Goal: Information Seeking & Learning: Learn about a topic

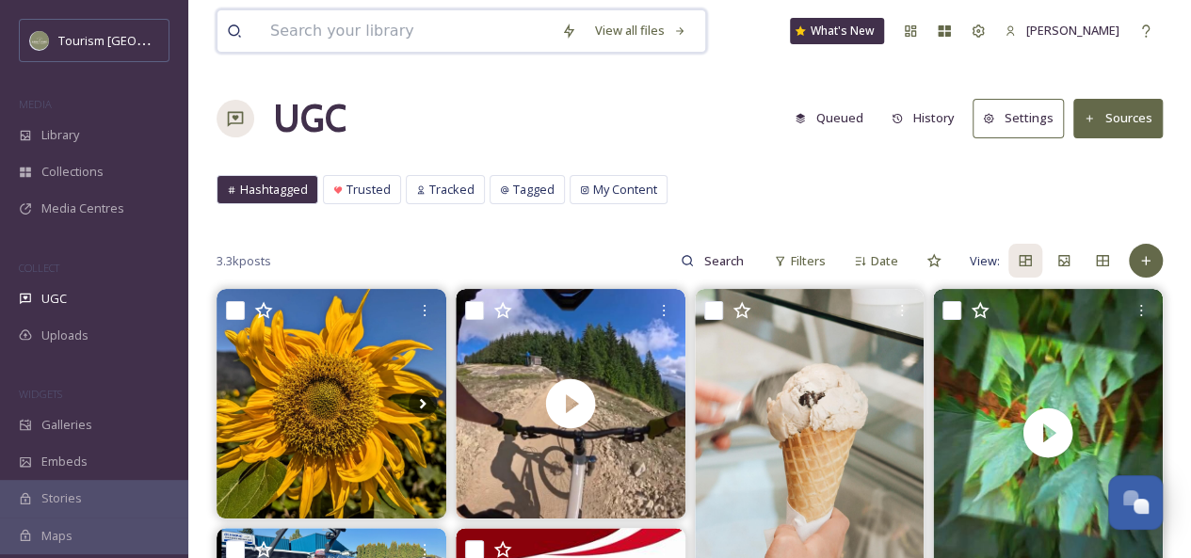
click at [378, 37] on input at bounding box center [406, 30] width 291 height 41
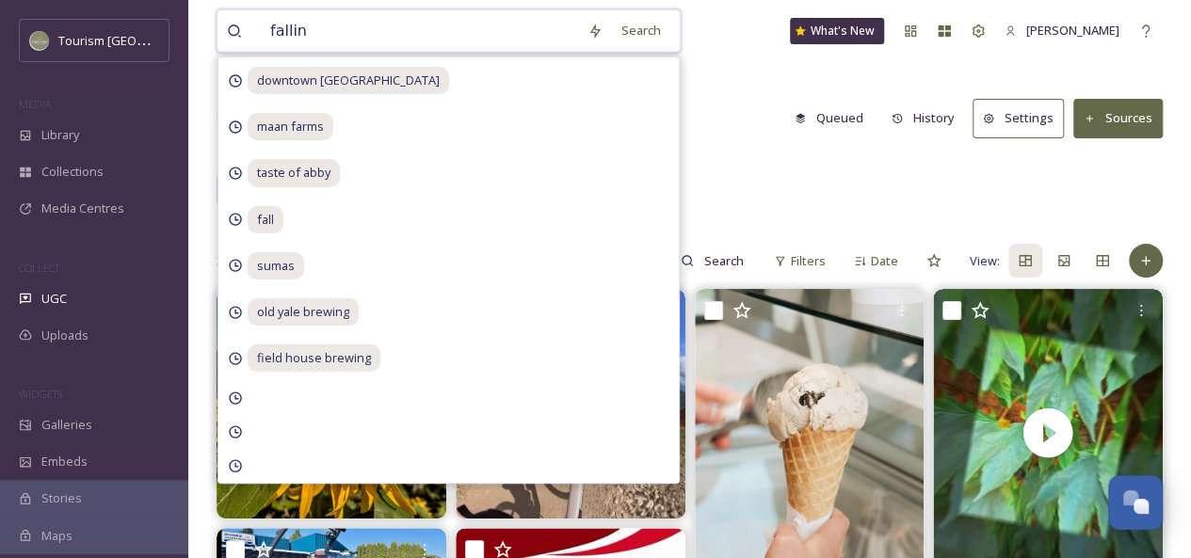
type input "falling"
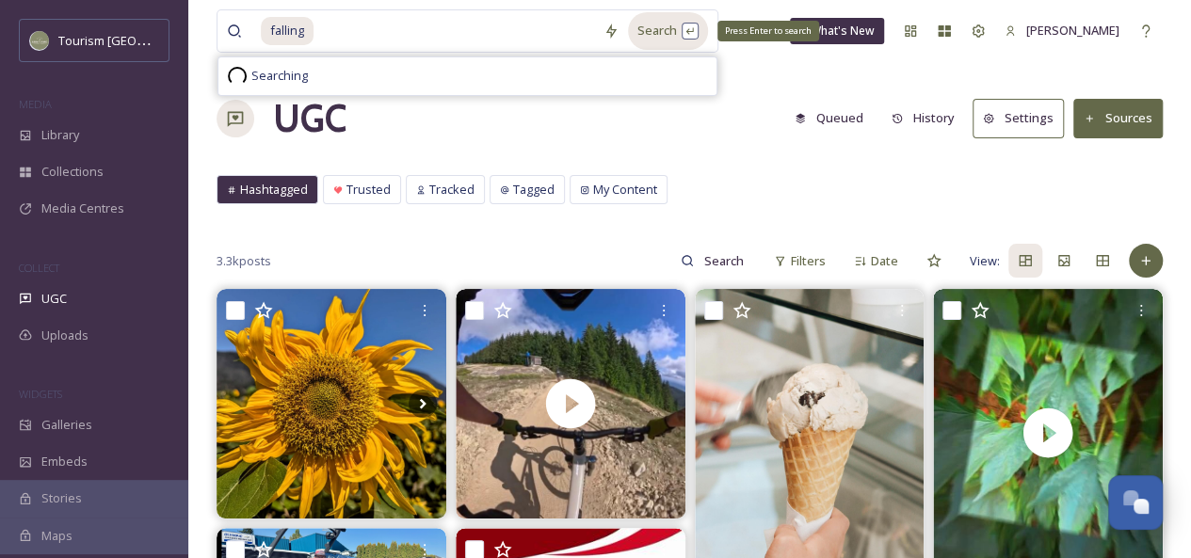
click at [662, 37] on div "Search Press Enter to search" at bounding box center [668, 30] width 80 height 37
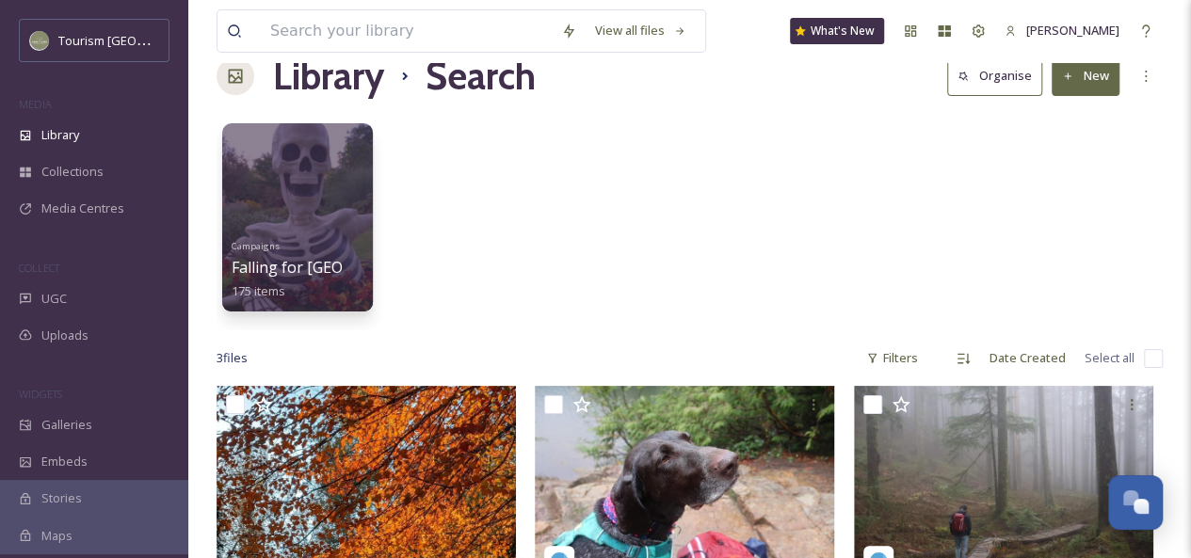
scroll to position [43, 0]
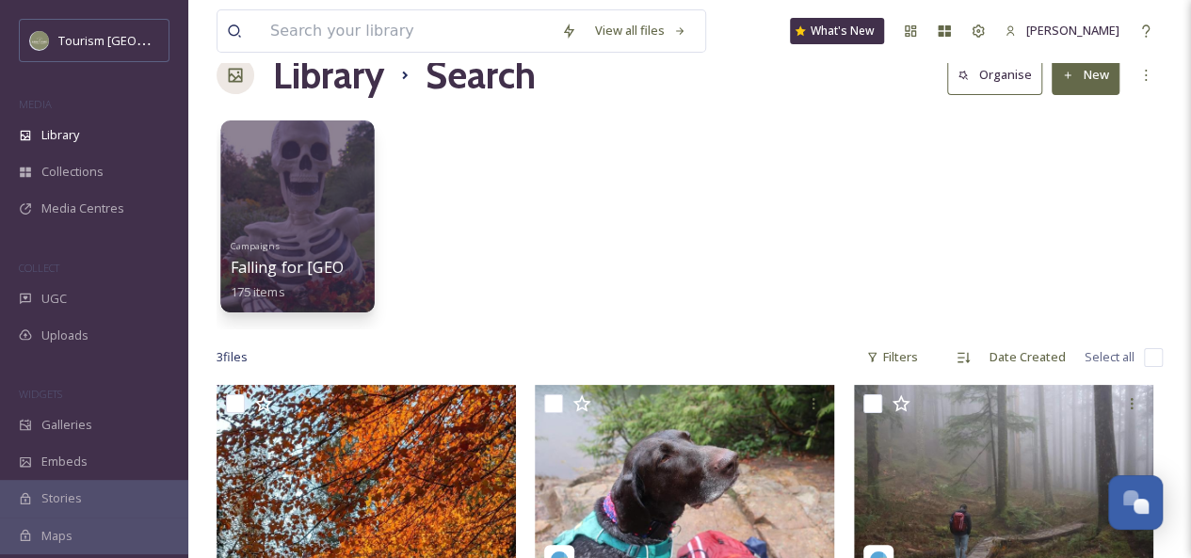
click at [254, 191] on div at bounding box center [296, 217] width 153 height 192
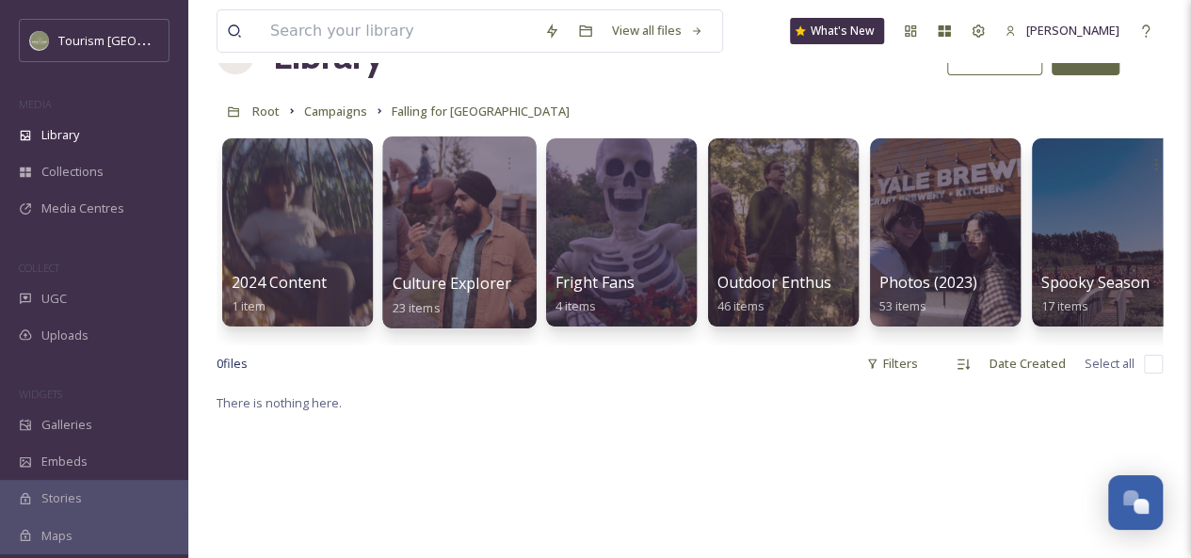
scroll to position [62, 0]
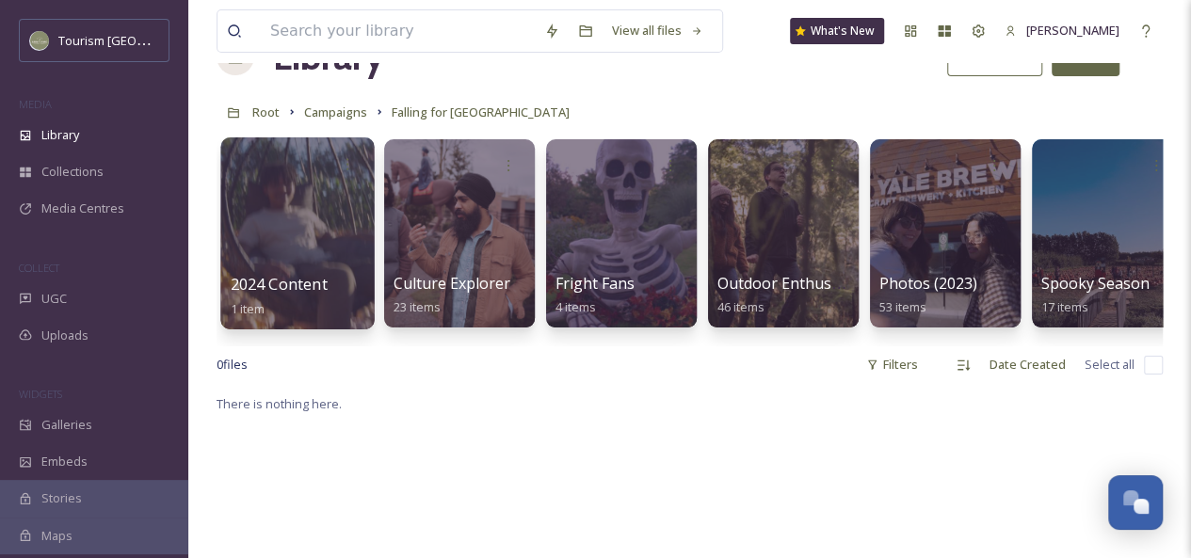
click at [280, 240] on div at bounding box center [296, 233] width 153 height 192
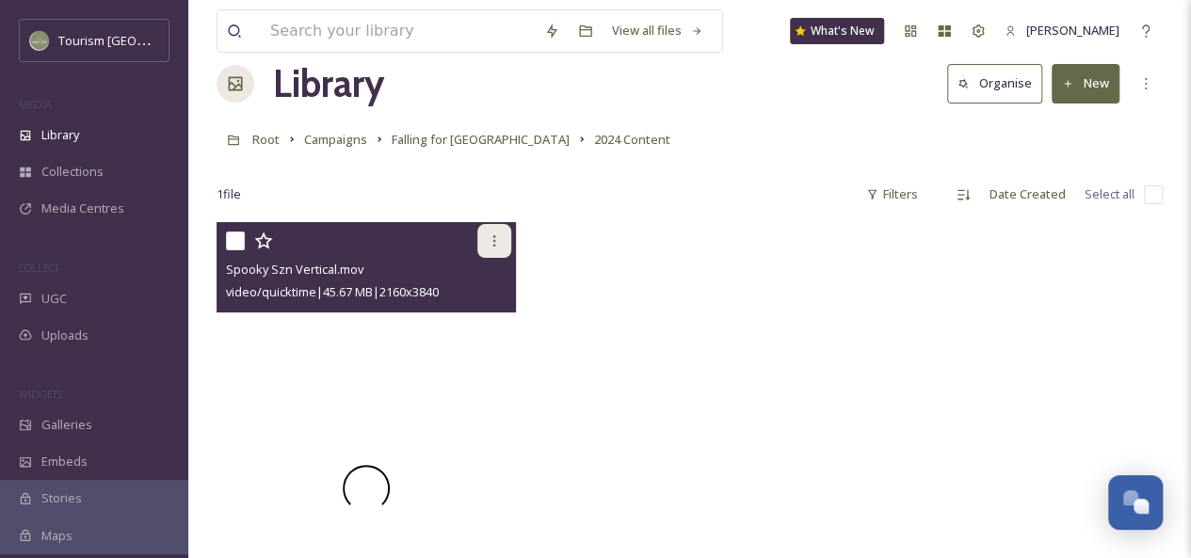
scroll to position [36, 0]
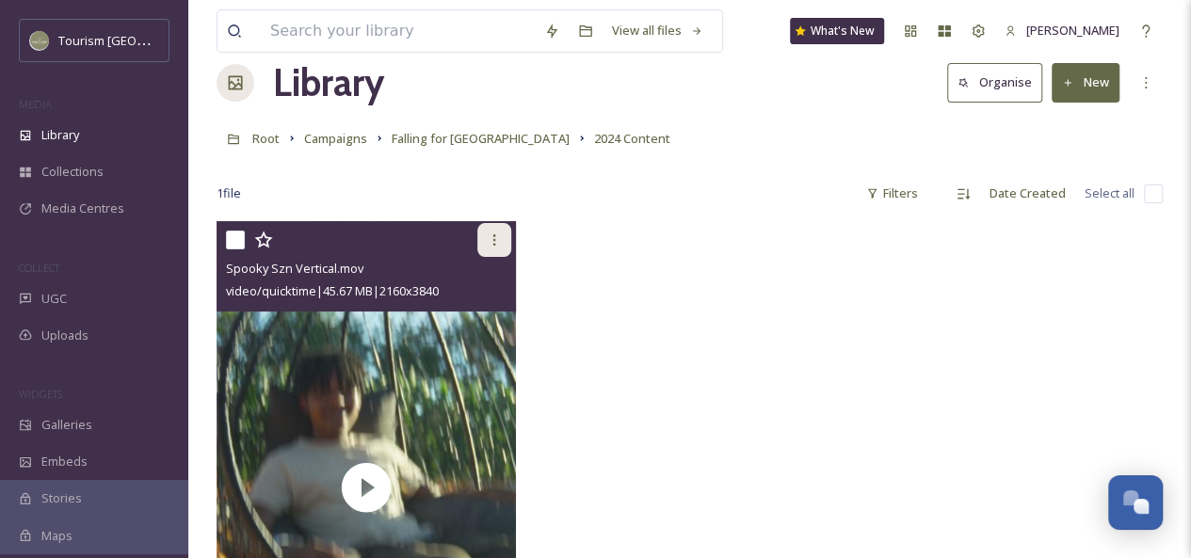
click at [489, 229] on div at bounding box center [494, 240] width 34 height 34
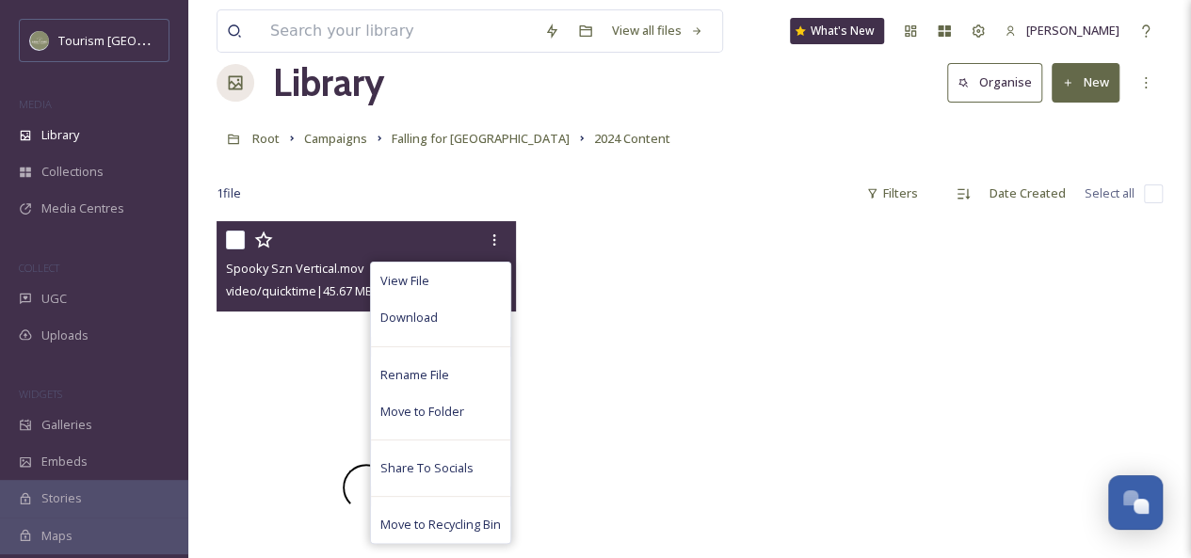
click at [292, 377] on div at bounding box center [366, 487] width 299 height 532
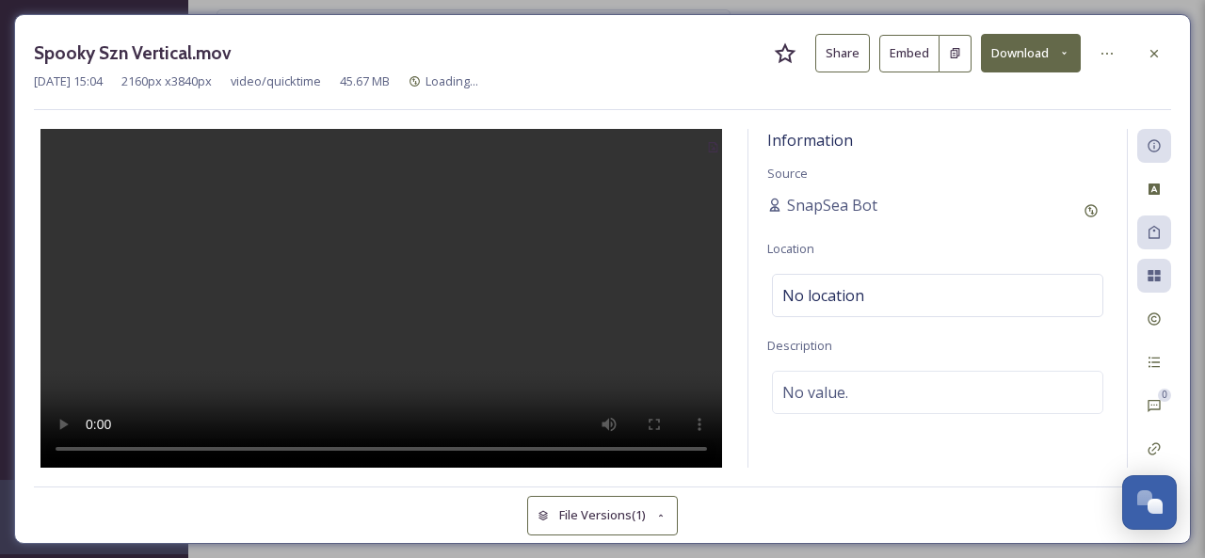
click at [838, 57] on button "Share" at bounding box center [842, 53] width 55 height 39
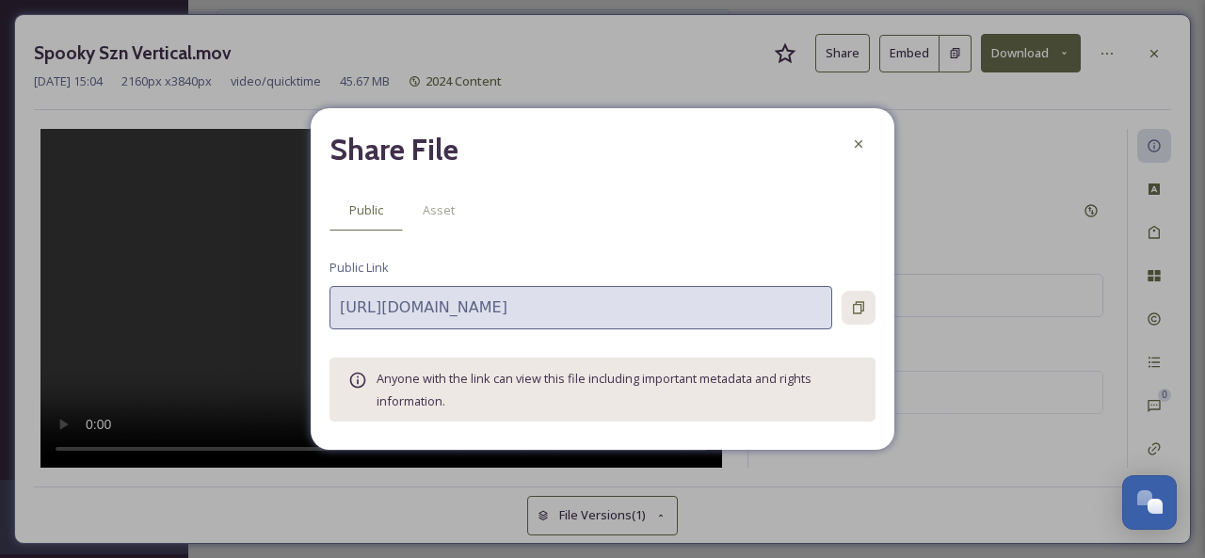
click at [858, 307] on icon at bounding box center [858, 307] width 15 height 15
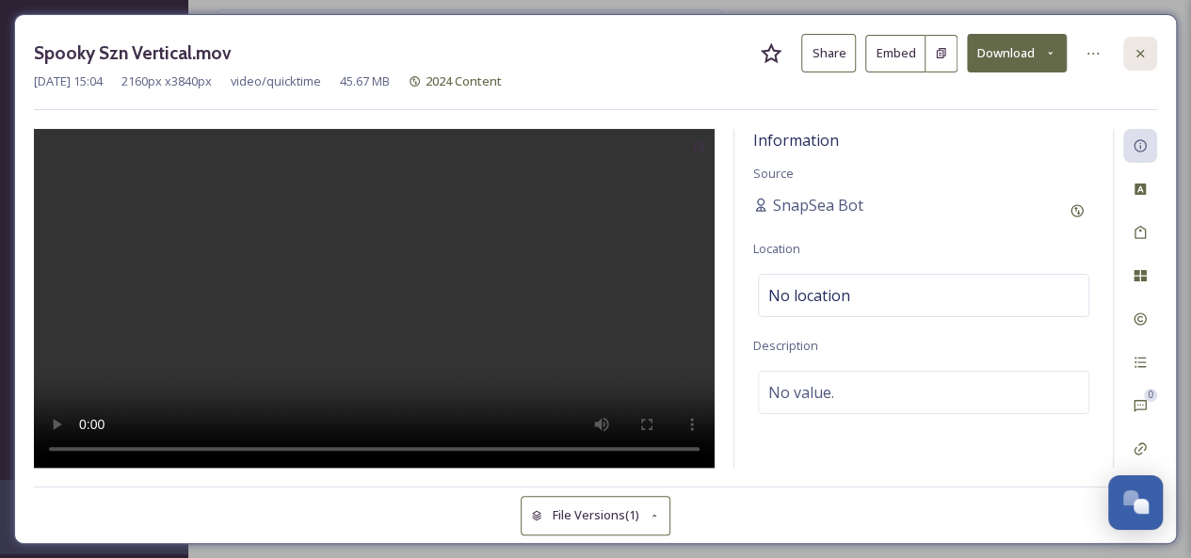
click at [1132, 50] on div at bounding box center [1140, 54] width 34 height 34
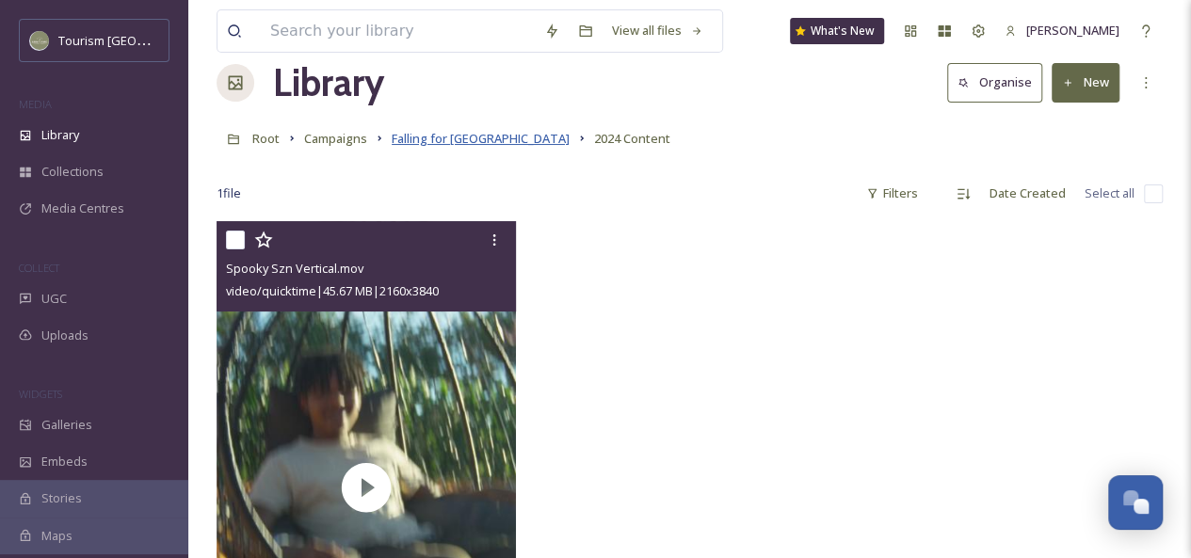
click at [466, 140] on span "Falling for [GEOGRAPHIC_DATA]" at bounding box center [481, 138] width 178 height 17
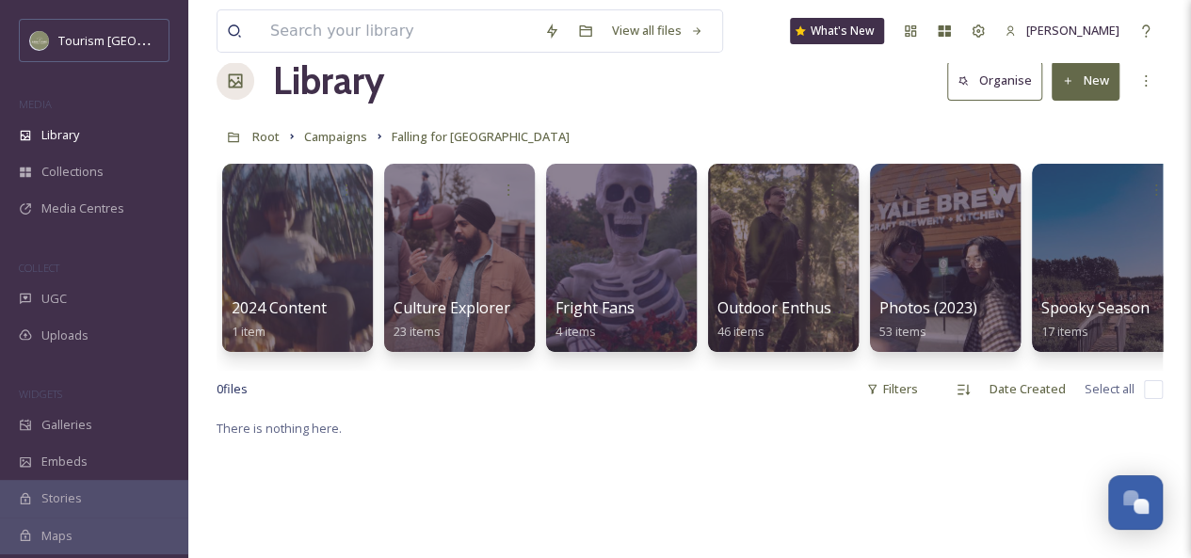
scroll to position [39, 0]
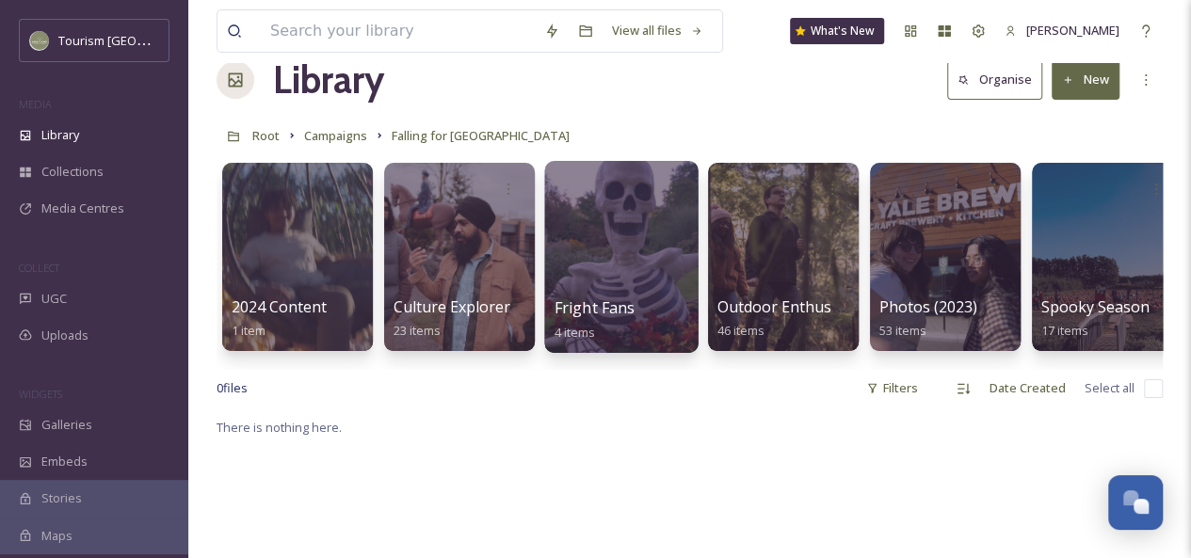
click at [604, 272] on div at bounding box center [620, 257] width 153 height 192
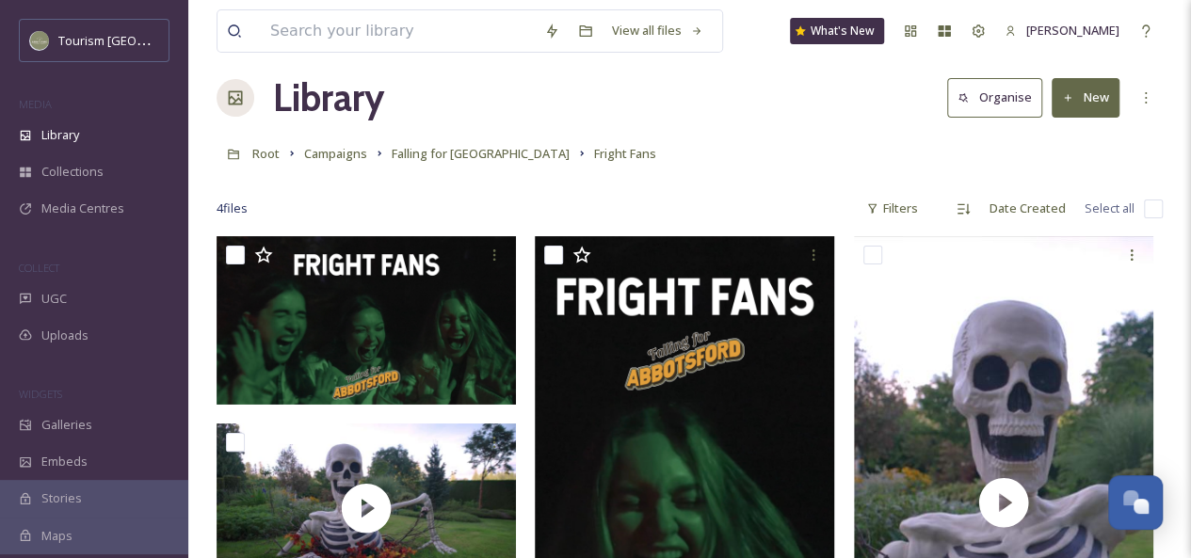
scroll to position [122, 0]
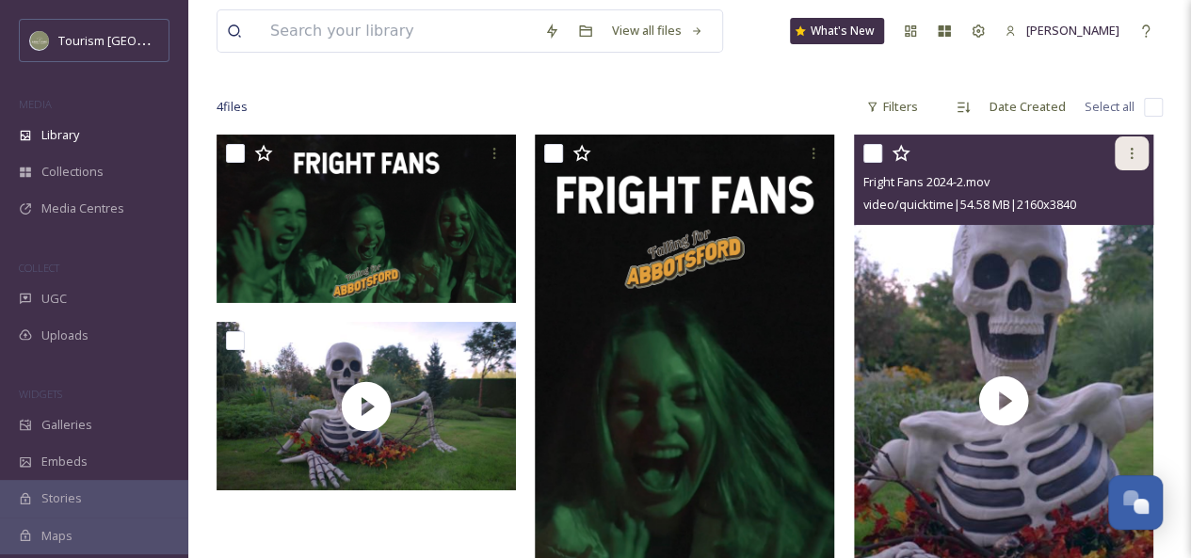
click at [1131, 153] on icon at bounding box center [1132, 153] width 3 height 11
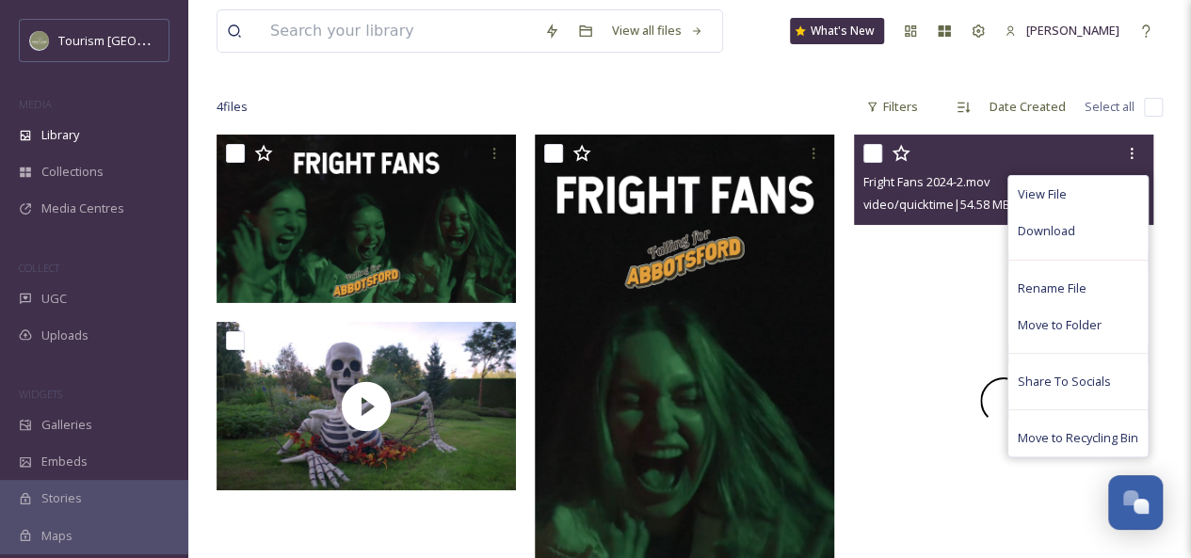
click at [953, 265] on div at bounding box center [1003, 401] width 299 height 532
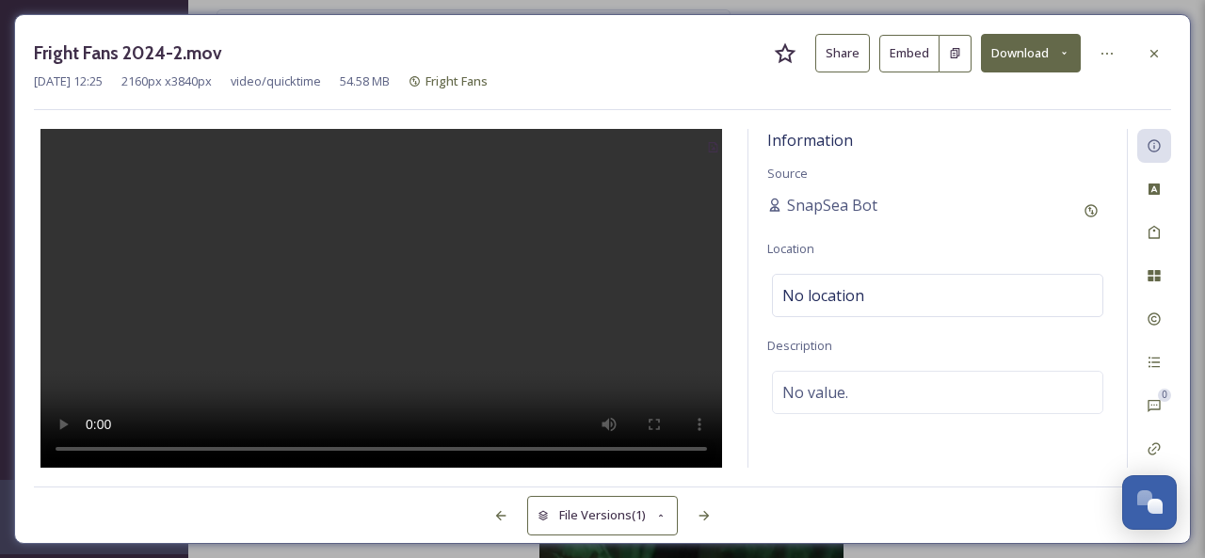
click at [840, 54] on button "Share" at bounding box center [842, 53] width 55 height 39
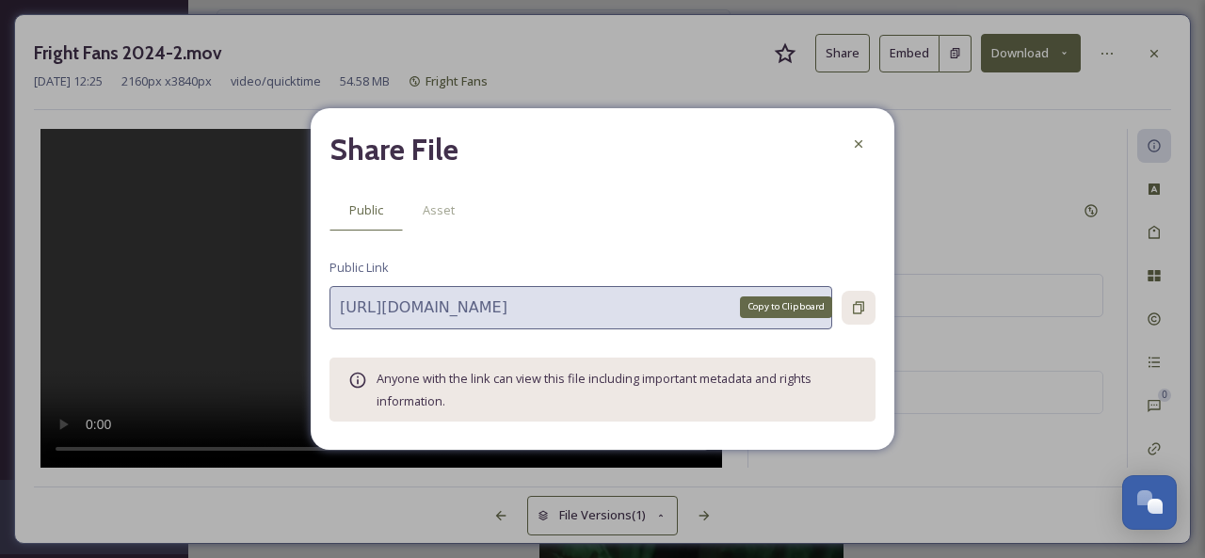
click at [863, 308] on icon at bounding box center [858, 307] width 11 height 12
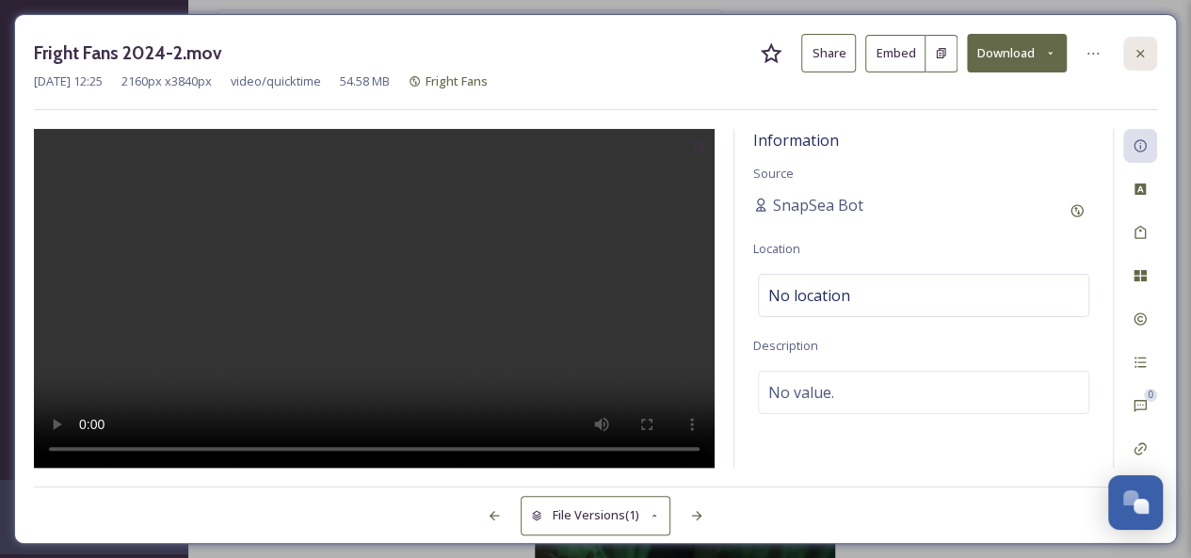
click at [1149, 50] on div at bounding box center [1140, 54] width 34 height 34
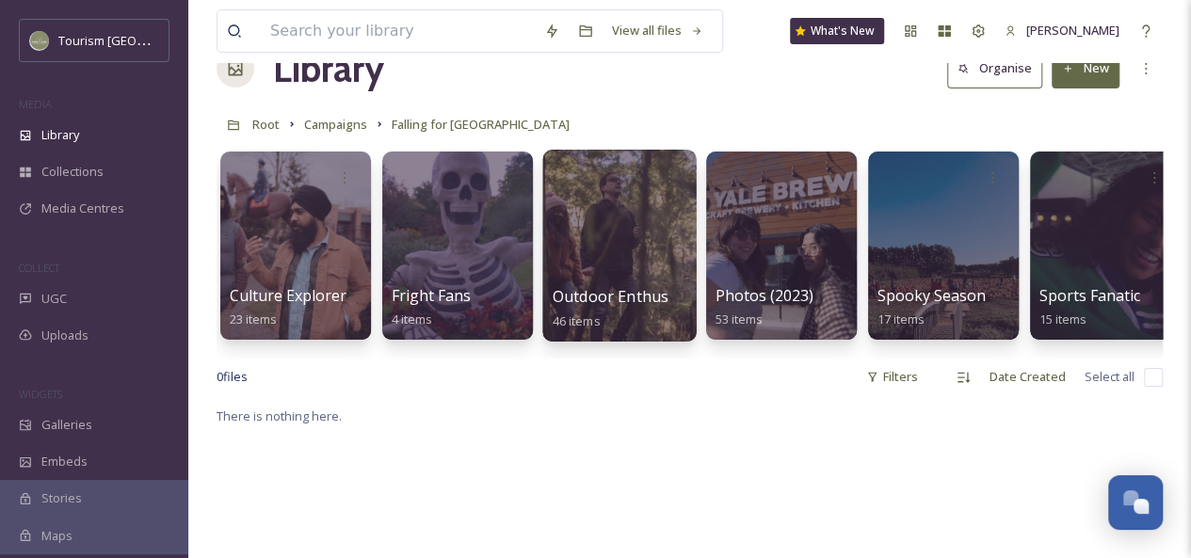
scroll to position [0, 258]
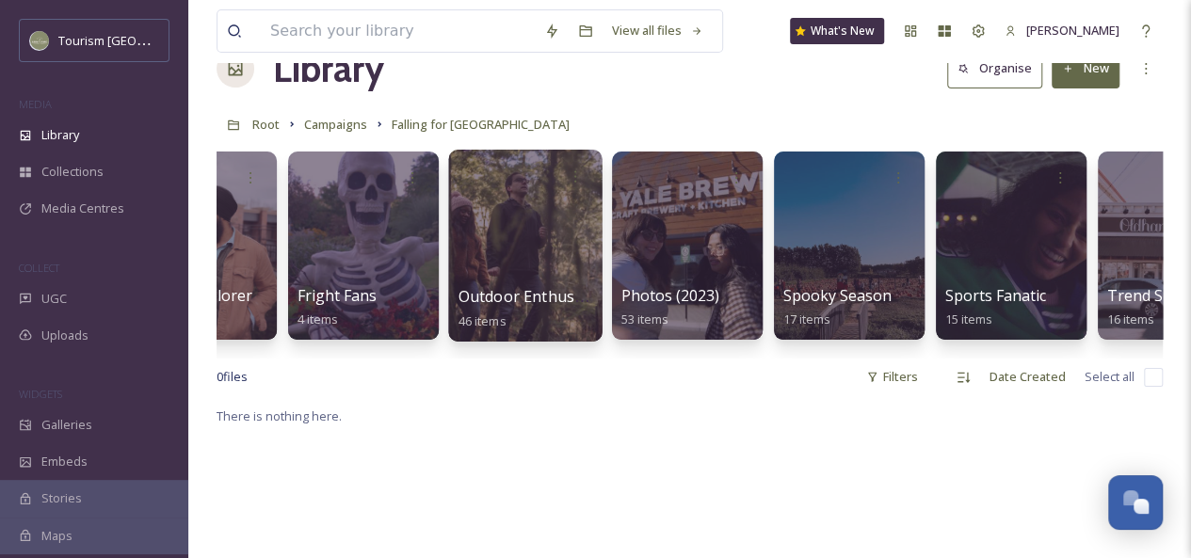
click at [501, 232] on div at bounding box center [524, 246] width 153 height 192
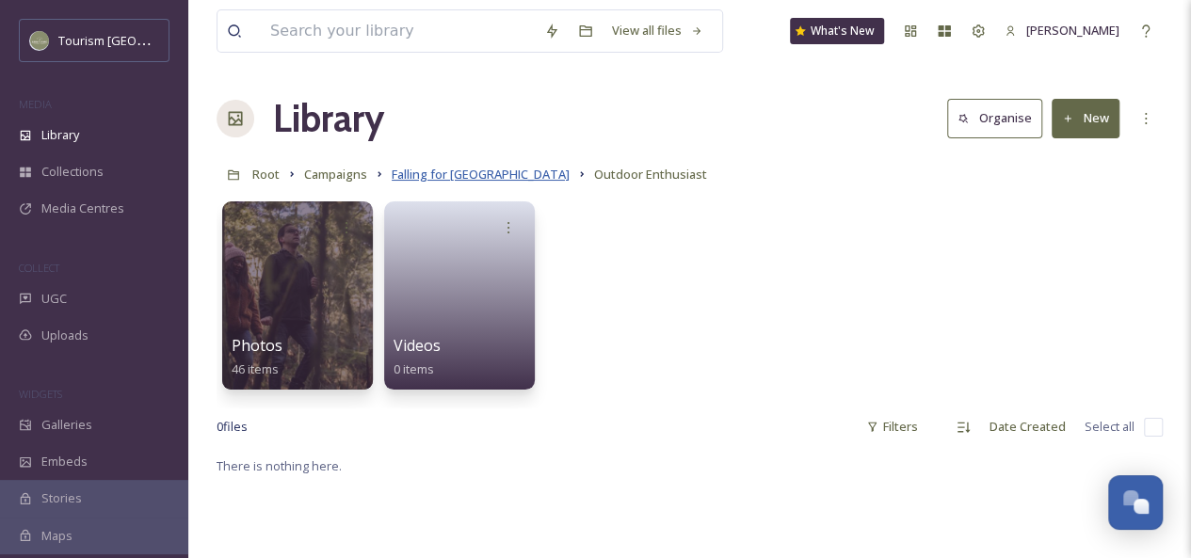
click at [469, 176] on span "Falling for [GEOGRAPHIC_DATA]" at bounding box center [481, 174] width 178 height 17
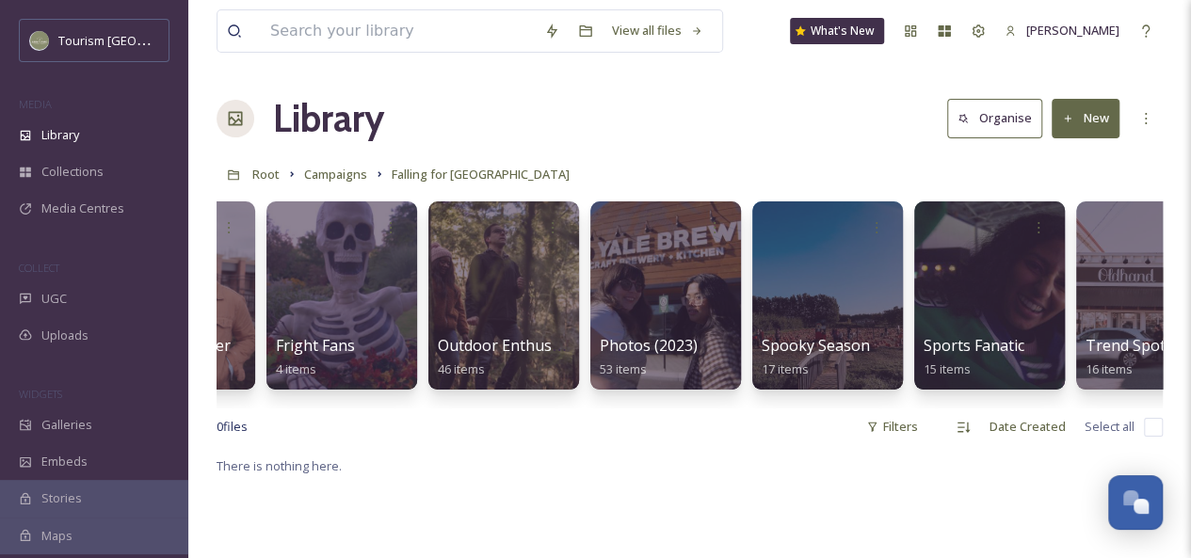
scroll to position [0, 349]
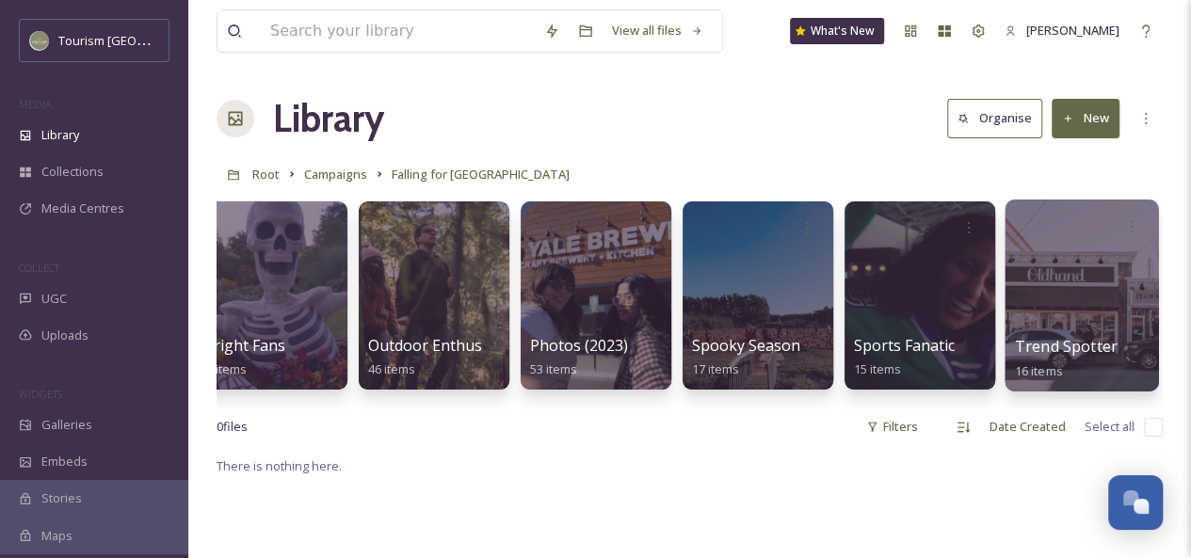
click at [1050, 323] on div at bounding box center [1080, 296] width 153 height 192
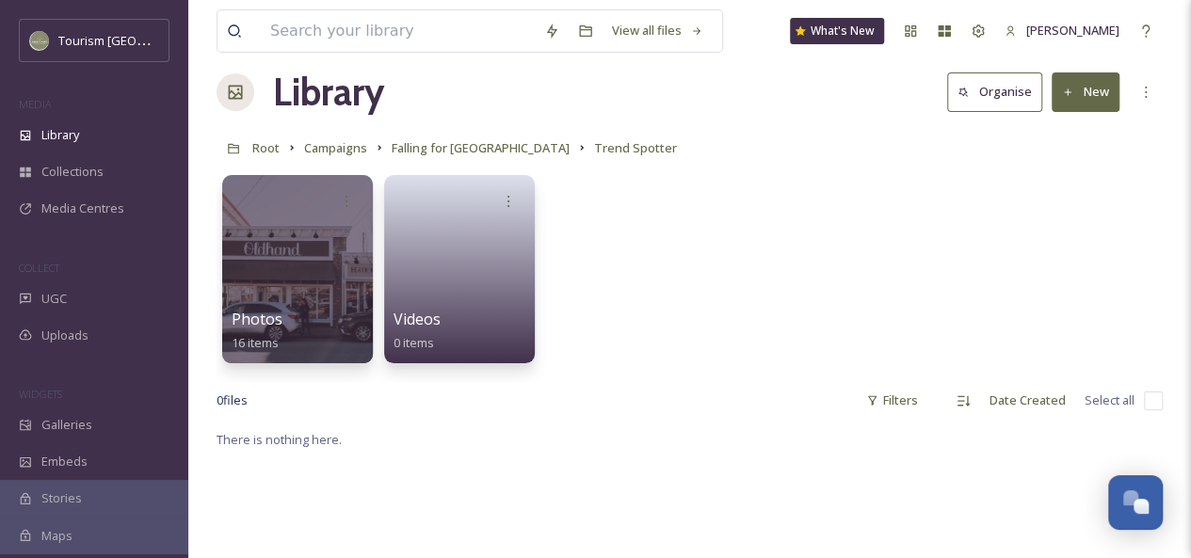
scroll to position [28, 0]
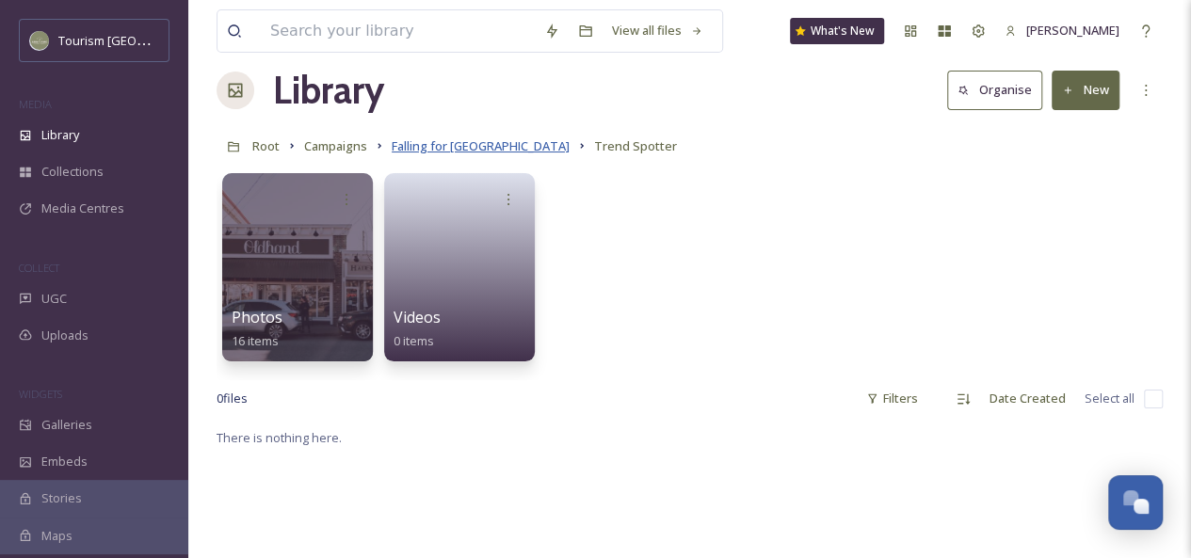
click at [459, 148] on span "Falling for [GEOGRAPHIC_DATA]" at bounding box center [481, 145] width 178 height 17
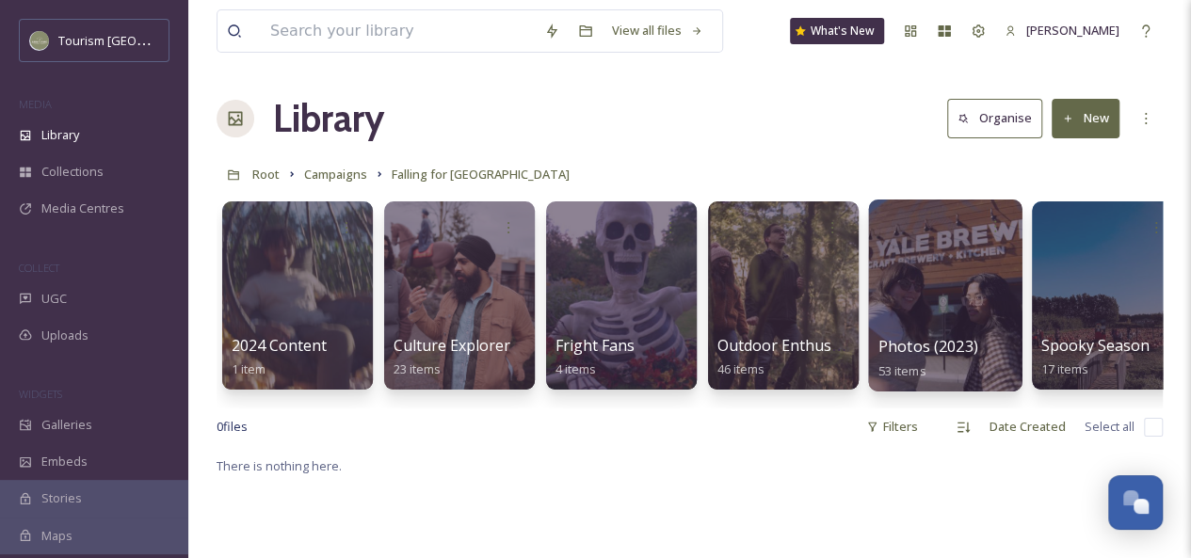
click at [896, 298] on div at bounding box center [944, 296] width 153 height 192
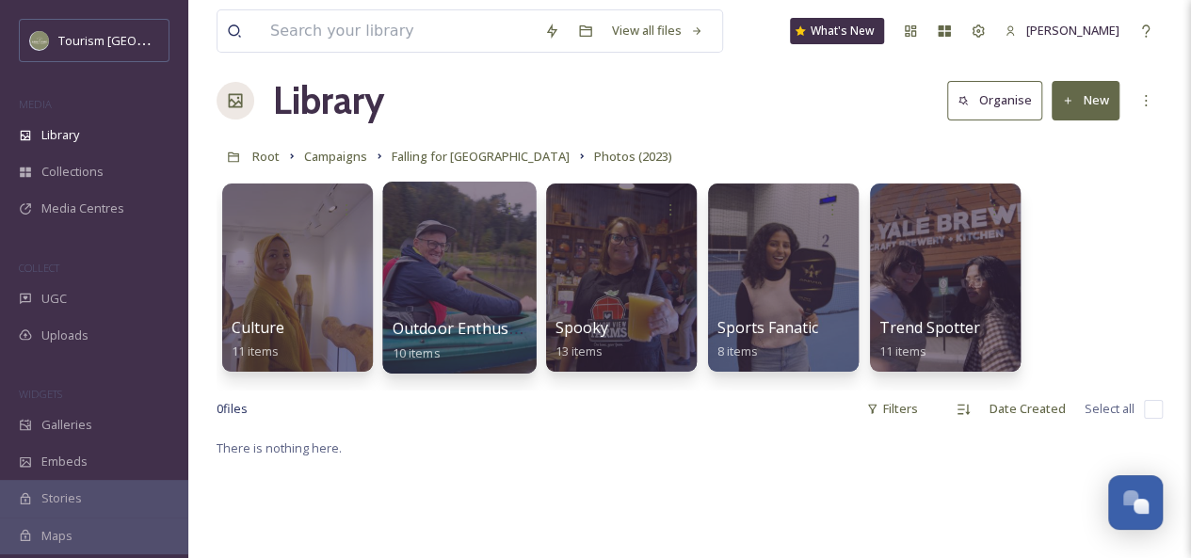
scroll to position [21, 0]
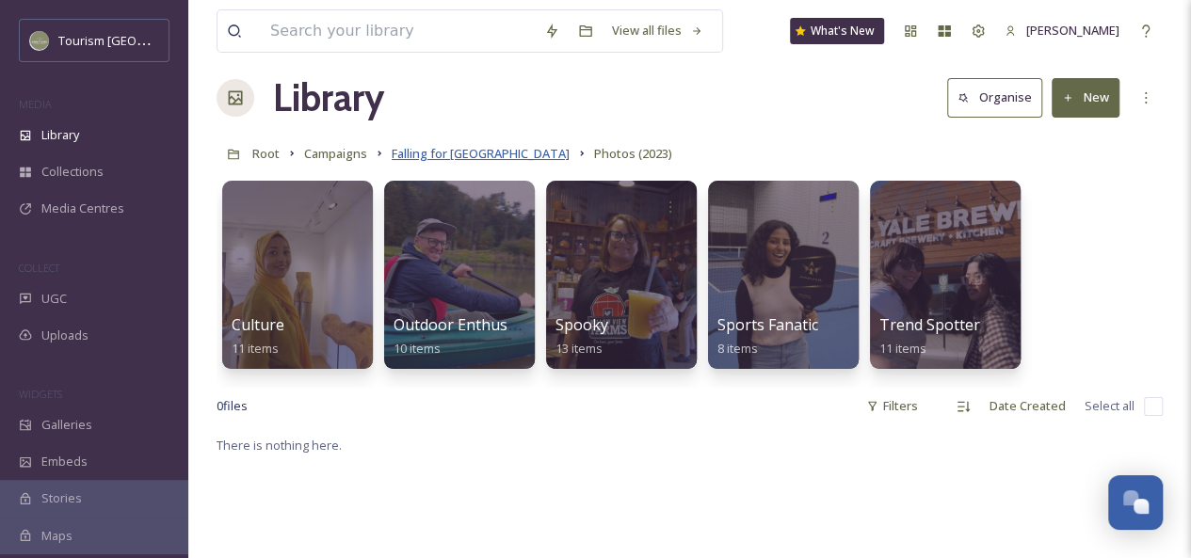
click at [467, 153] on span "Falling for [GEOGRAPHIC_DATA]" at bounding box center [481, 153] width 178 height 17
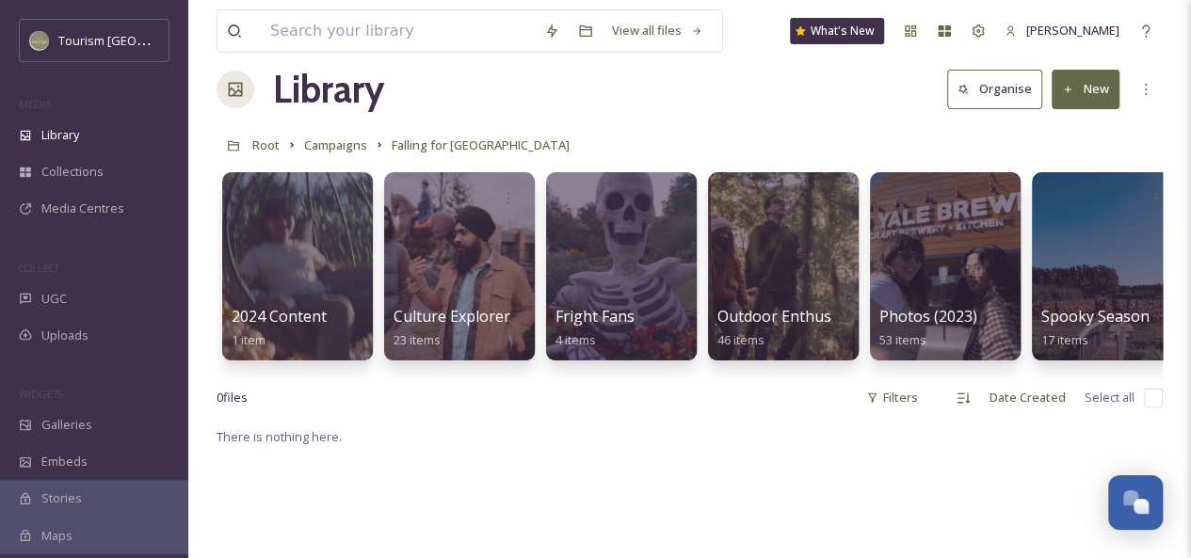
scroll to position [30, 0]
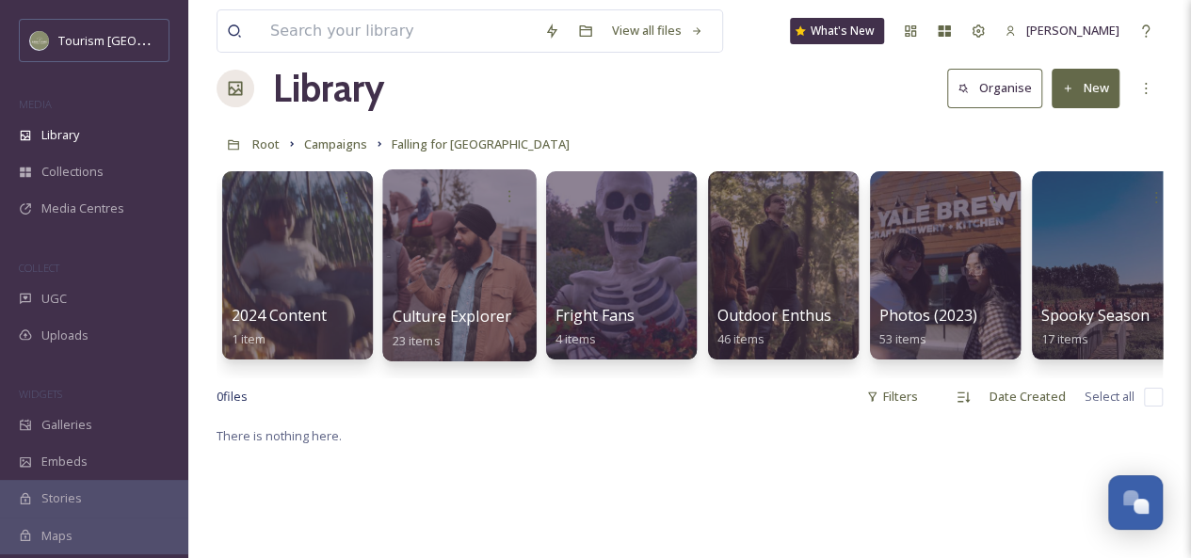
click at [459, 281] on div at bounding box center [458, 265] width 153 height 192
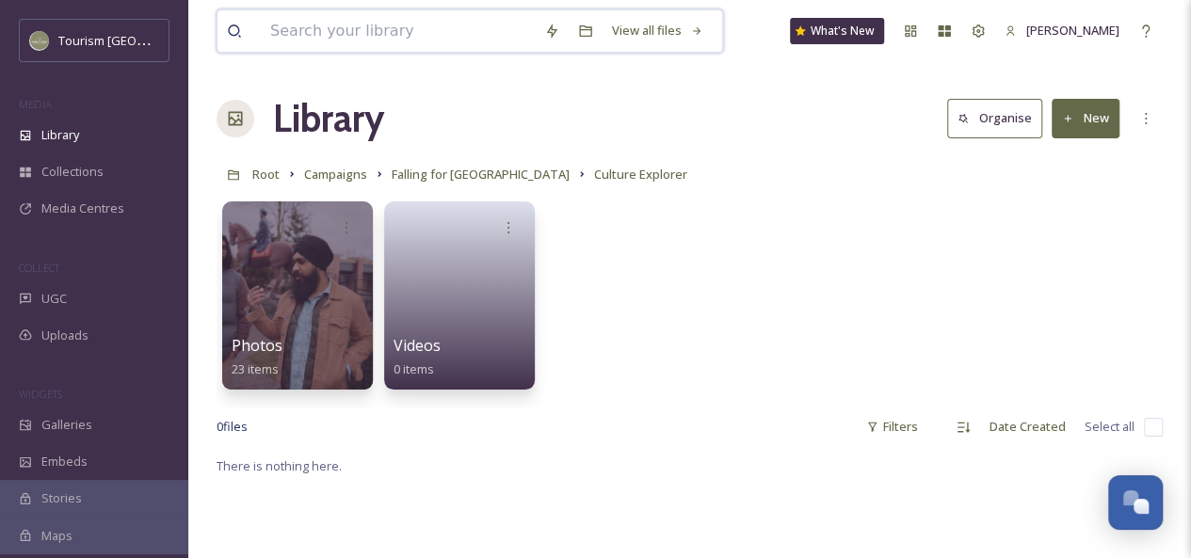
click at [322, 25] on input at bounding box center [398, 30] width 274 height 41
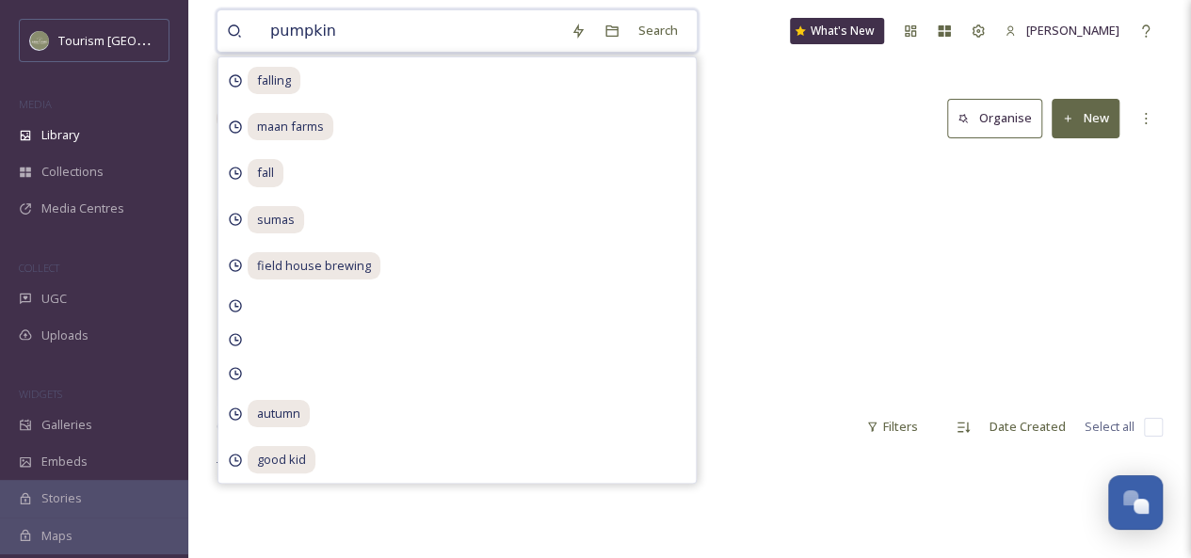
type input "pumpkins"
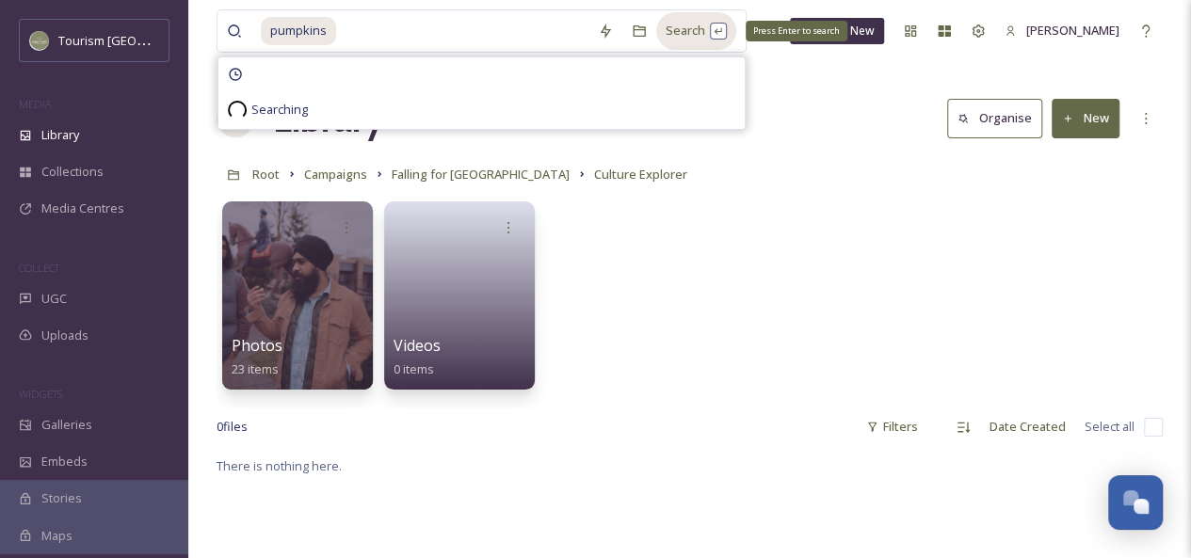
click at [689, 39] on div "Search Press Enter to search" at bounding box center [696, 30] width 80 height 37
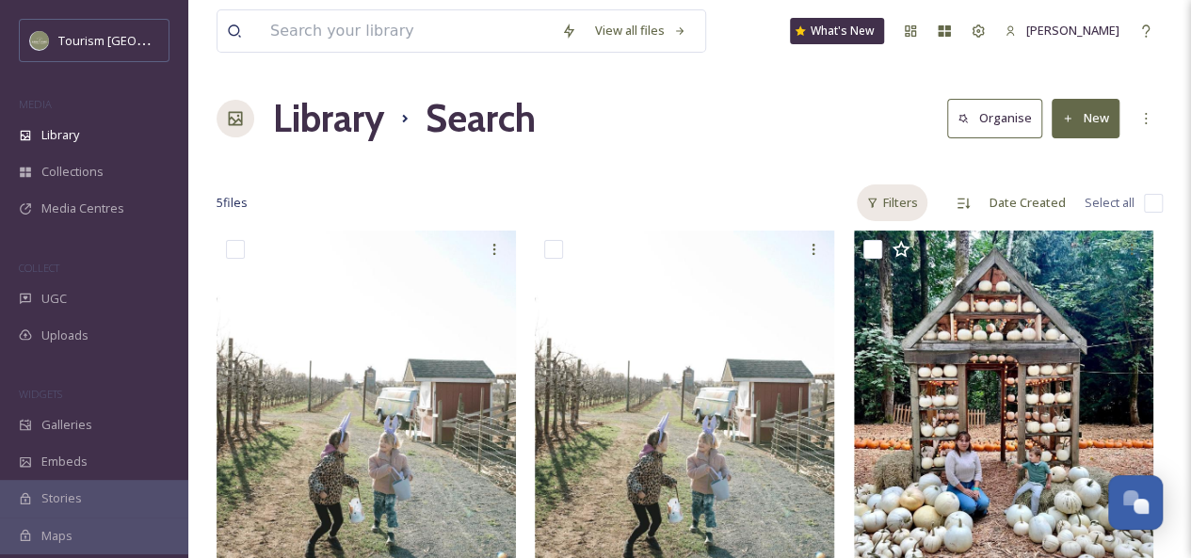
click at [892, 208] on div "Filters" at bounding box center [892, 203] width 71 height 37
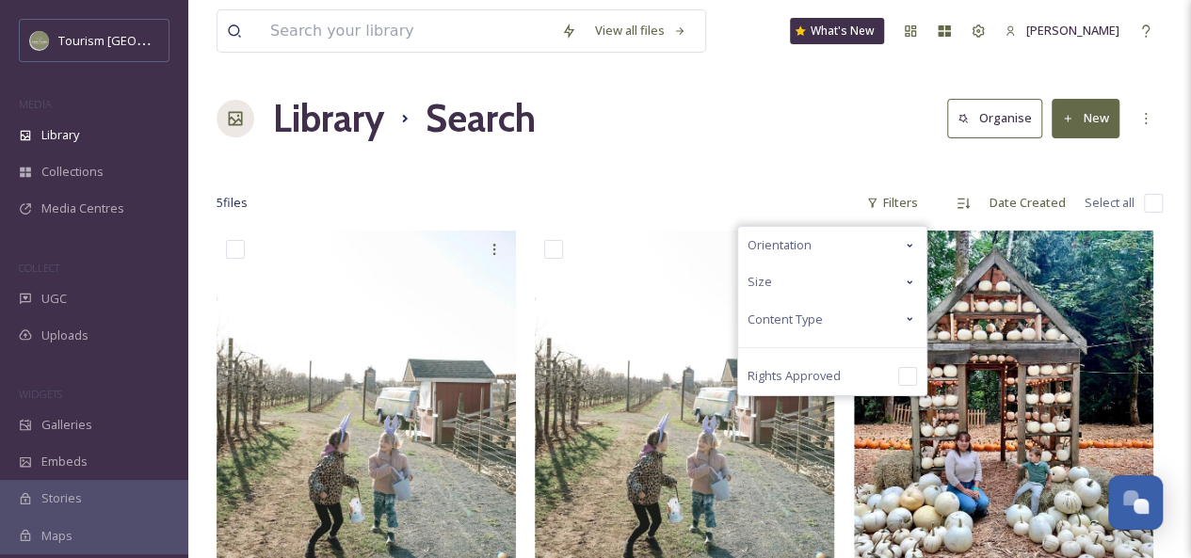
click at [908, 315] on icon at bounding box center [909, 319] width 15 height 15
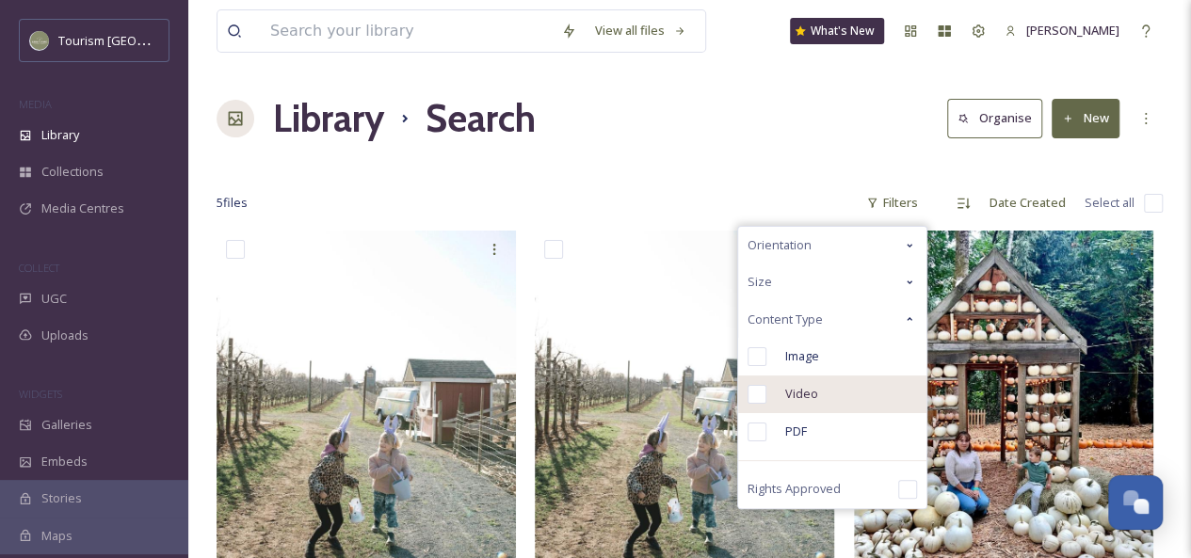
click at [830, 387] on div "Video" at bounding box center [832, 395] width 188 height 38
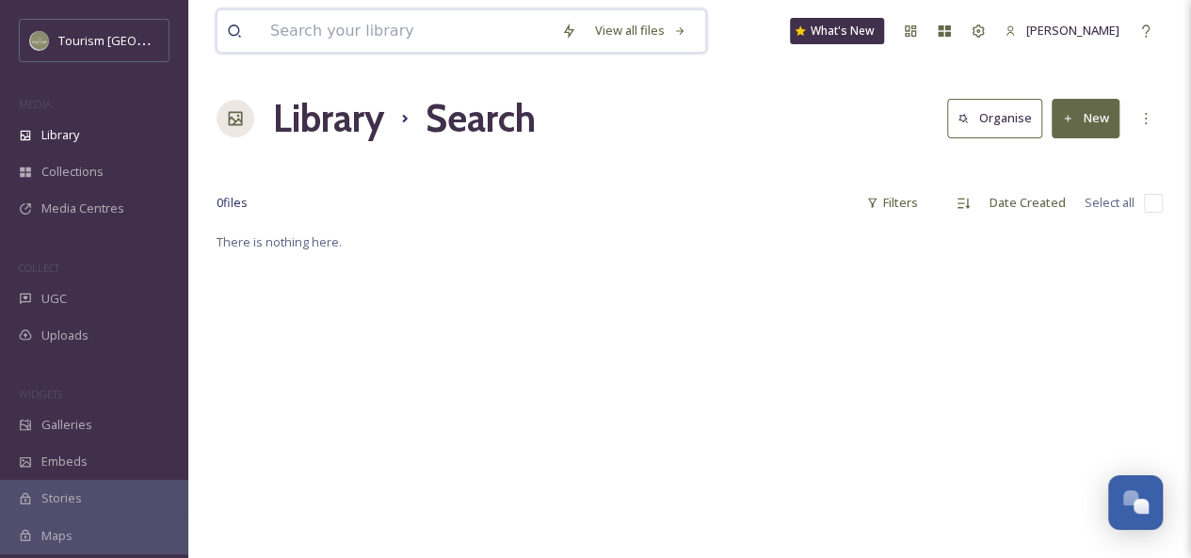
click at [359, 26] on input at bounding box center [406, 30] width 291 height 41
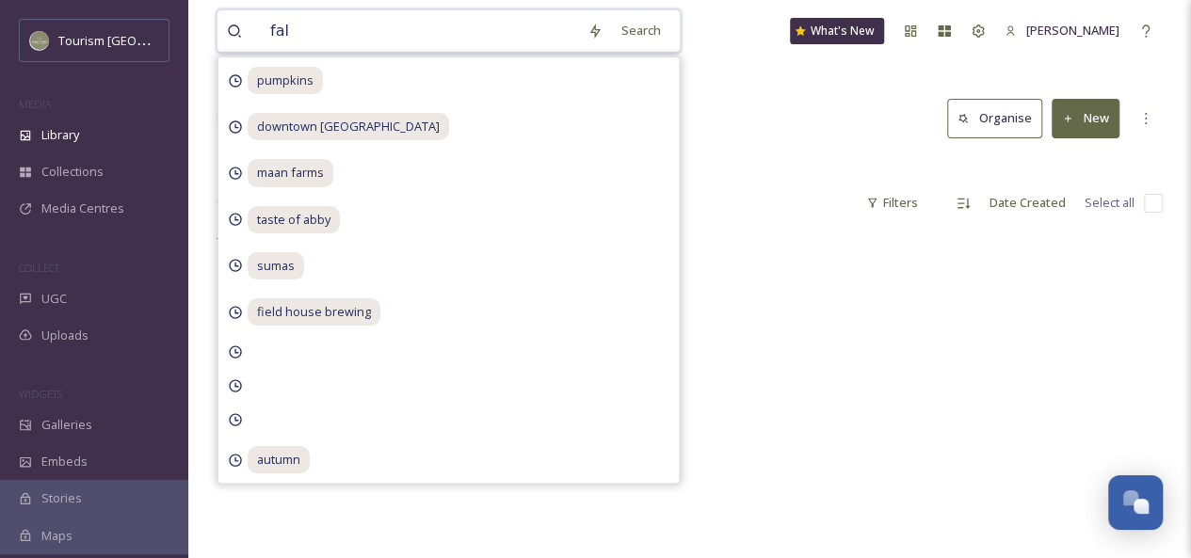
type input "fall"
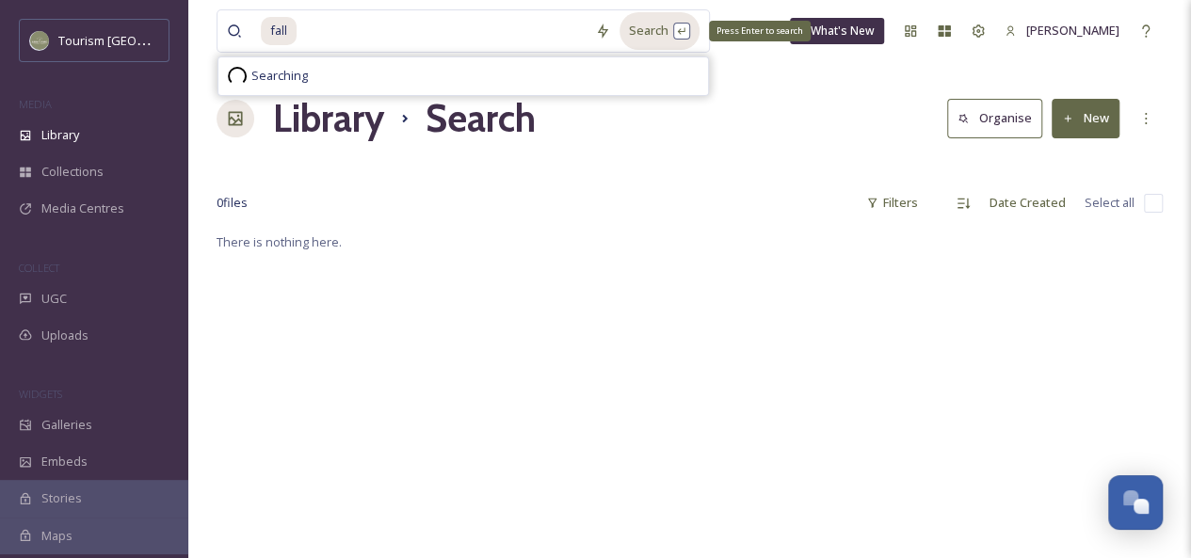
click at [644, 37] on div "Search Press Enter to search" at bounding box center [659, 30] width 80 height 37
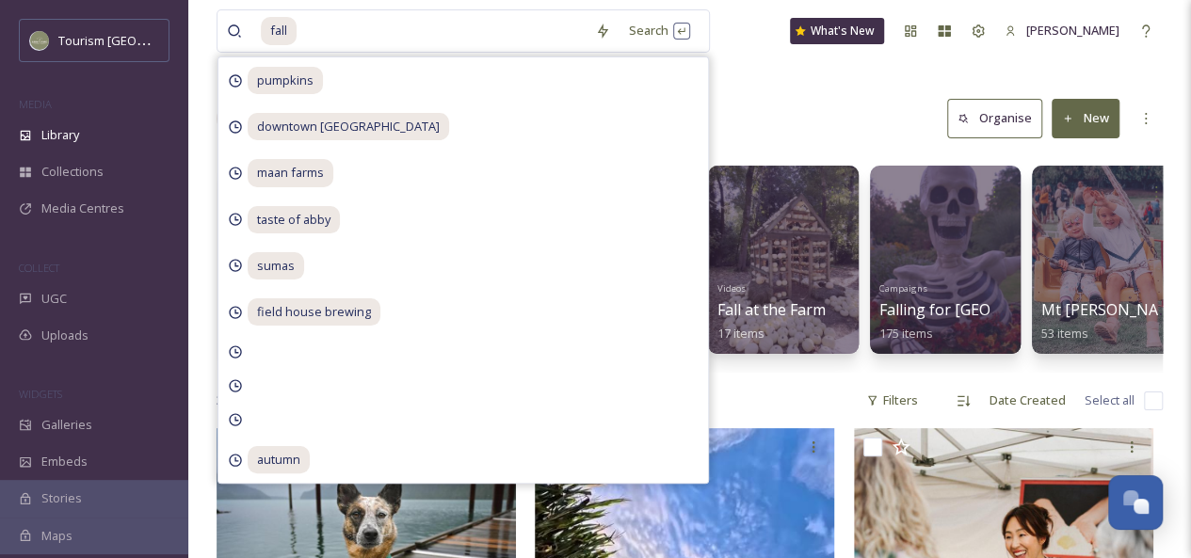
click at [764, 112] on div "Library Search Organise New" at bounding box center [690, 118] width 946 height 56
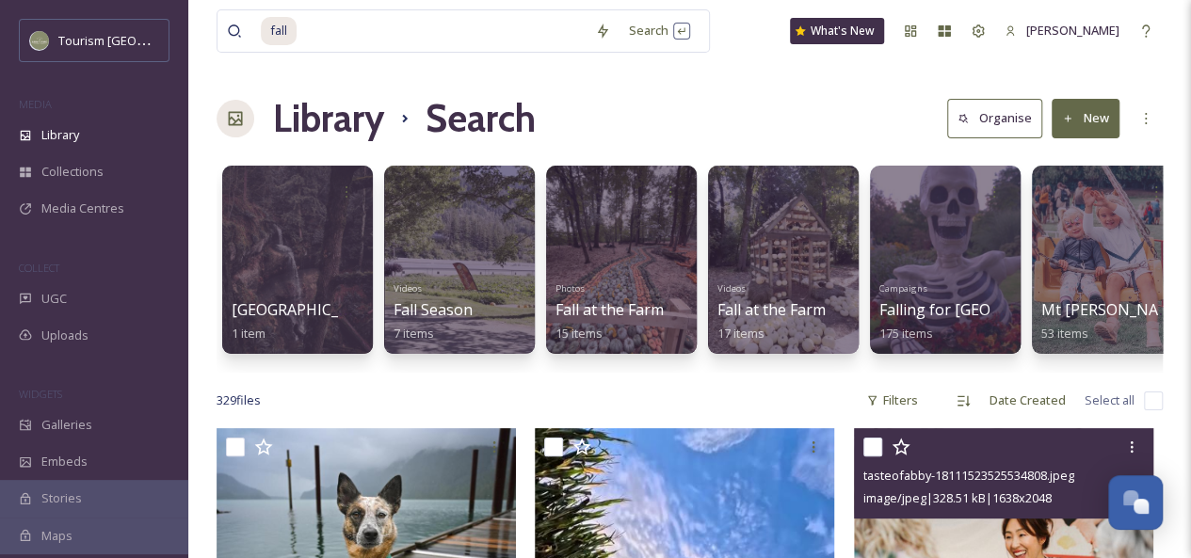
scroll to position [151, 0]
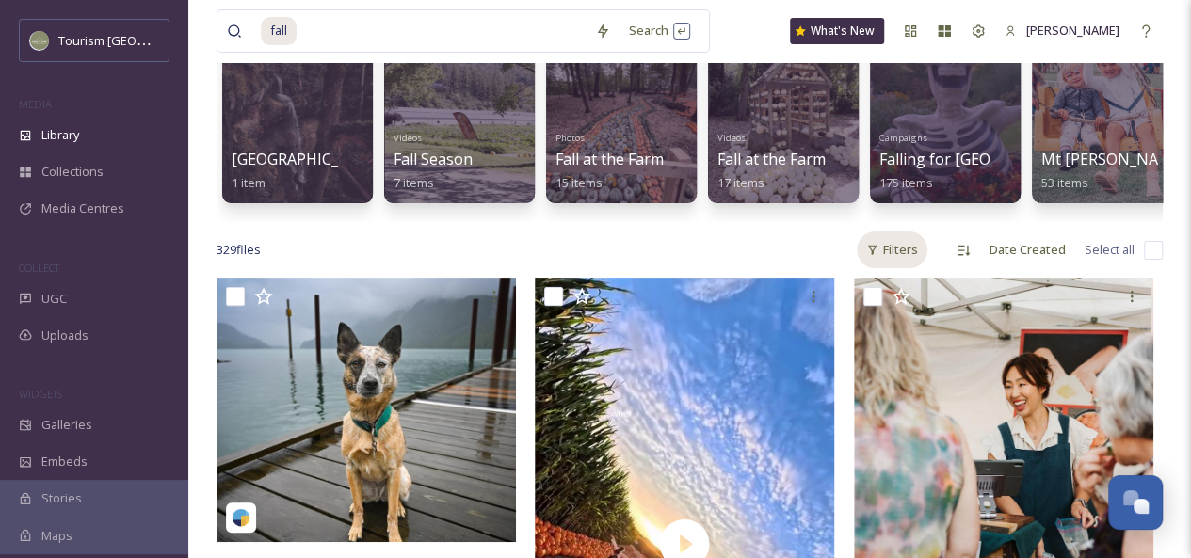
click at [889, 257] on div "Filters" at bounding box center [892, 250] width 71 height 37
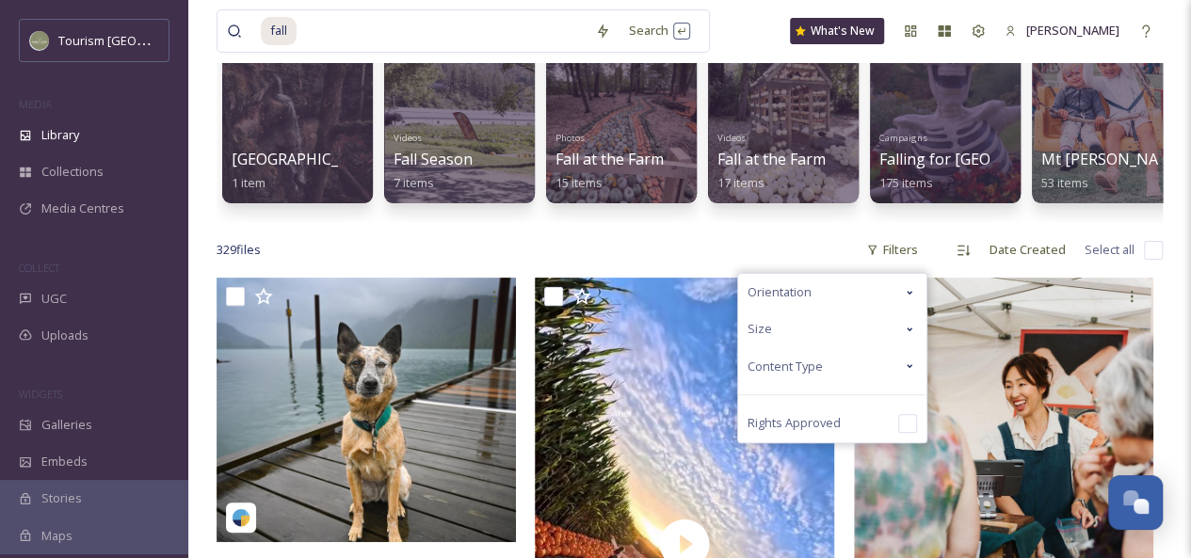
click at [908, 374] on icon at bounding box center [909, 366] width 15 height 15
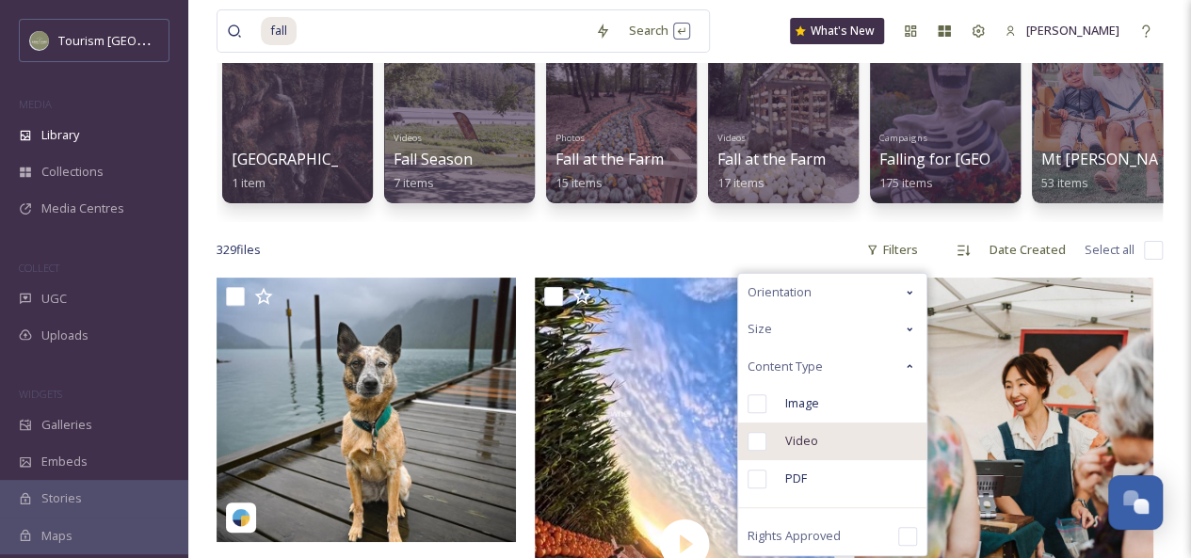
click at [819, 457] on div "Video" at bounding box center [832, 442] width 188 height 38
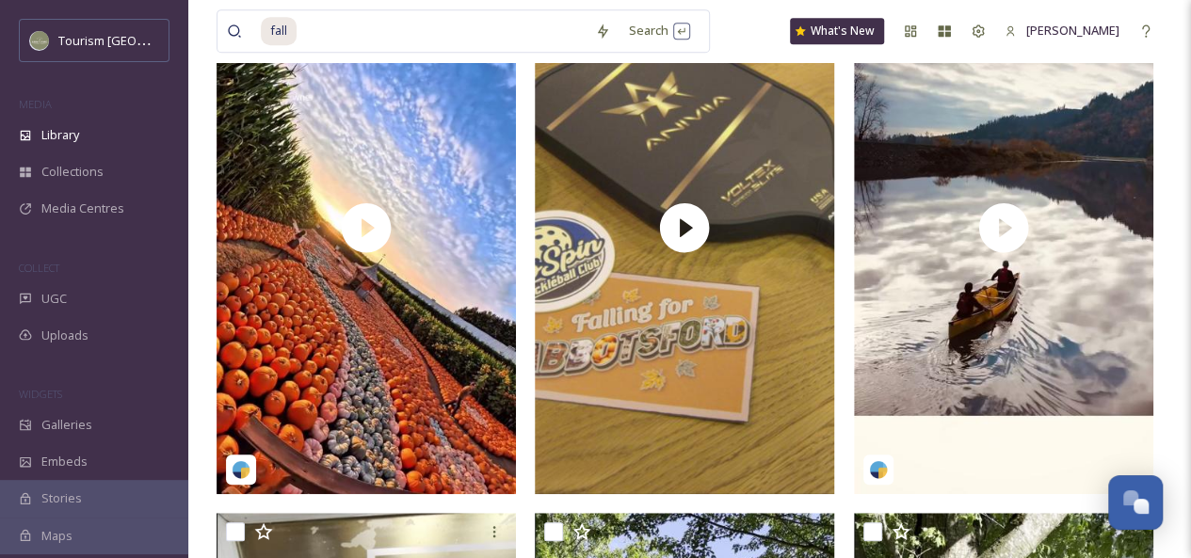
scroll to position [320, 0]
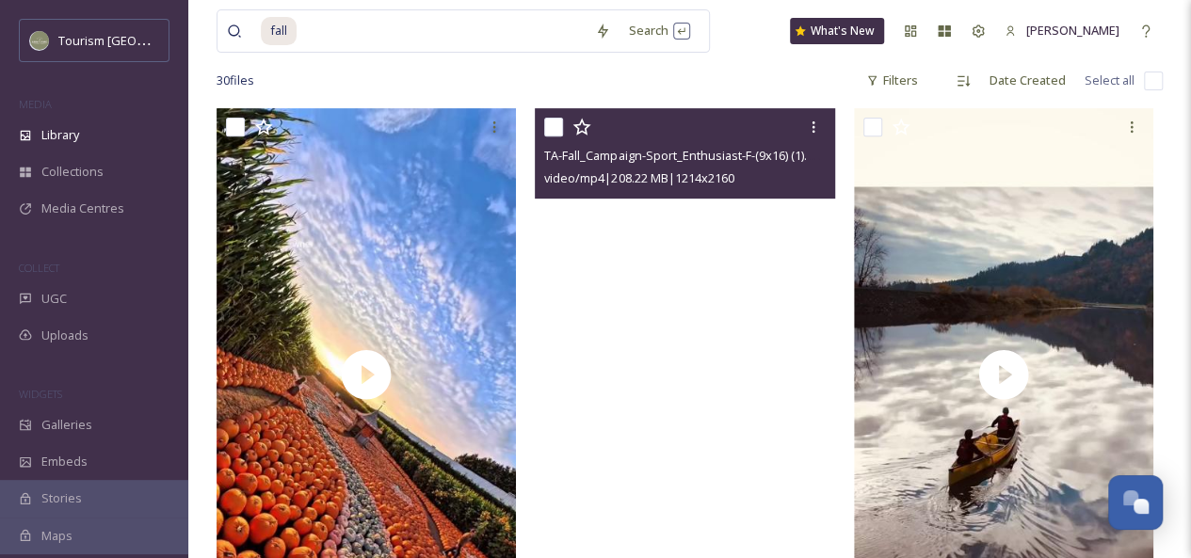
click at [712, 249] on video "TA-Fall_Campaign-Sport_Enthusiast-F-(9x16) (1).mp4" at bounding box center [684, 374] width 299 height 533
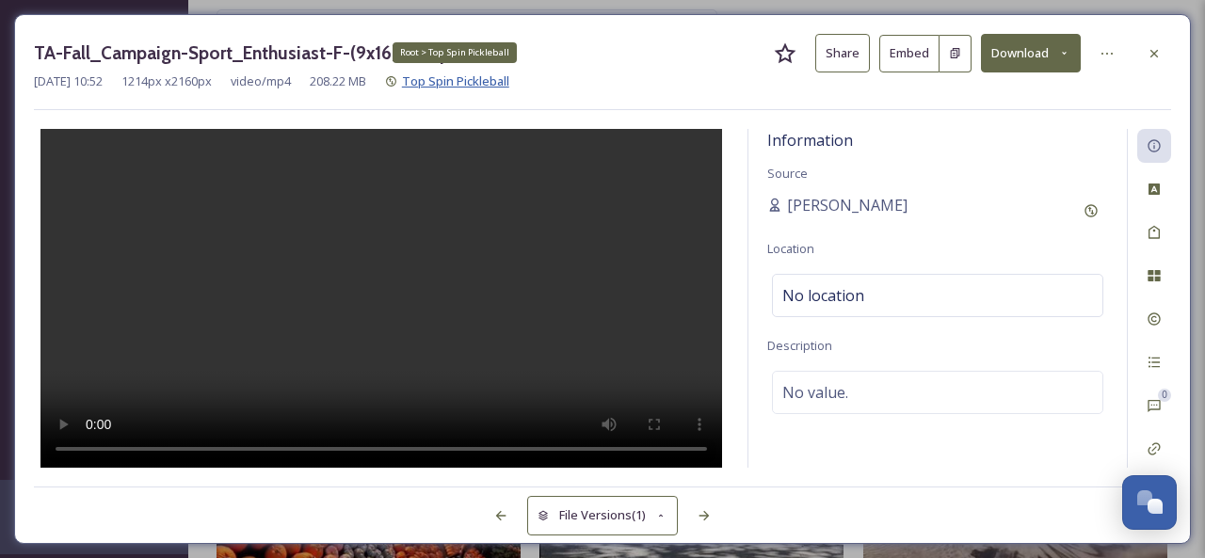
click at [466, 82] on span "Top Spin Pickleball" at bounding box center [455, 80] width 107 height 17
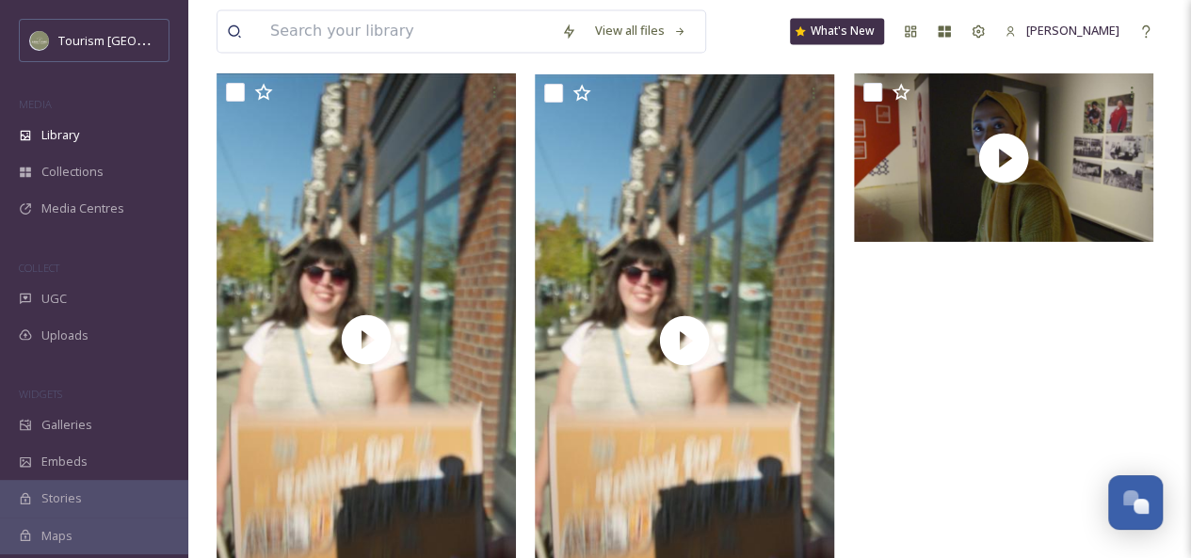
scroll to position [5316, 0]
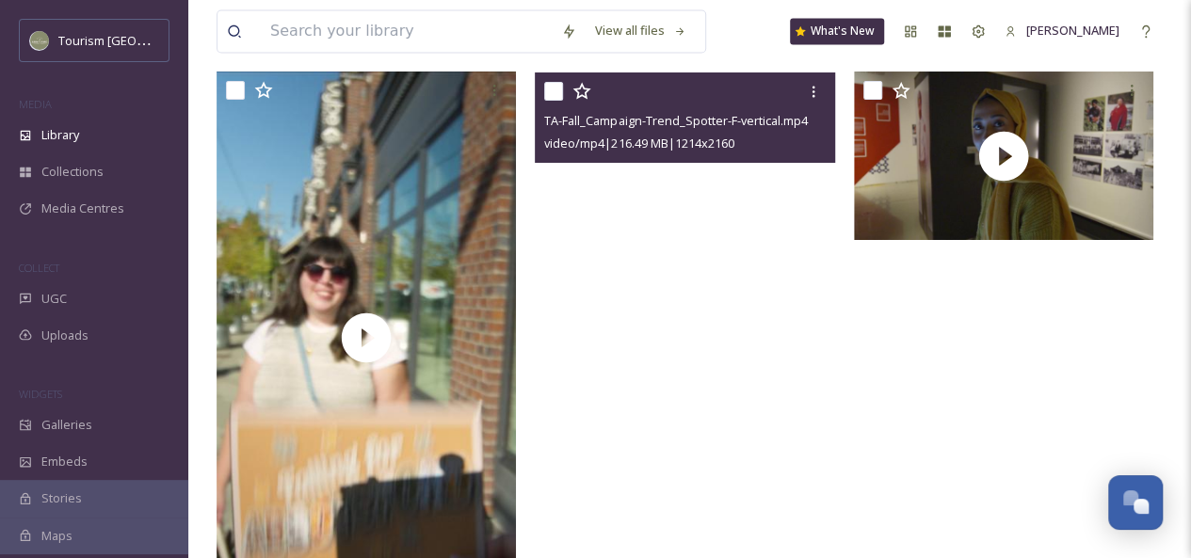
click at [588, 298] on video "TA-Fall_Campaign-Trend_Spotter-F-vertical.mp4" at bounding box center [684, 338] width 299 height 533
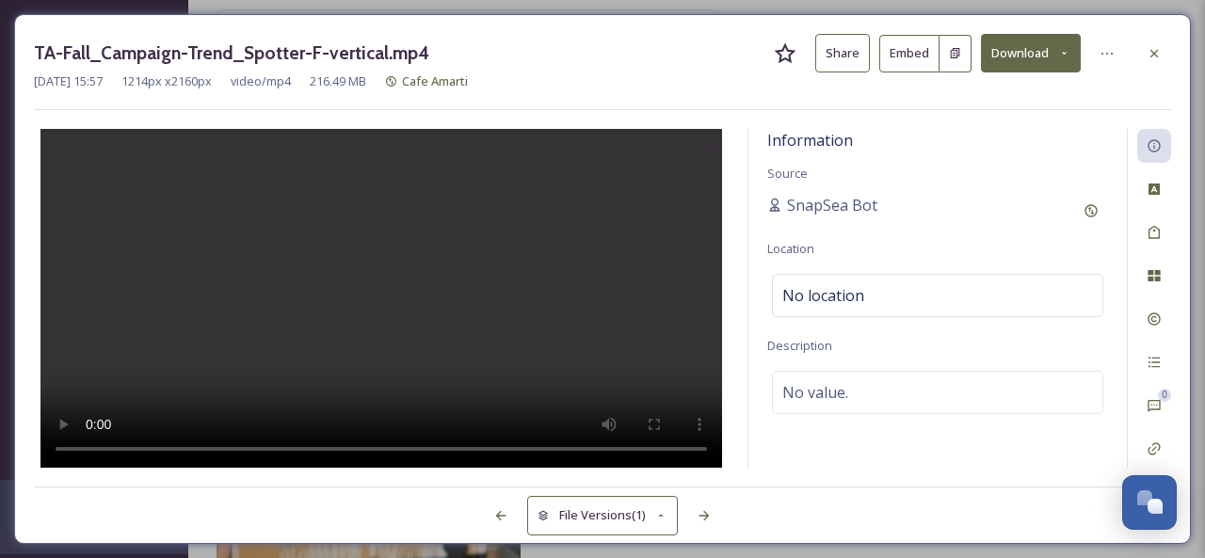
click at [840, 57] on button "Share" at bounding box center [842, 53] width 55 height 39
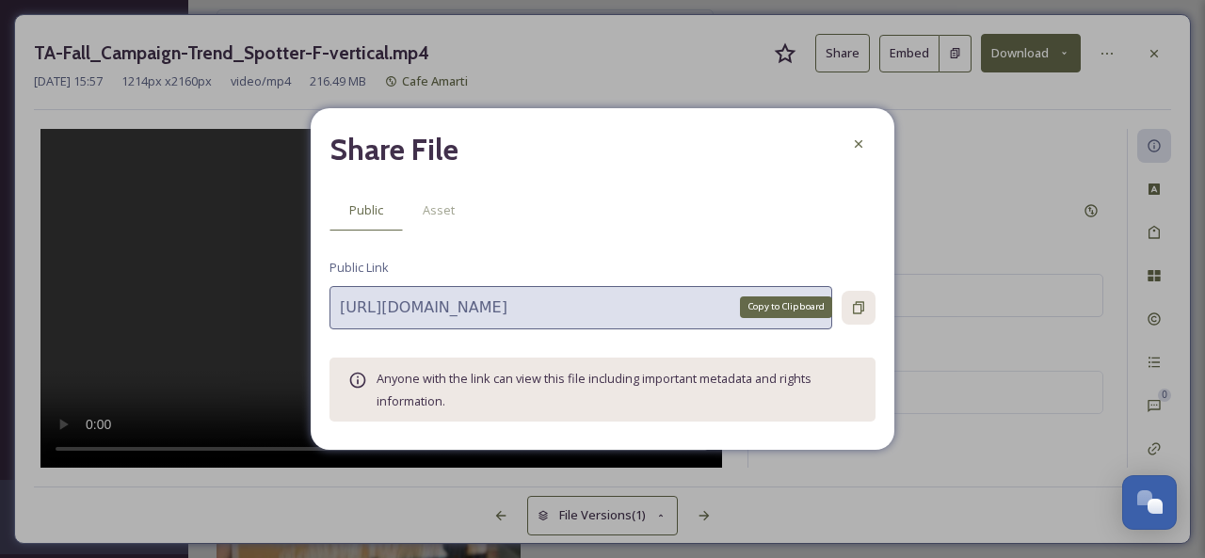
click at [864, 313] on icon at bounding box center [858, 307] width 15 height 15
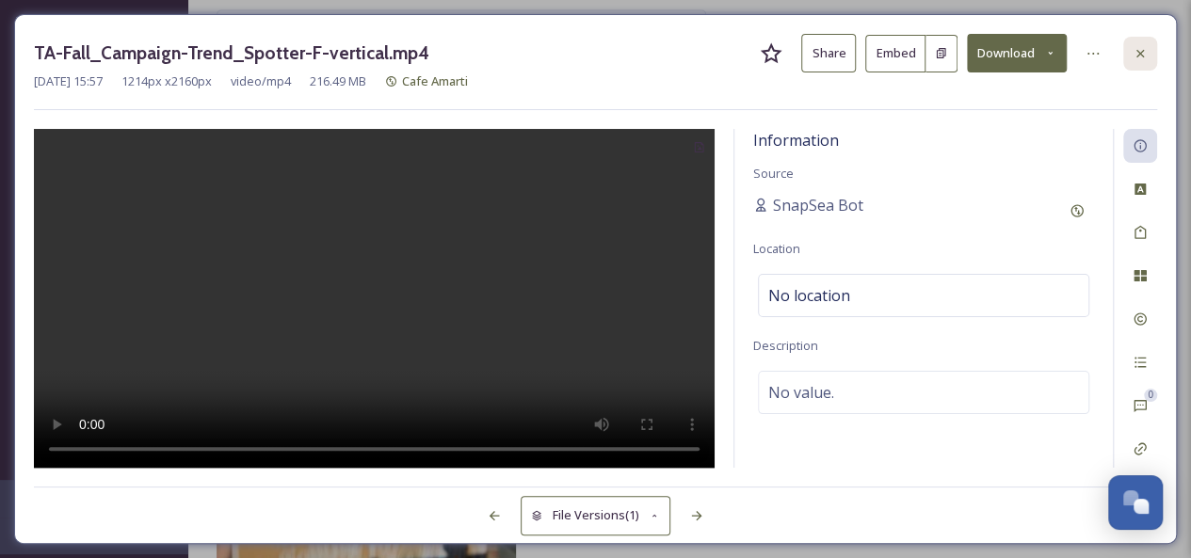
click at [1137, 52] on icon at bounding box center [1140, 53] width 15 height 15
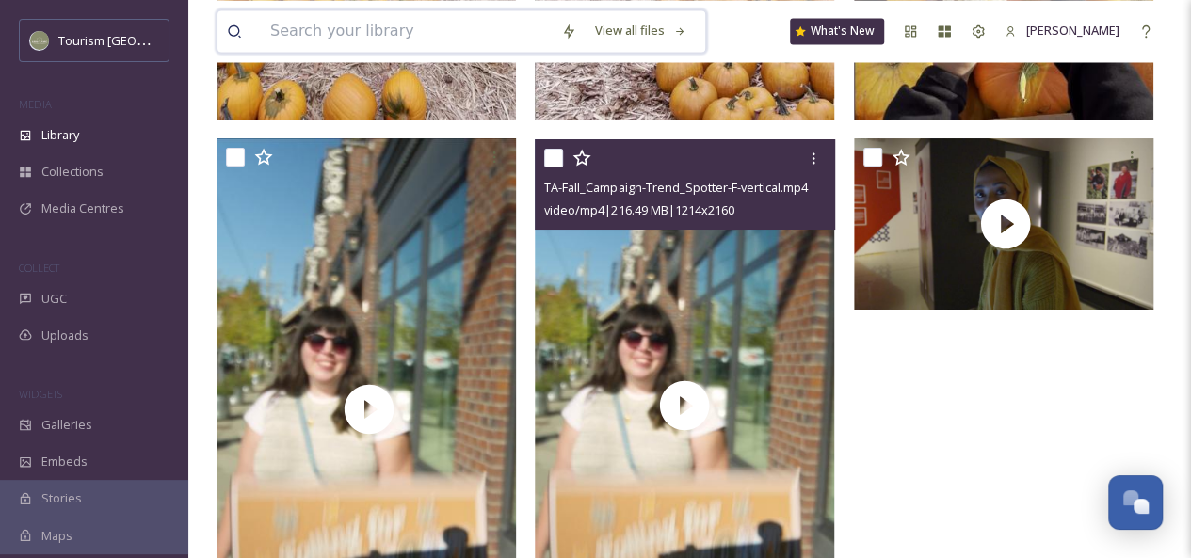
click at [385, 33] on input at bounding box center [406, 30] width 291 height 41
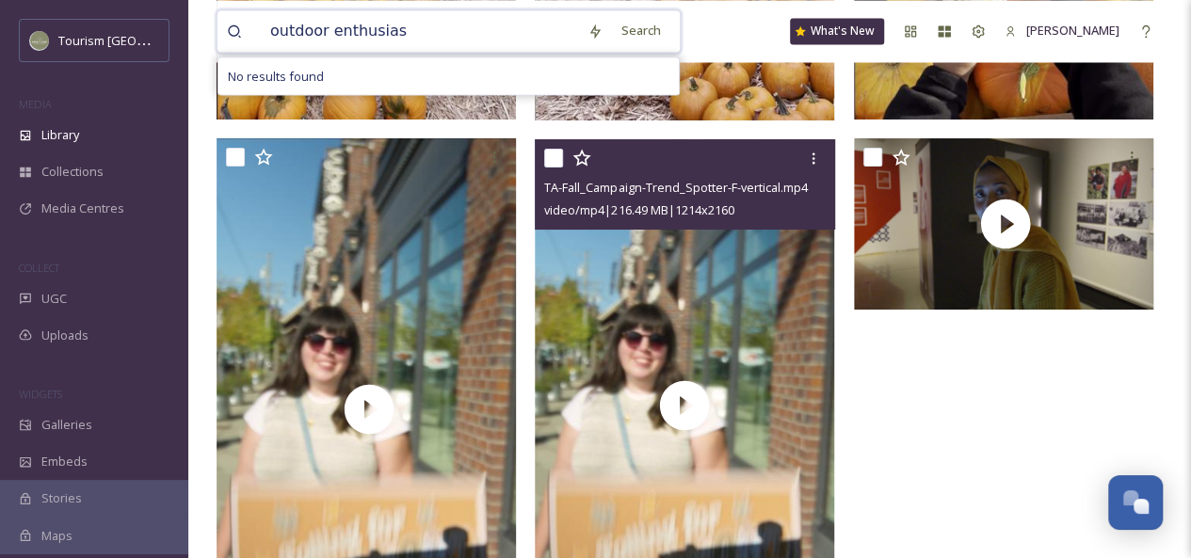
type input "outdoor enthusiast"
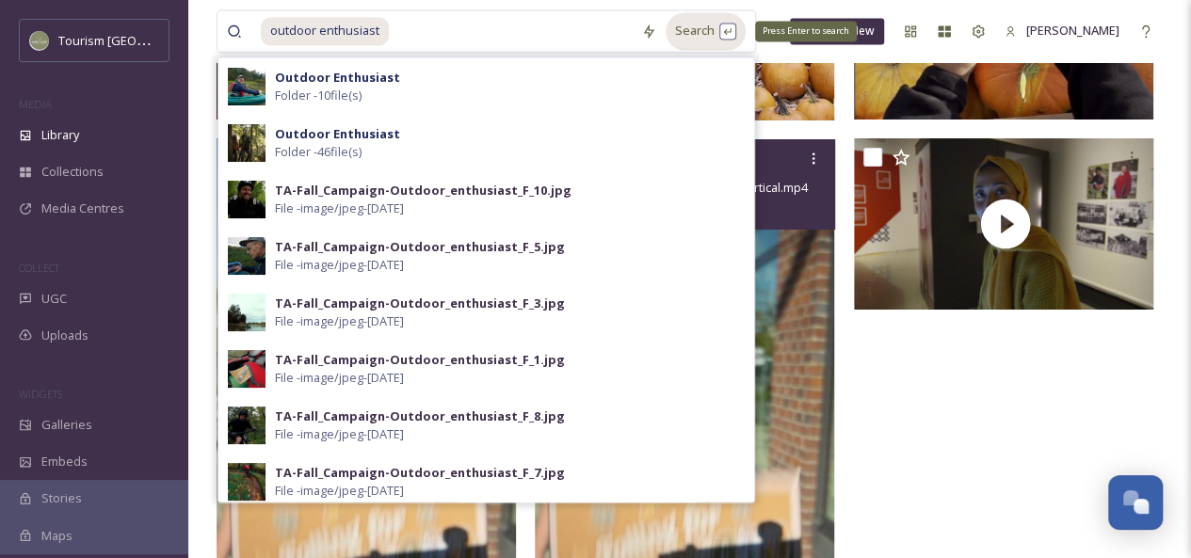
click at [685, 33] on div "Search Press Enter to search" at bounding box center [706, 30] width 80 height 37
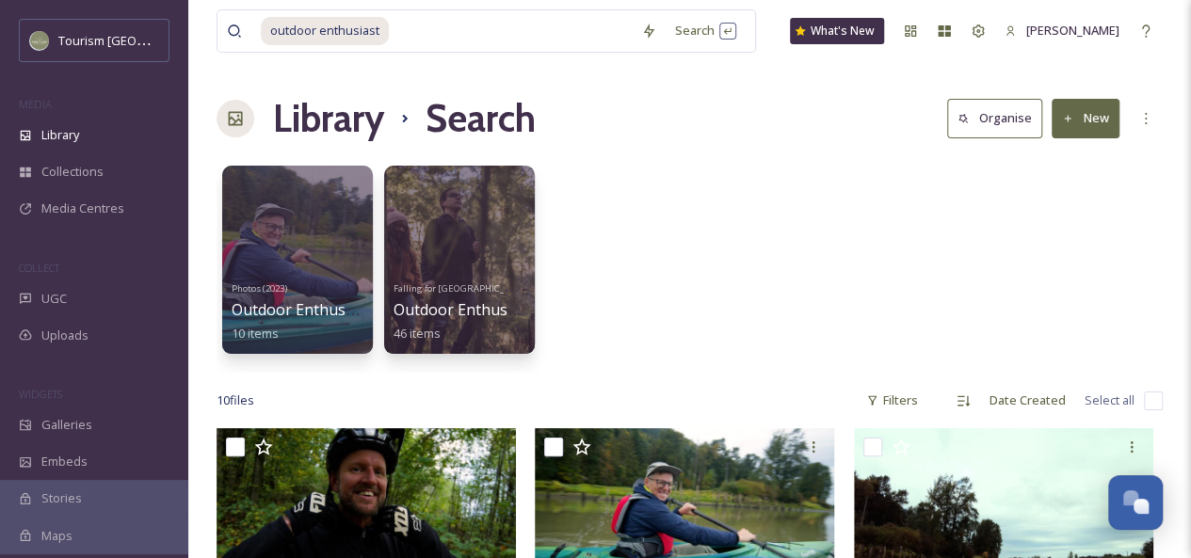
click at [828, 115] on div "Library Search Organise New" at bounding box center [690, 118] width 946 height 56
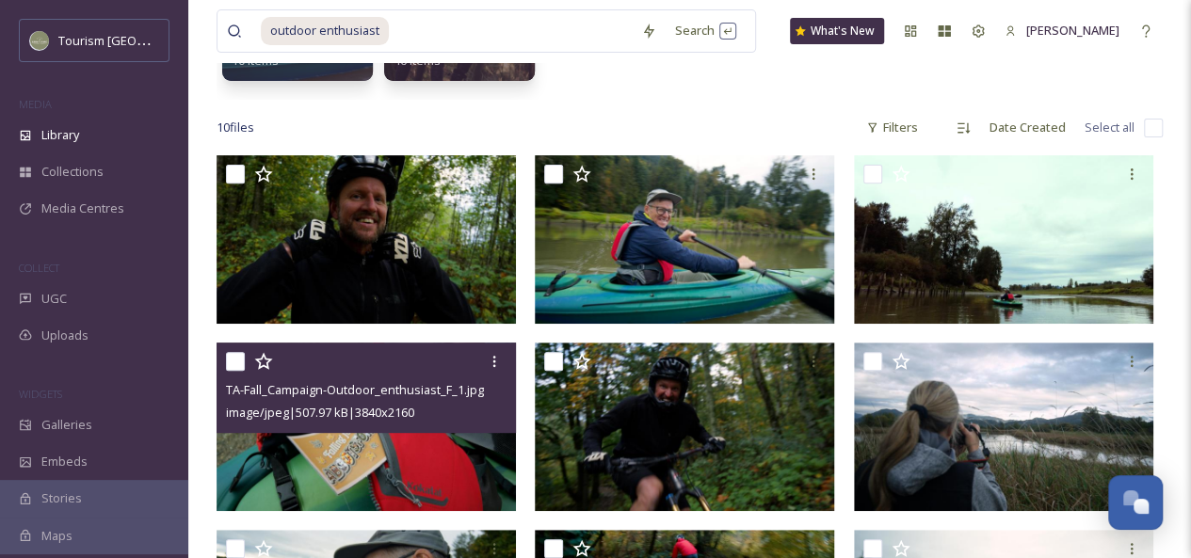
scroll to position [70, 0]
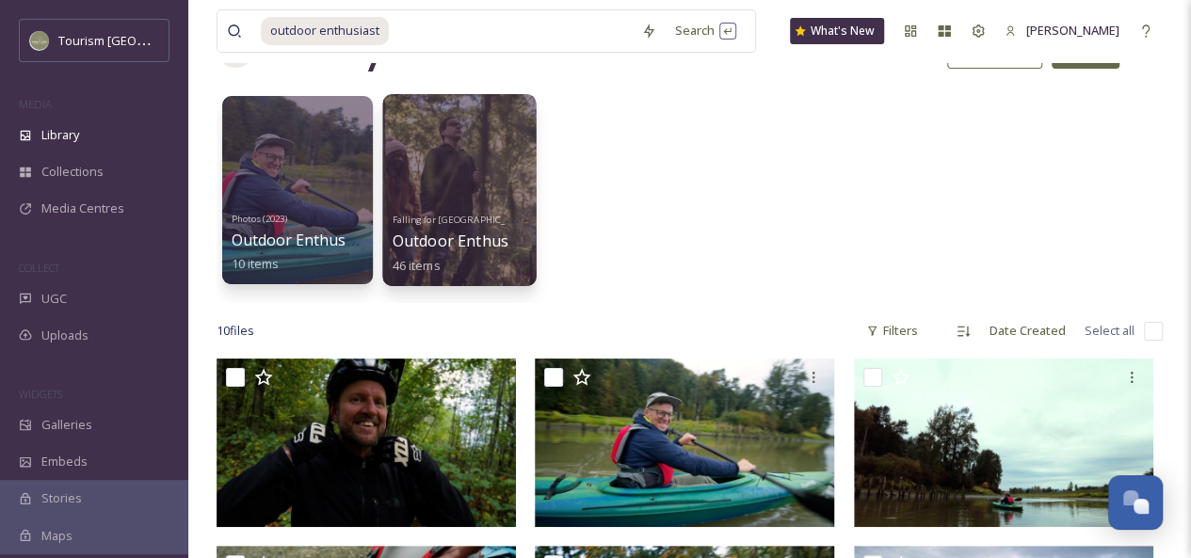
click at [488, 169] on div at bounding box center [458, 190] width 153 height 192
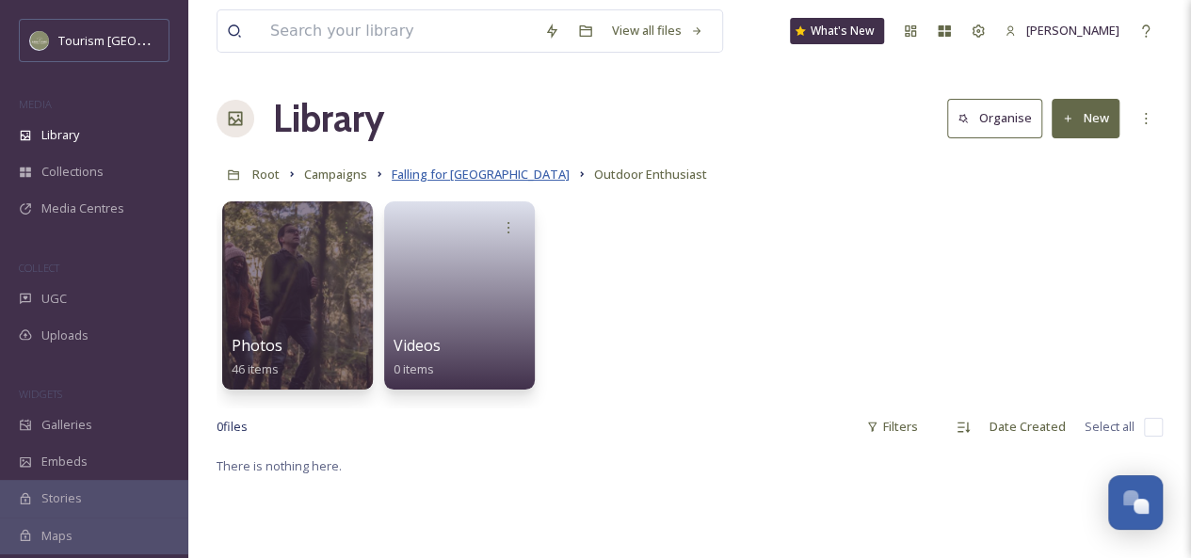
click at [473, 174] on span "Falling for [GEOGRAPHIC_DATA]" at bounding box center [481, 174] width 178 height 17
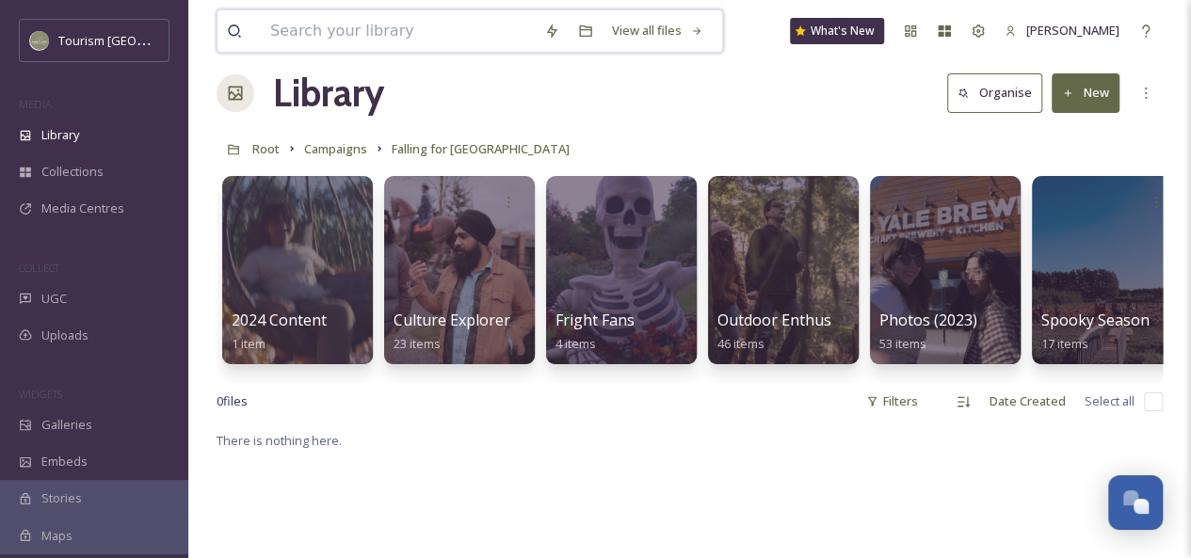
click at [318, 27] on input at bounding box center [398, 30] width 274 height 41
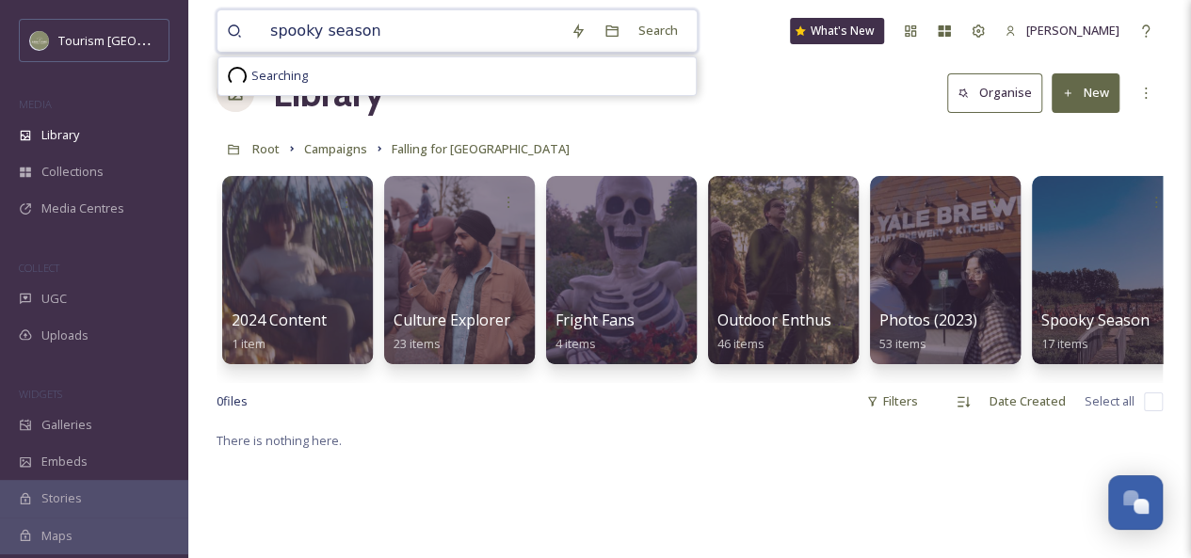
type input "spooky season"
click at [682, 29] on div "spooky season Search Searching" at bounding box center [457, 30] width 481 height 43
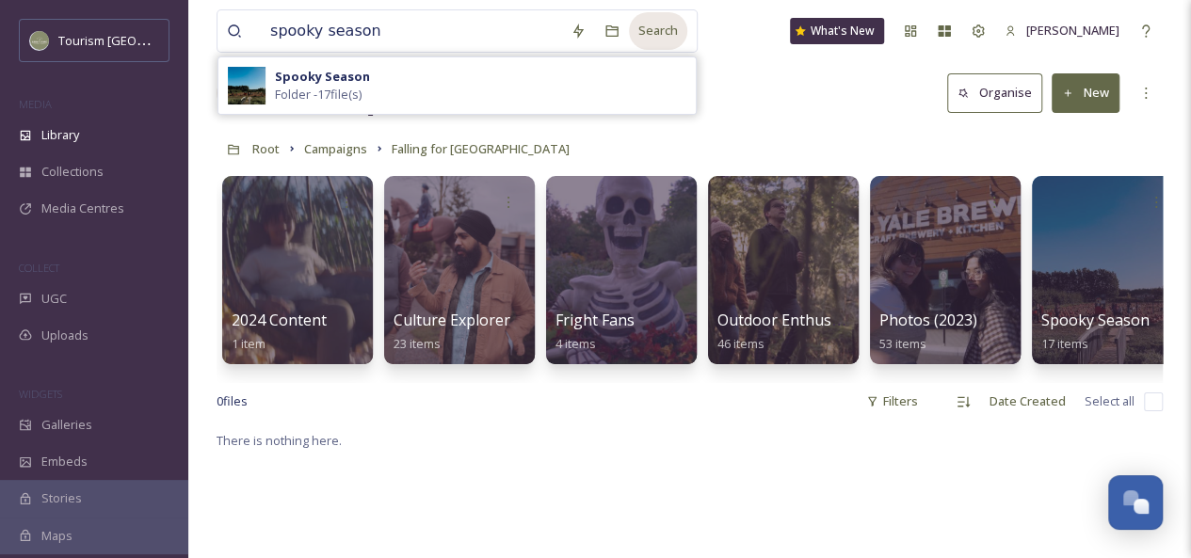
click at [661, 32] on div "Search" at bounding box center [658, 30] width 58 height 37
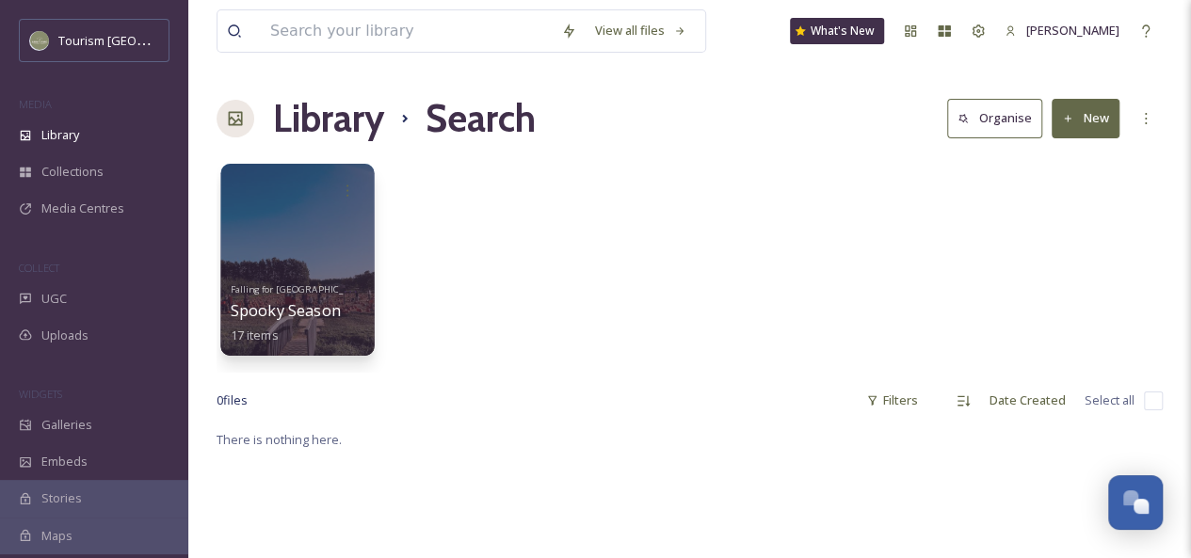
click at [236, 240] on div at bounding box center [296, 260] width 153 height 192
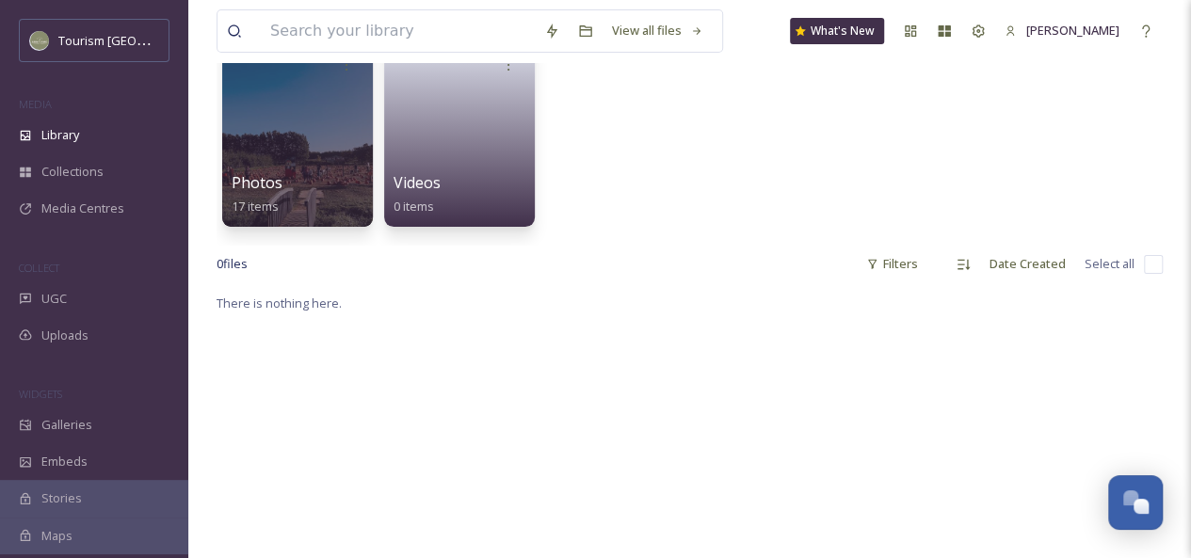
scroll to position [165, 0]
click at [296, 164] on div at bounding box center [296, 131] width 153 height 192
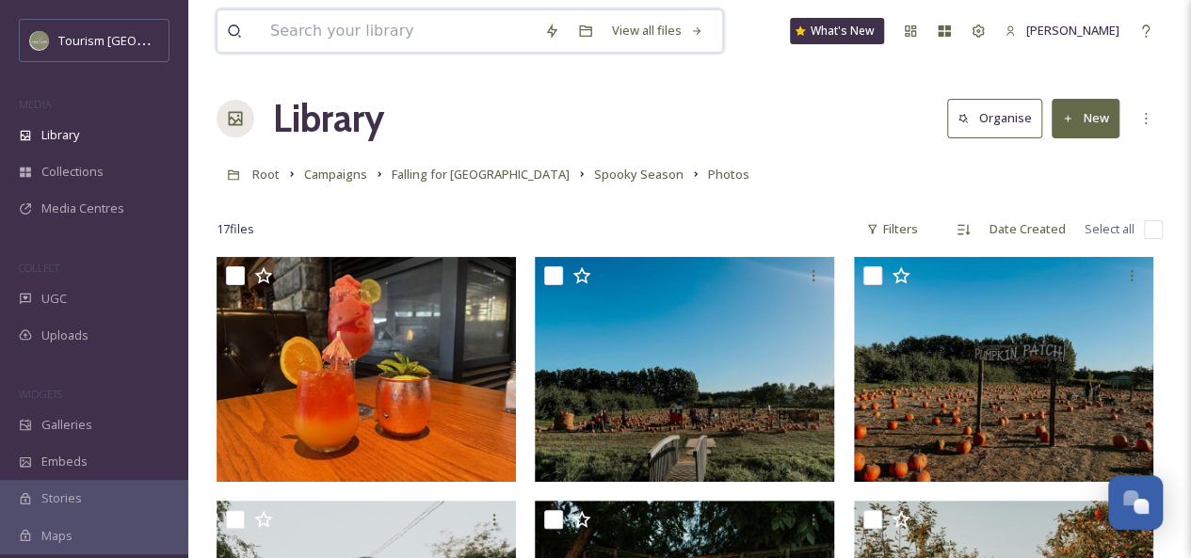
click at [358, 31] on input at bounding box center [398, 30] width 274 height 41
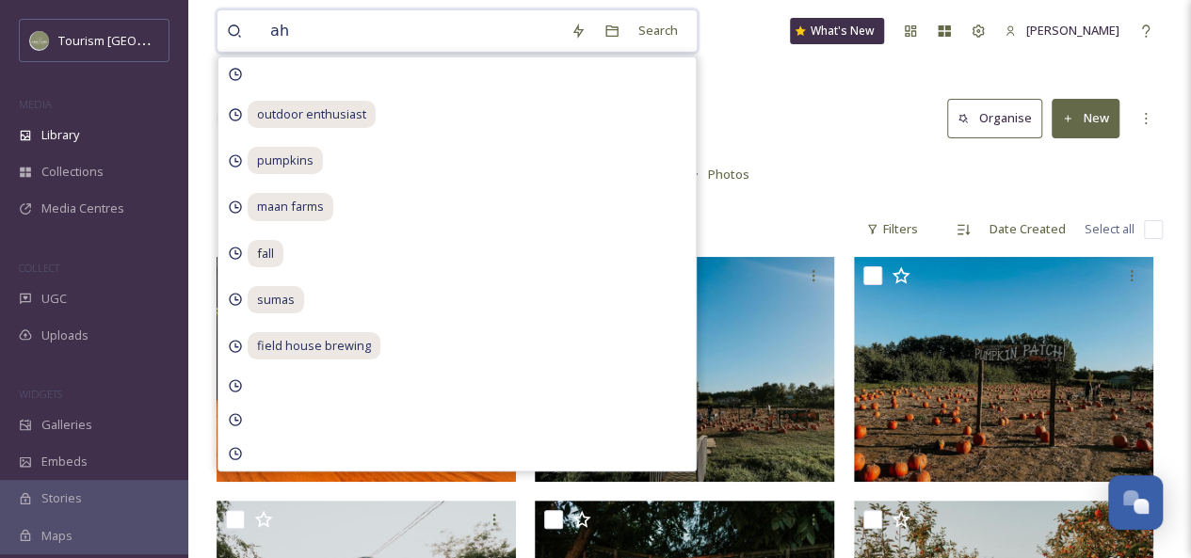
type input "a"
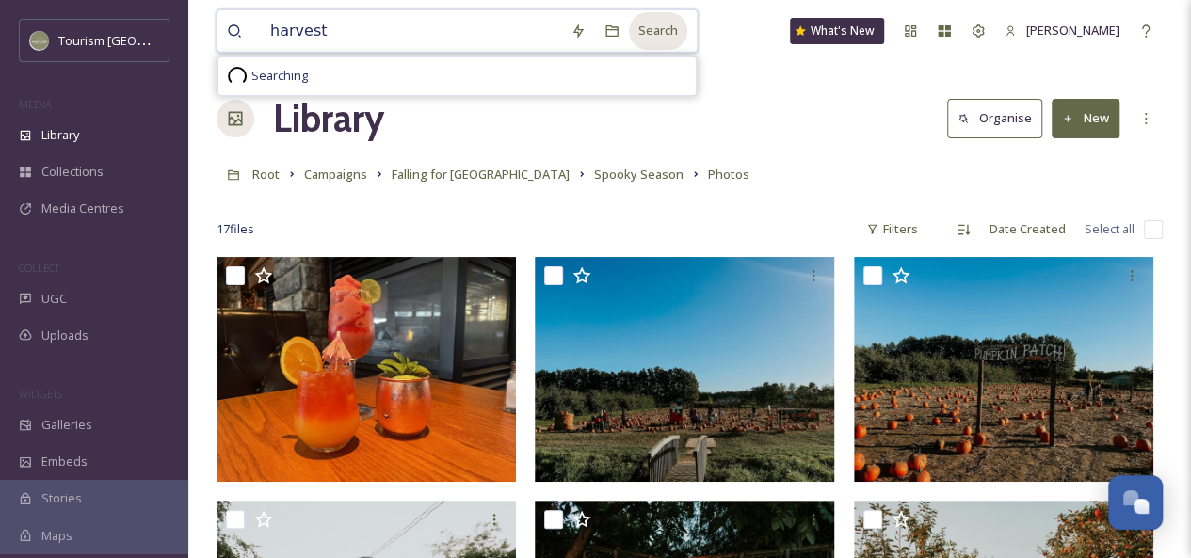
type input "harvest"
click at [658, 35] on div "Search" at bounding box center [658, 30] width 58 height 37
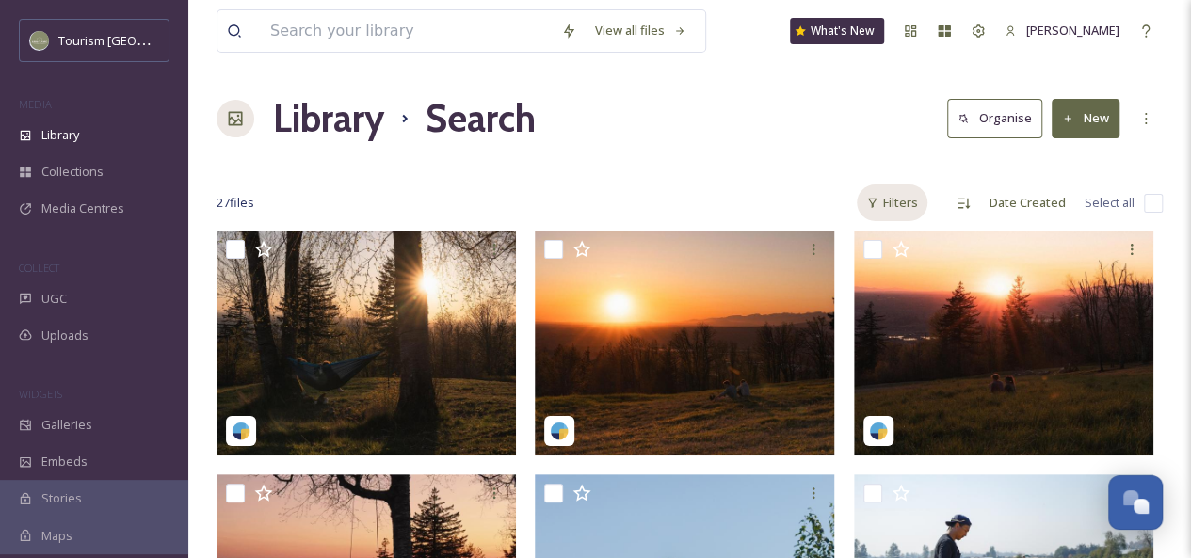
click at [896, 199] on div "Filters" at bounding box center [892, 203] width 71 height 37
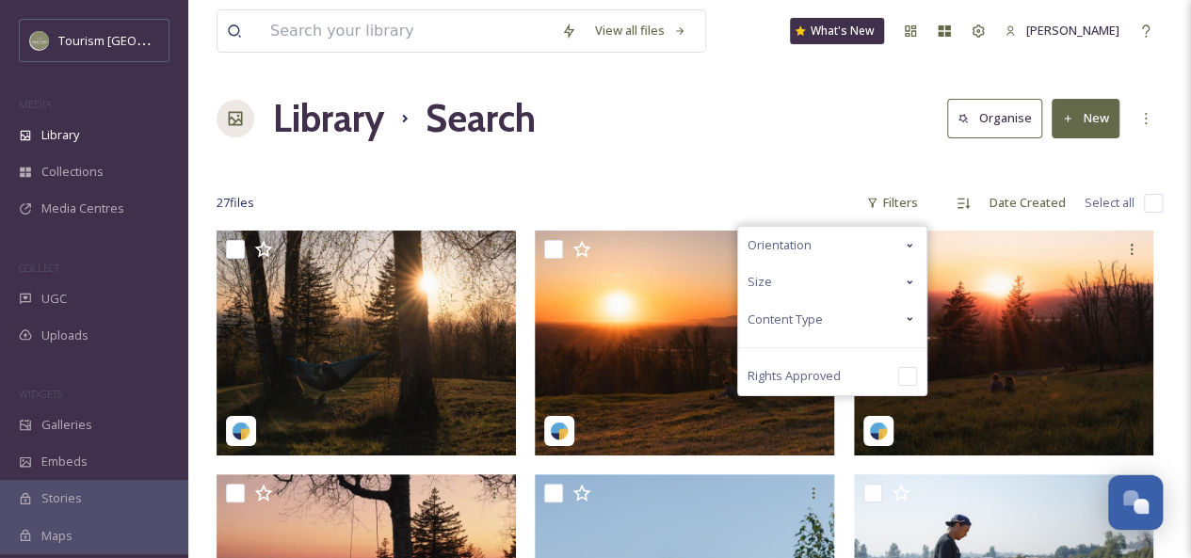
click at [906, 317] on icon at bounding box center [909, 319] width 15 height 15
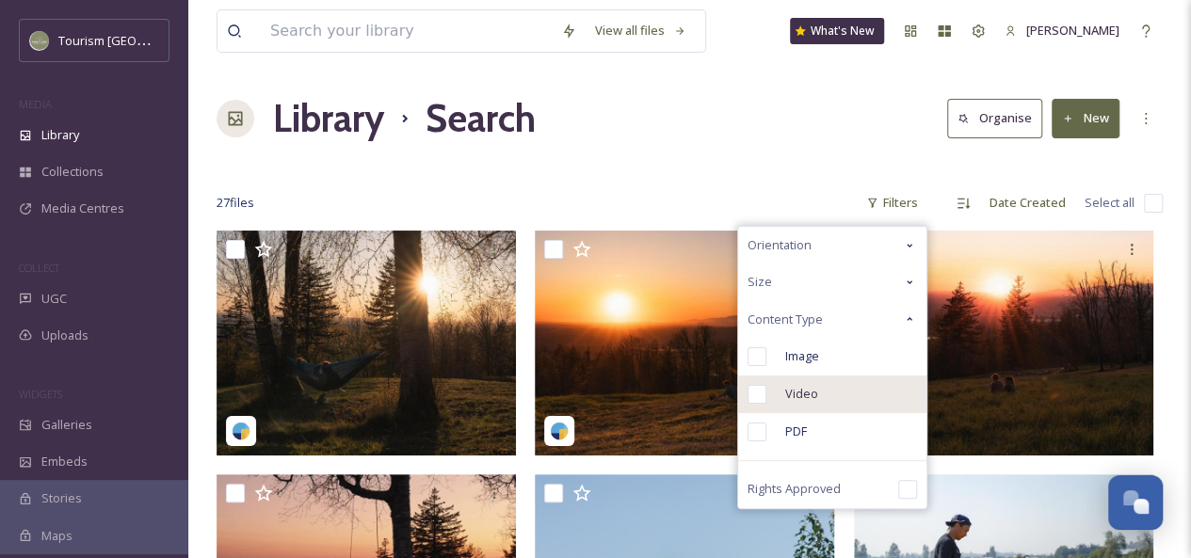
click at [815, 394] on span "Video" at bounding box center [801, 394] width 33 height 18
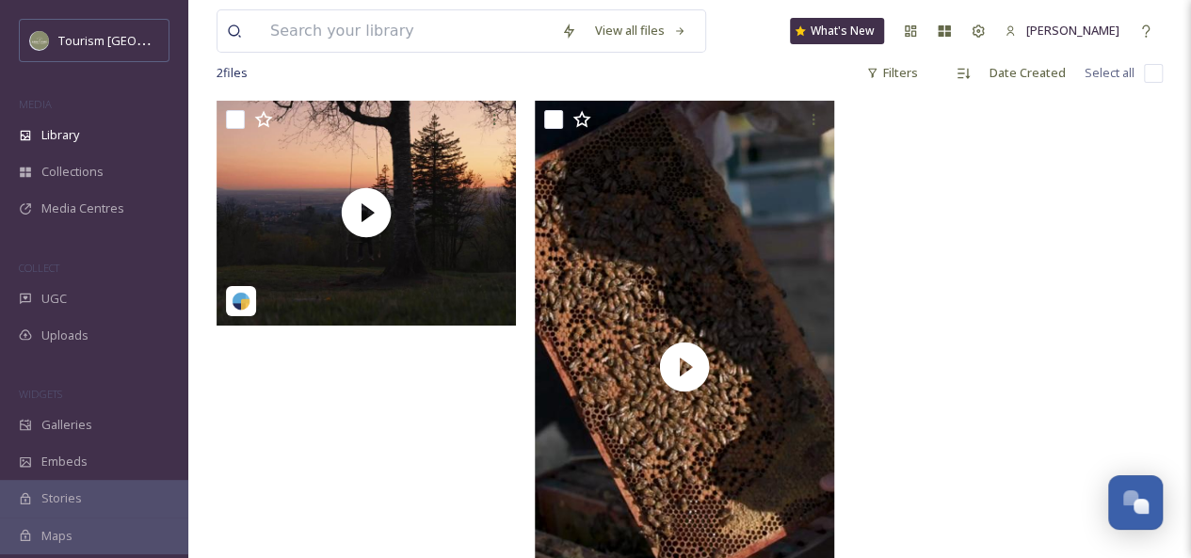
scroll to position [144, 0]
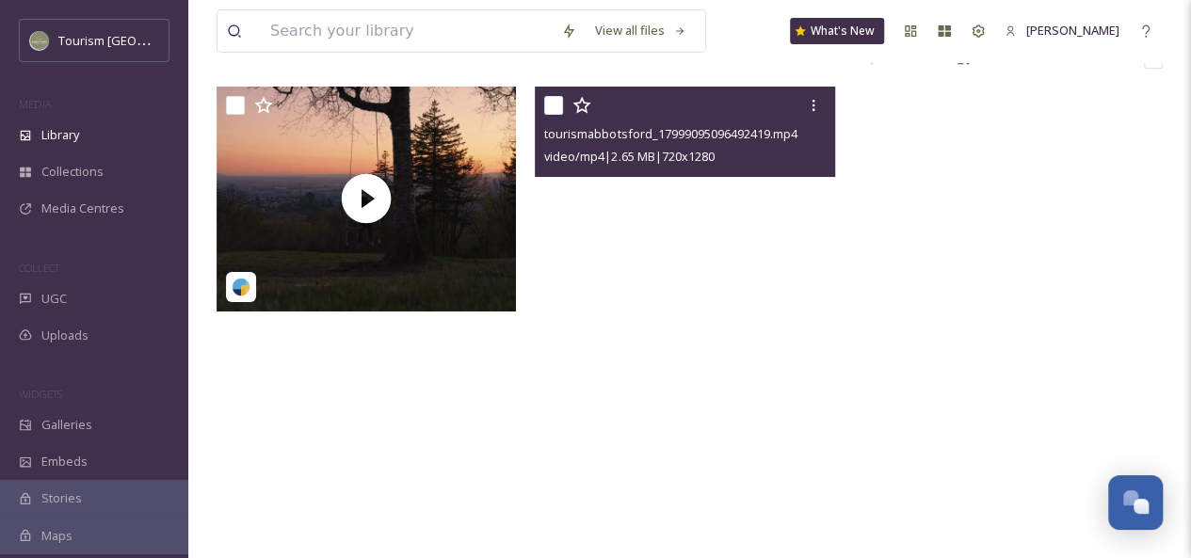
click at [731, 239] on video "tourismabbotsford_17999095096492419.mp4" at bounding box center [684, 353] width 299 height 532
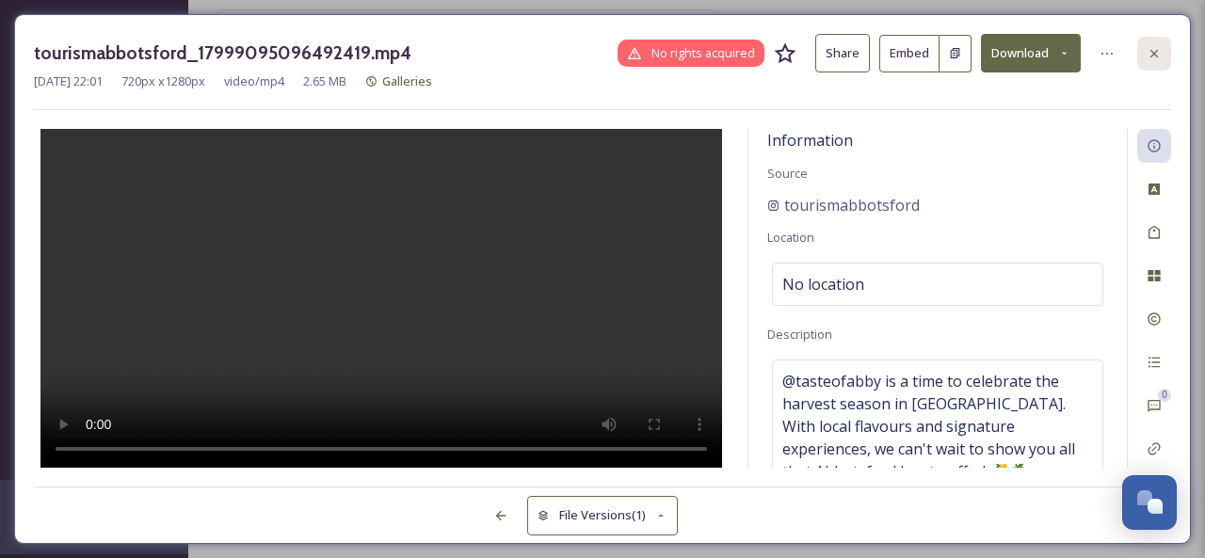
click at [1157, 57] on icon at bounding box center [1154, 53] width 15 height 15
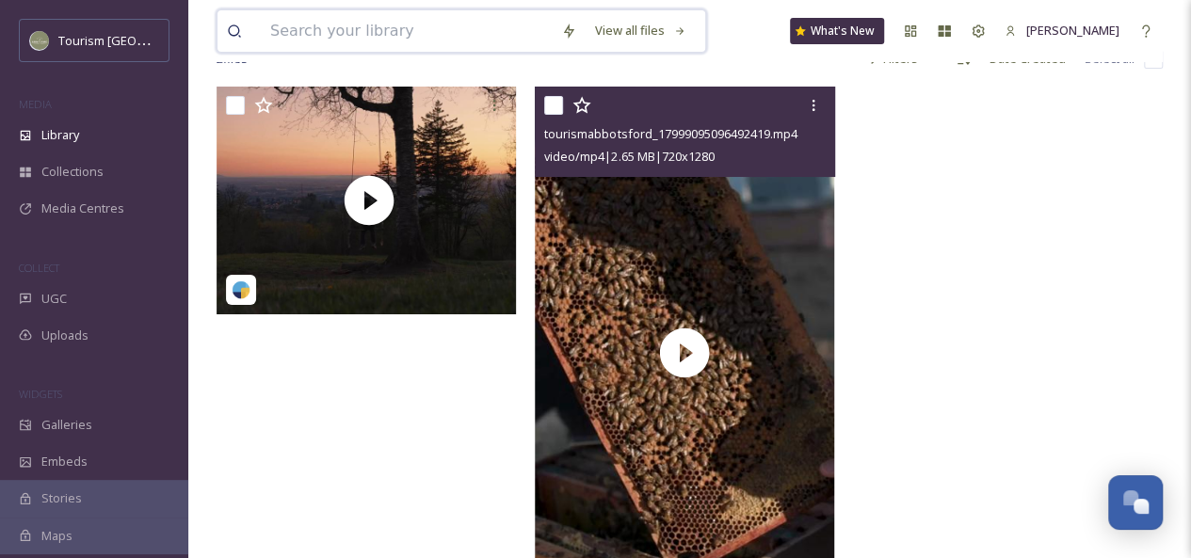
click at [441, 29] on input at bounding box center [406, 30] width 291 height 41
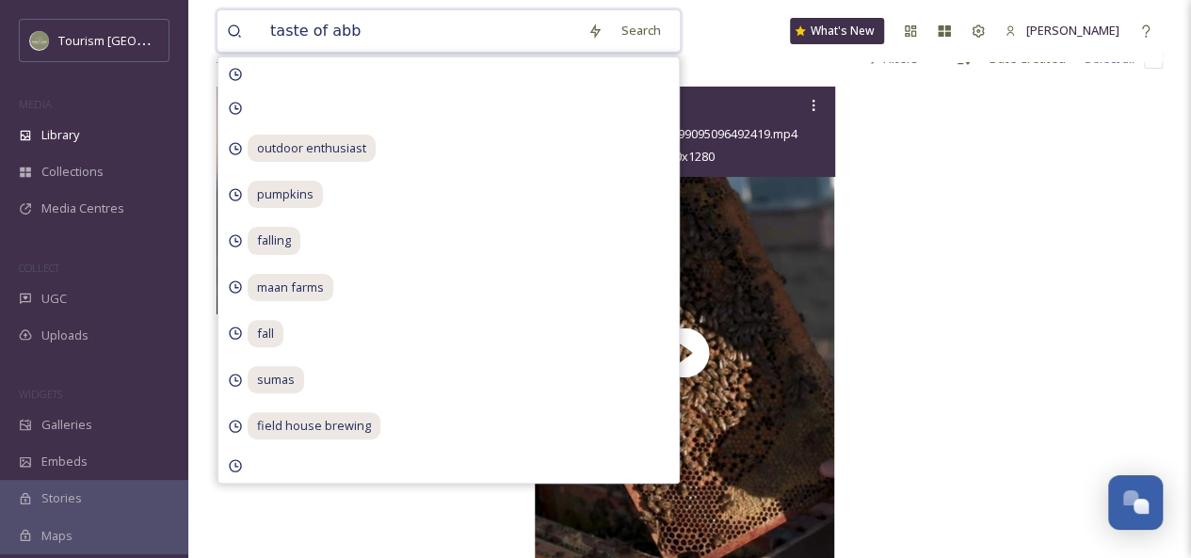
type input "taste of abby"
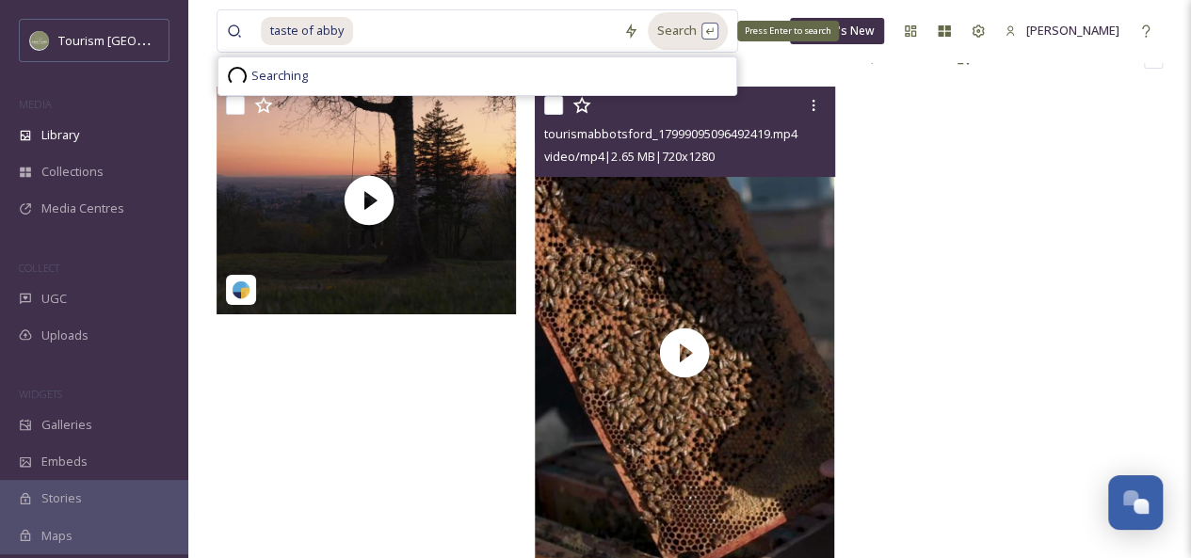
click at [675, 33] on div "Search Press Enter to search" at bounding box center [688, 30] width 80 height 37
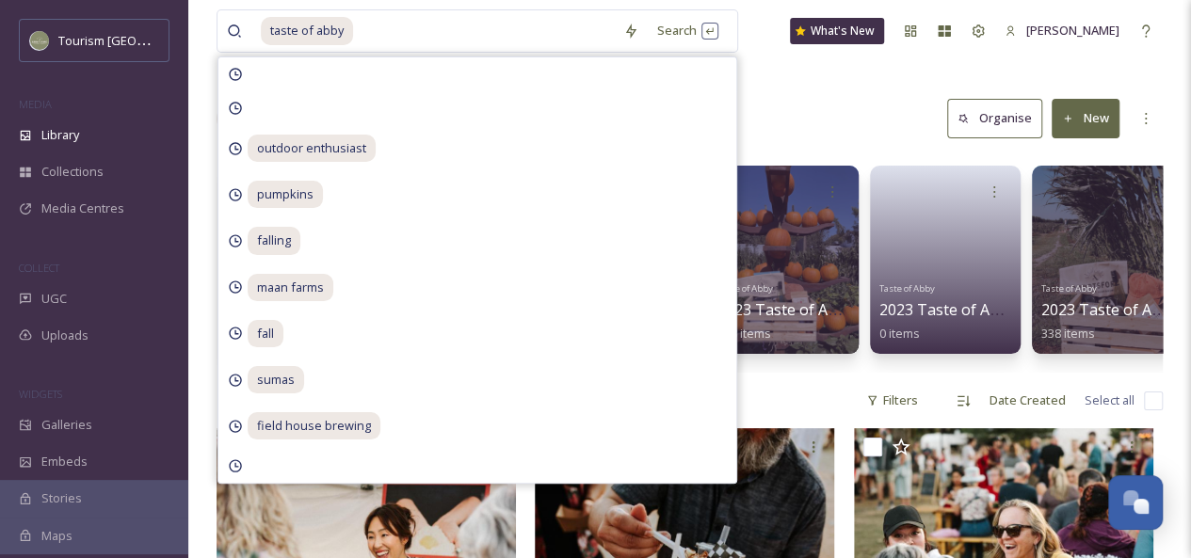
click at [781, 121] on div "Library Search Organise New" at bounding box center [690, 118] width 946 height 56
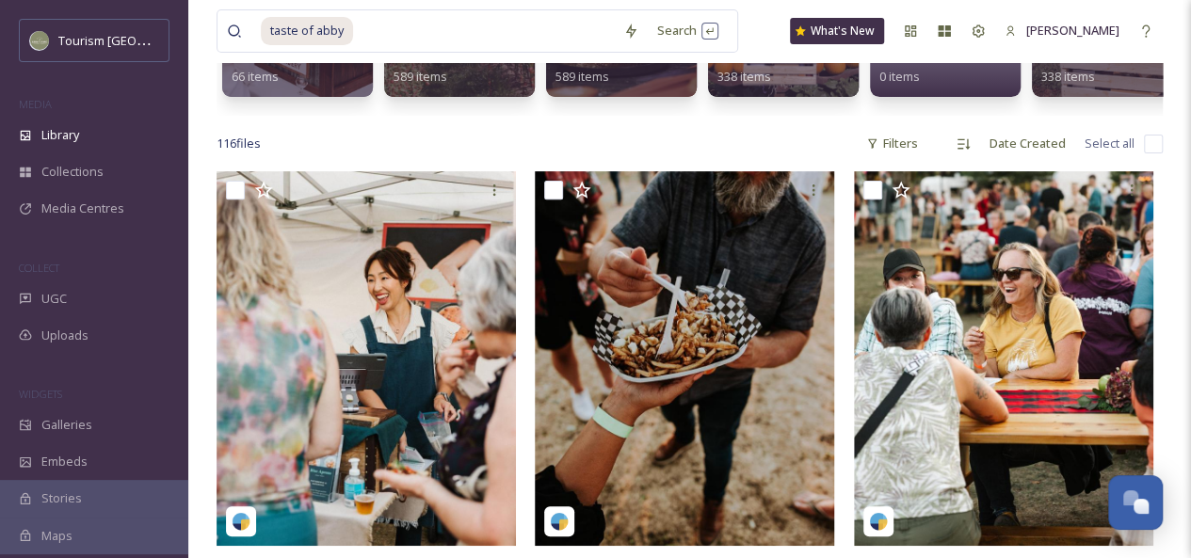
scroll to position [254, 0]
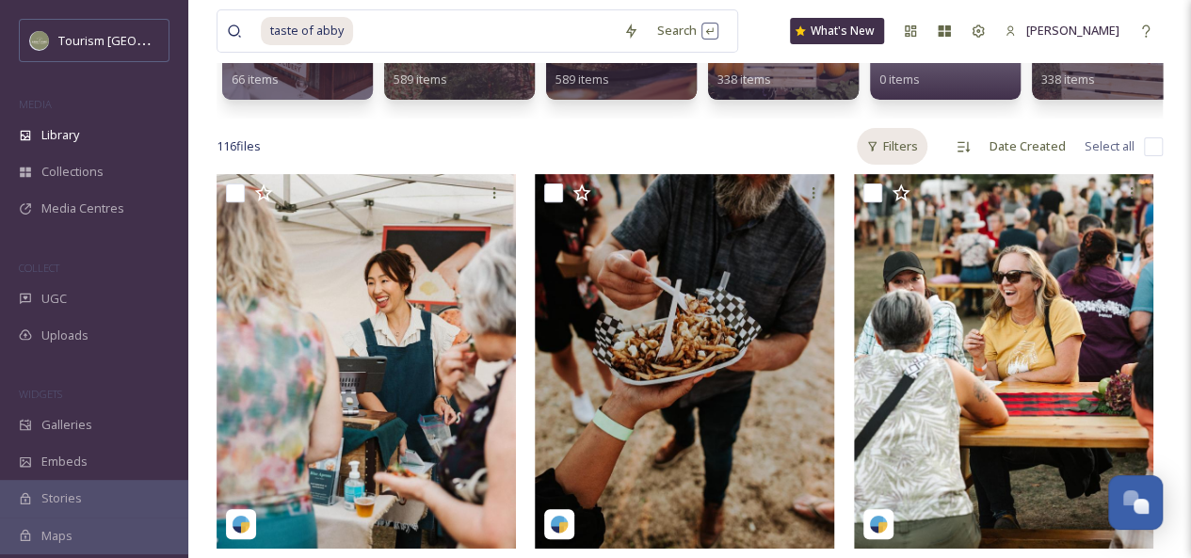
click at [898, 161] on div "Filters" at bounding box center [892, 146] width 71 height 37
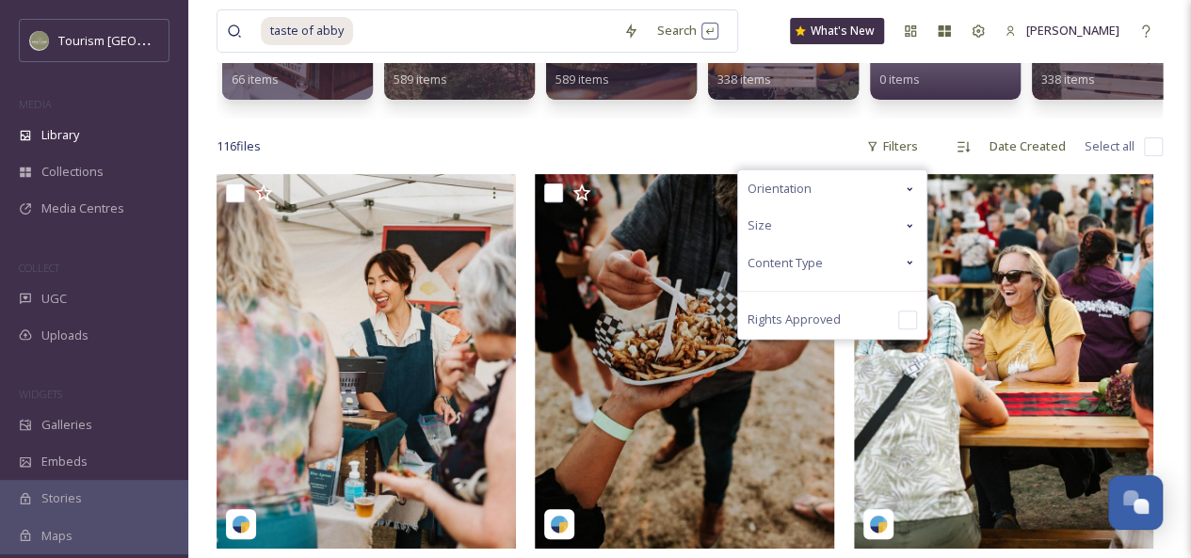
click at [900, 277] on div "Content Type" at bounding box center [832, 263] width 188 height 37
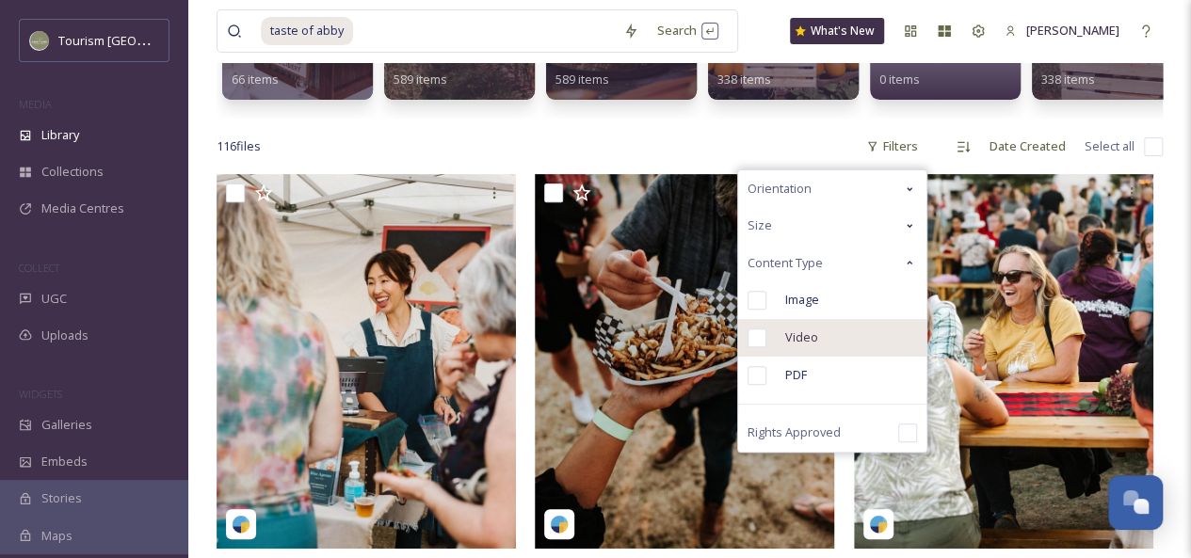
click at [828, 356] on div "Video" at bounding box center [832, 338] width 188 height 38
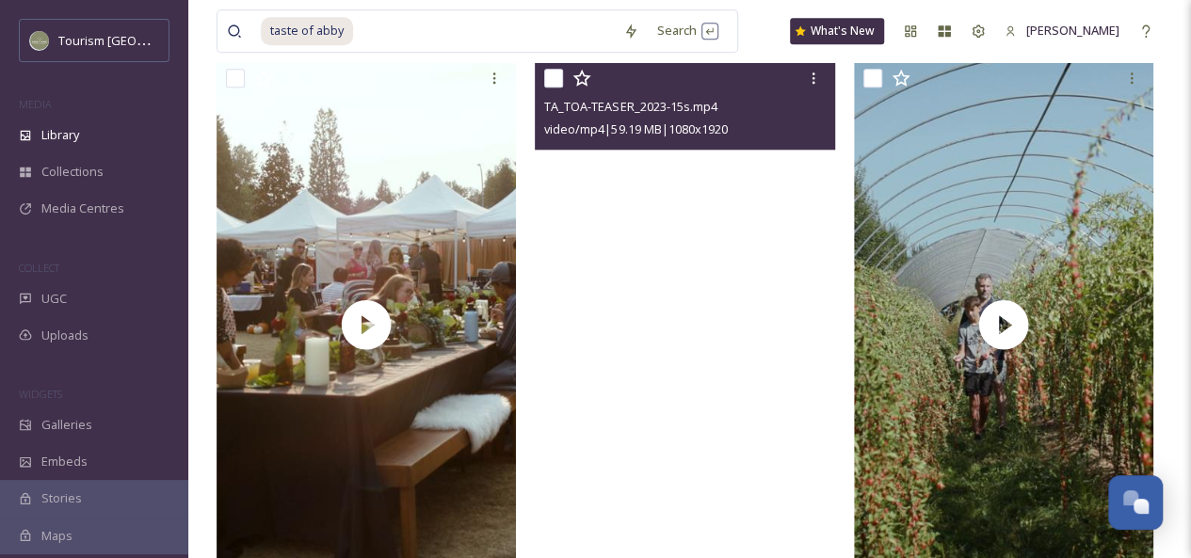
scroll to position [928, 0]
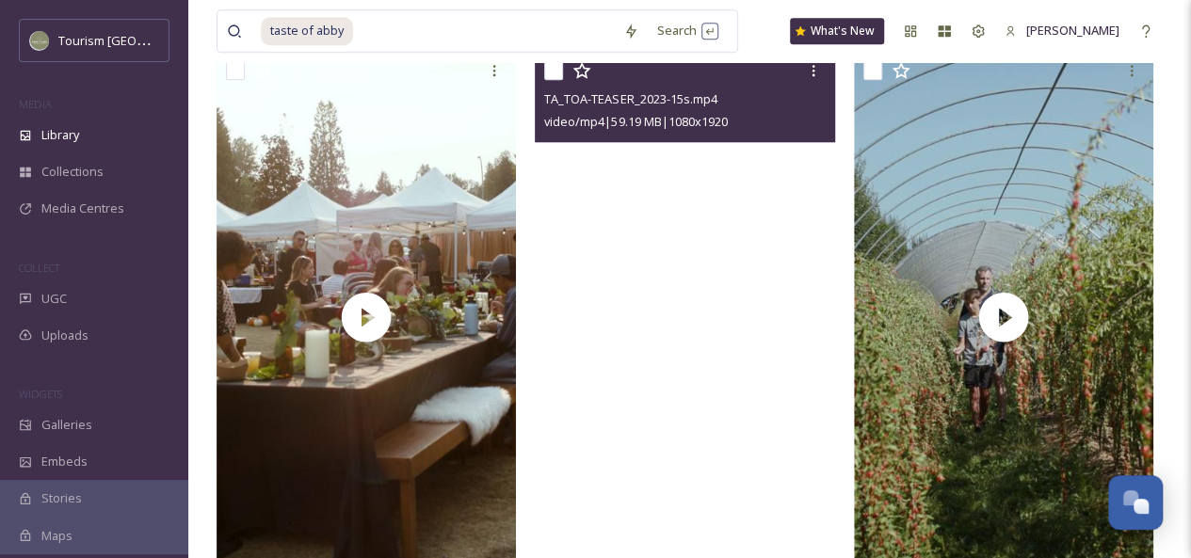
click at [689, 213] on video "TA_TOA-TEASER_2023-15s.mp4" at bounding box center [684, 318] width 299 height 532
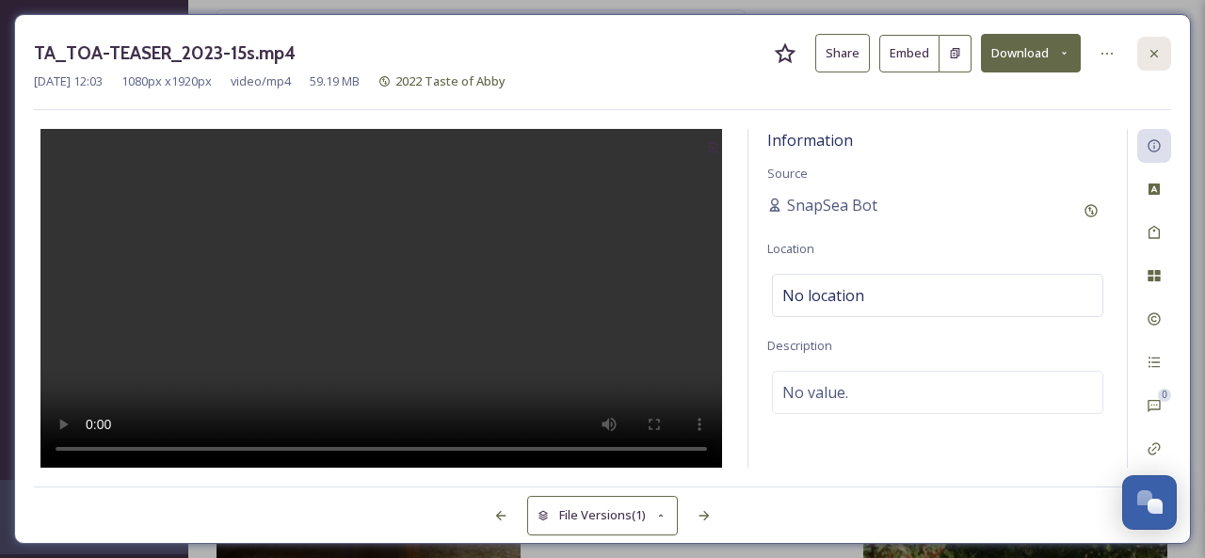
click at [1149, 54] on icon at bounding box center [1154, 53] width 15 height 15
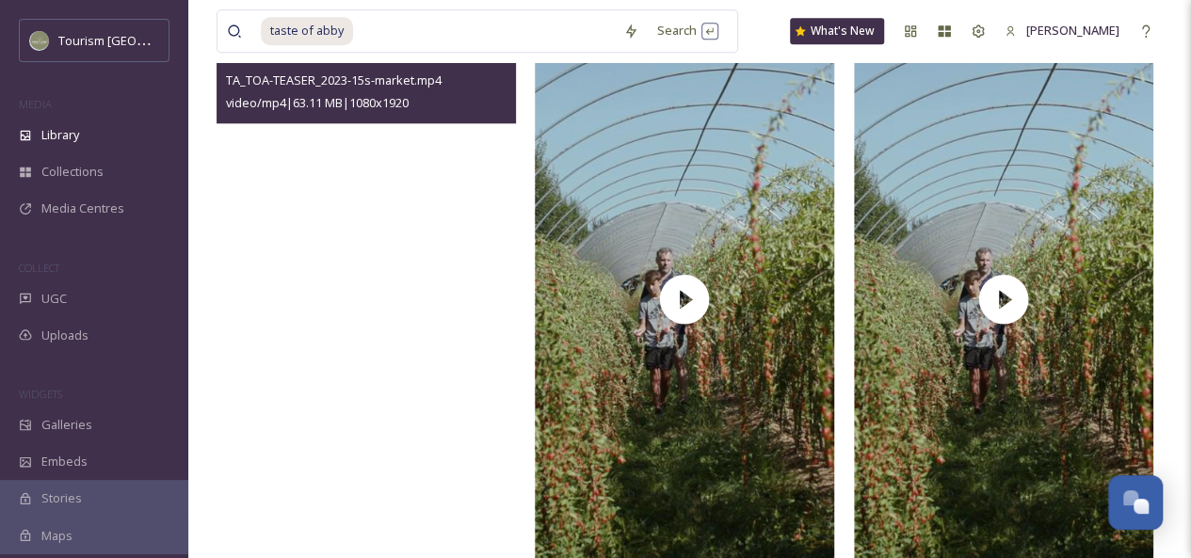
scroll to position [954, 0]
click at [409, 406] on video "TA_TOA-TEASER_2023-15s-market.mp4" at bounding box center [366, 300] width 299 height 532
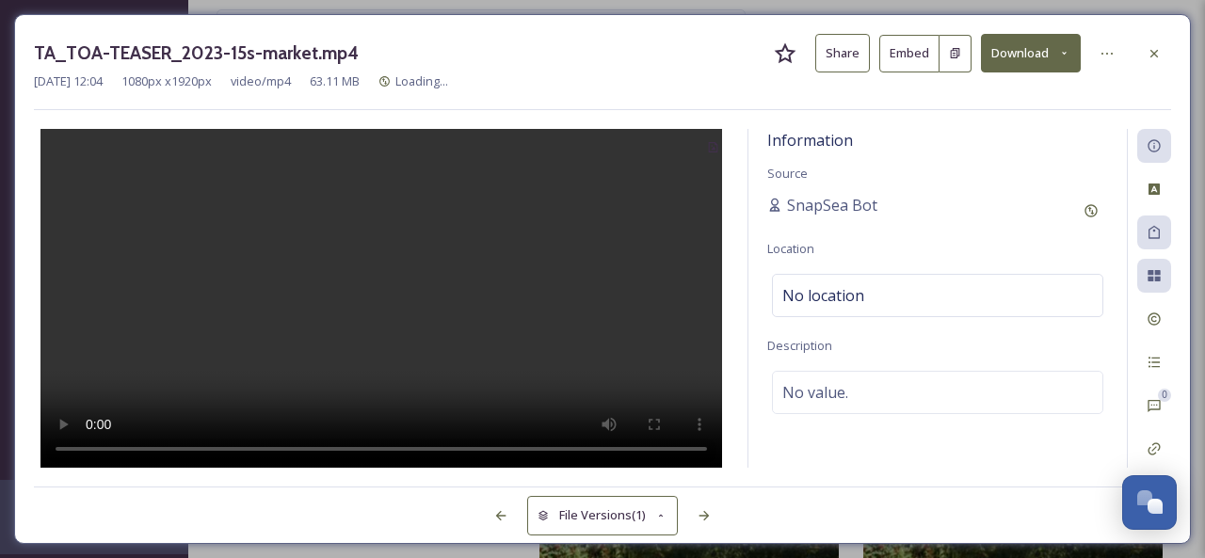
click at [837, 57] on button "Share" at bounding box center [842, 53] width 55 height 39
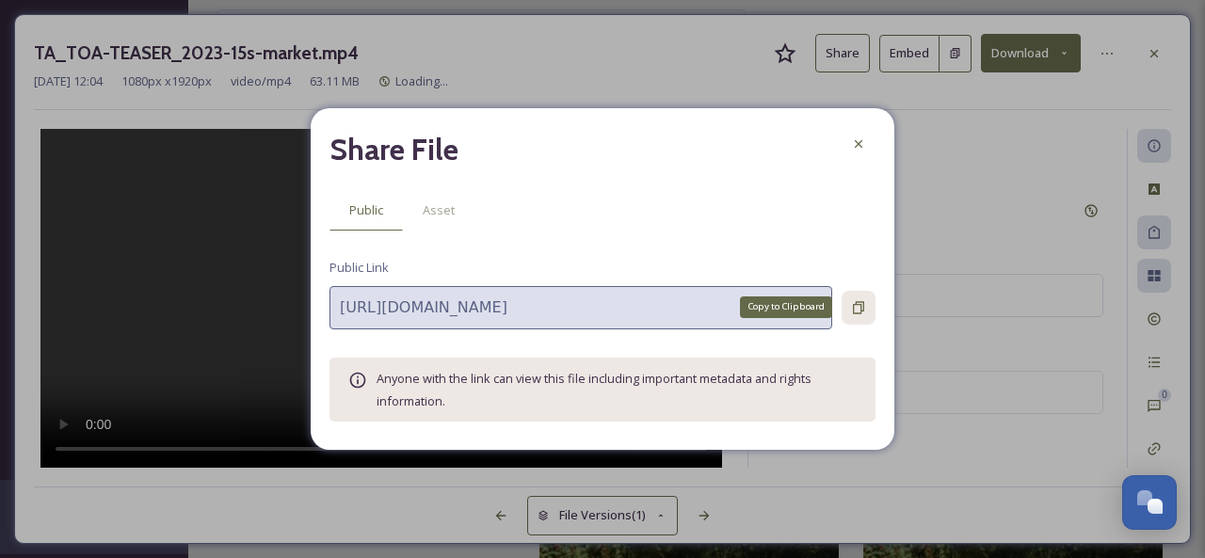
click at [864, 310] on icon at bounding box center [858, 307] width 15 height 15
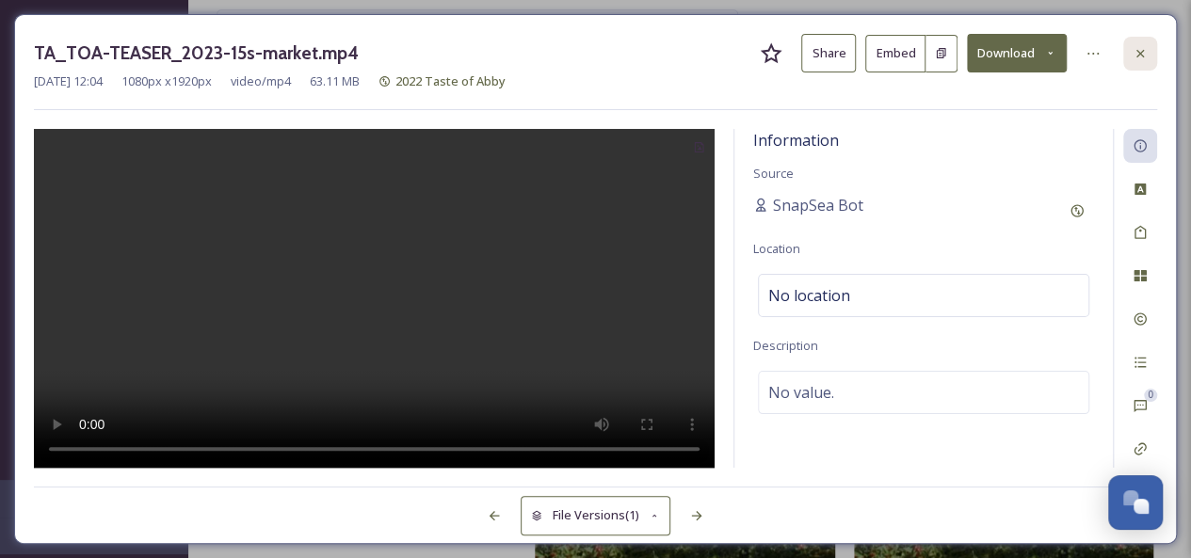
click at [1140, 46] on icon at bounding box center [1140, 53] width 15 height 15
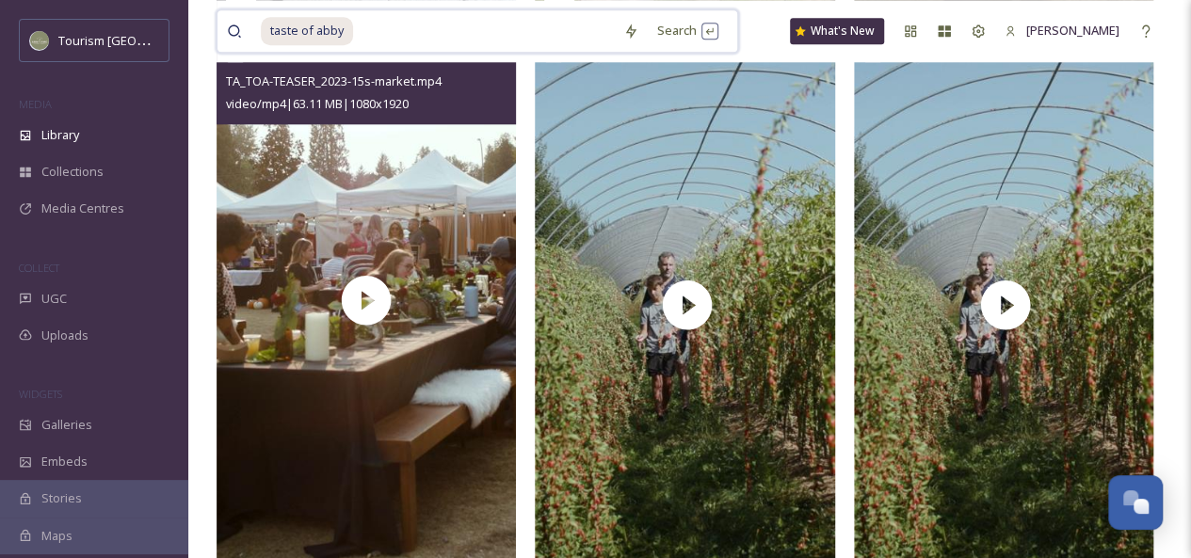
click at [376, 27] on input at bounding box center [484, 30] width 259 height 41
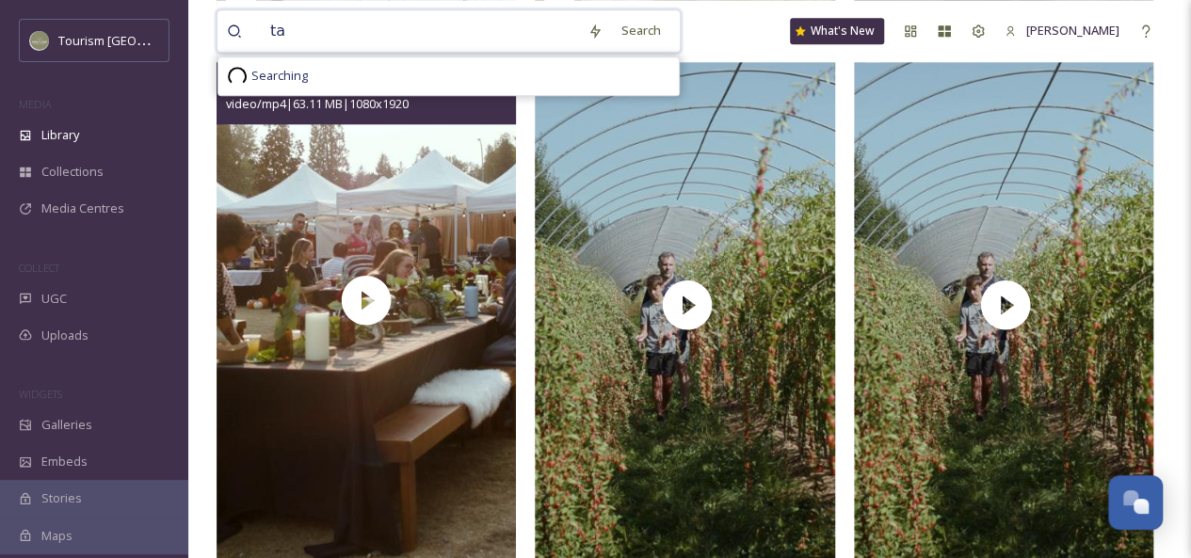
type input "t"
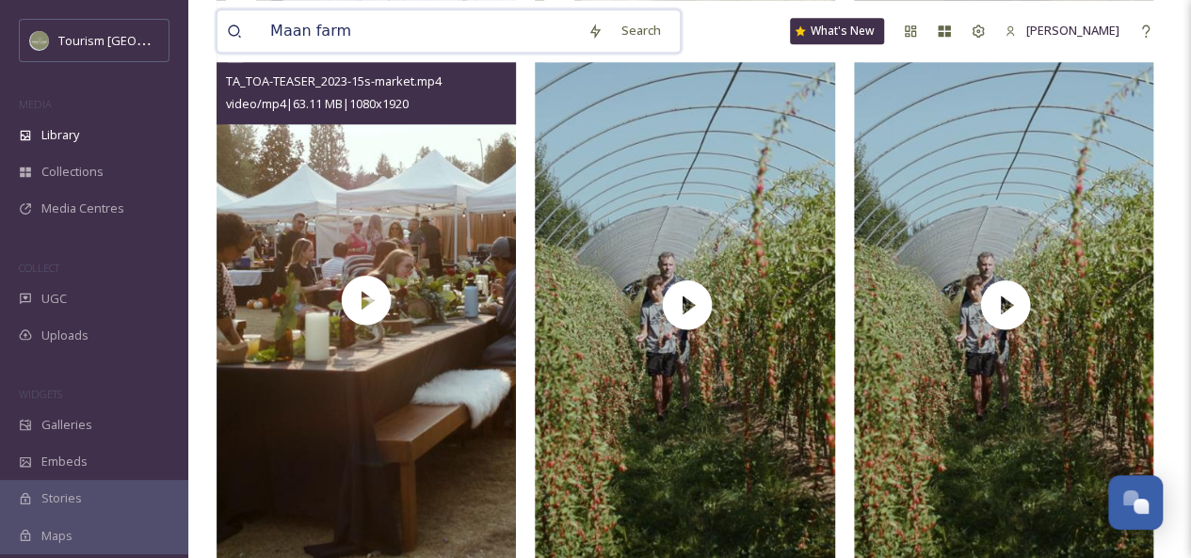
type input "Maan farms"
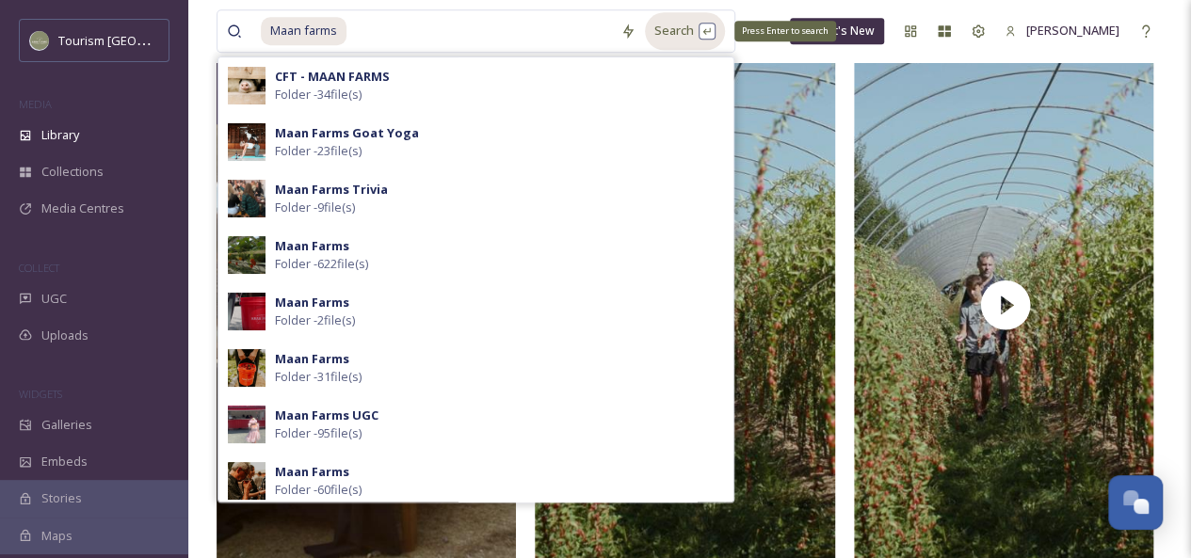
click at [676, 28] on div "Search Press Enter to search" at bounding box center [685, 30] width 80 height 37
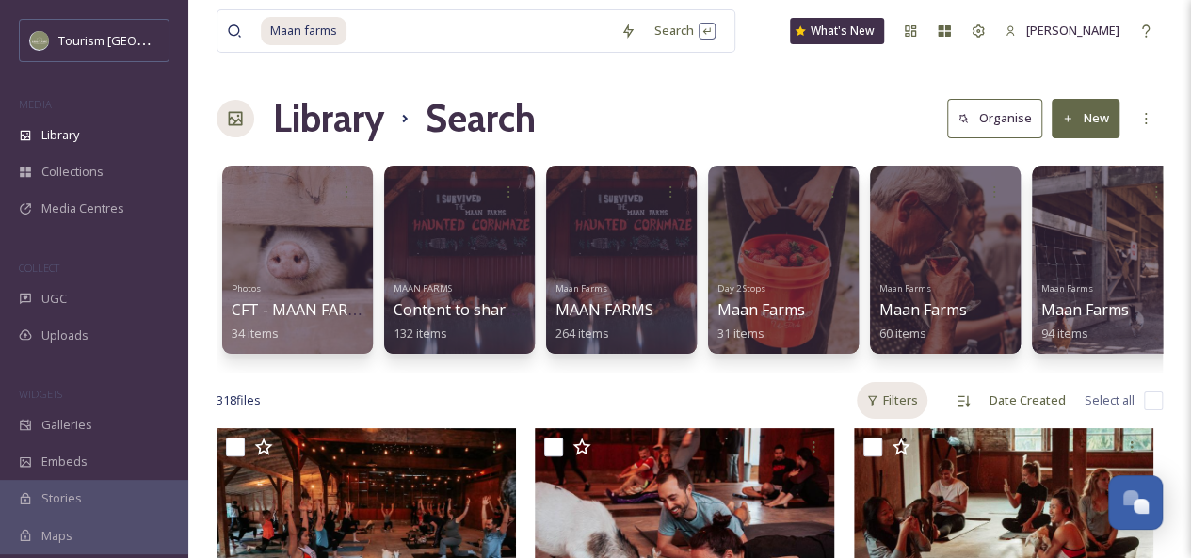
click at [904, 416] on div "Filters" at bounding box center [892, 400] width 71 height 37
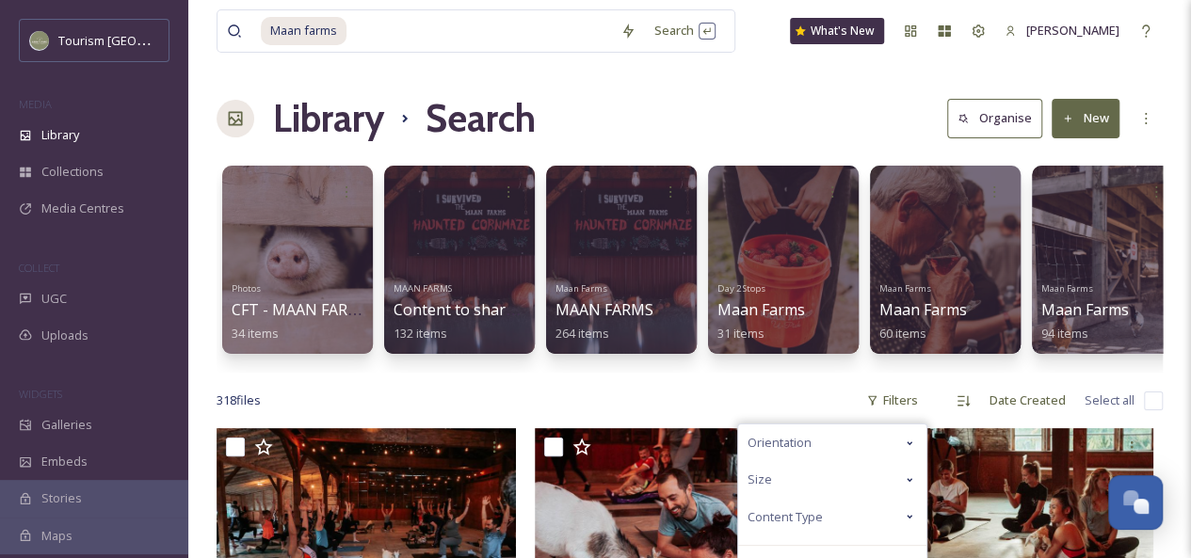
click at [905, 524] on icon at bounding box center [909, 516] width 15 height 15
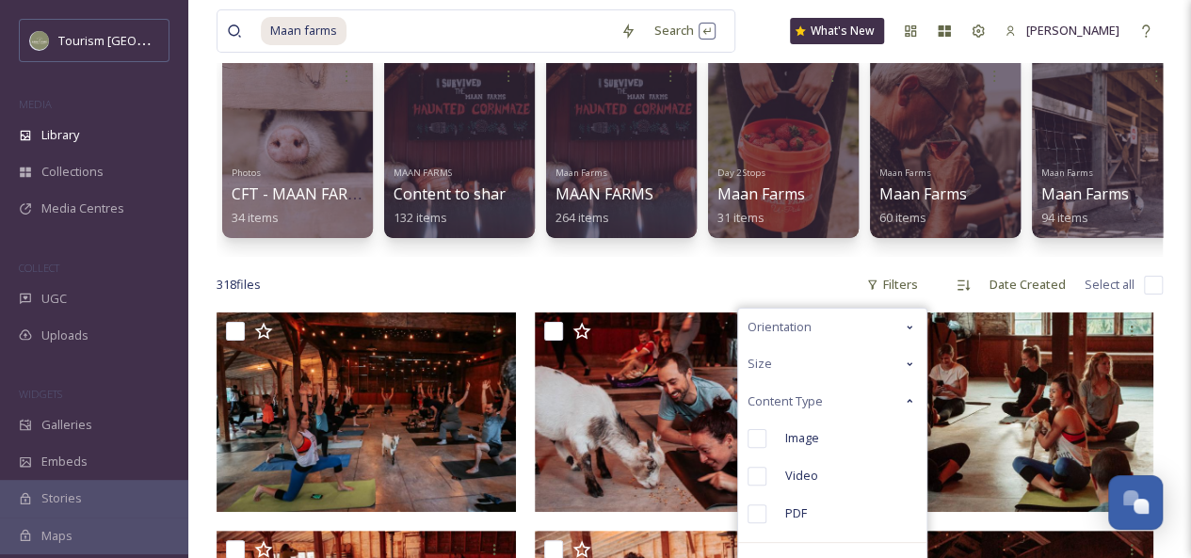
scroll to position [117, 0]
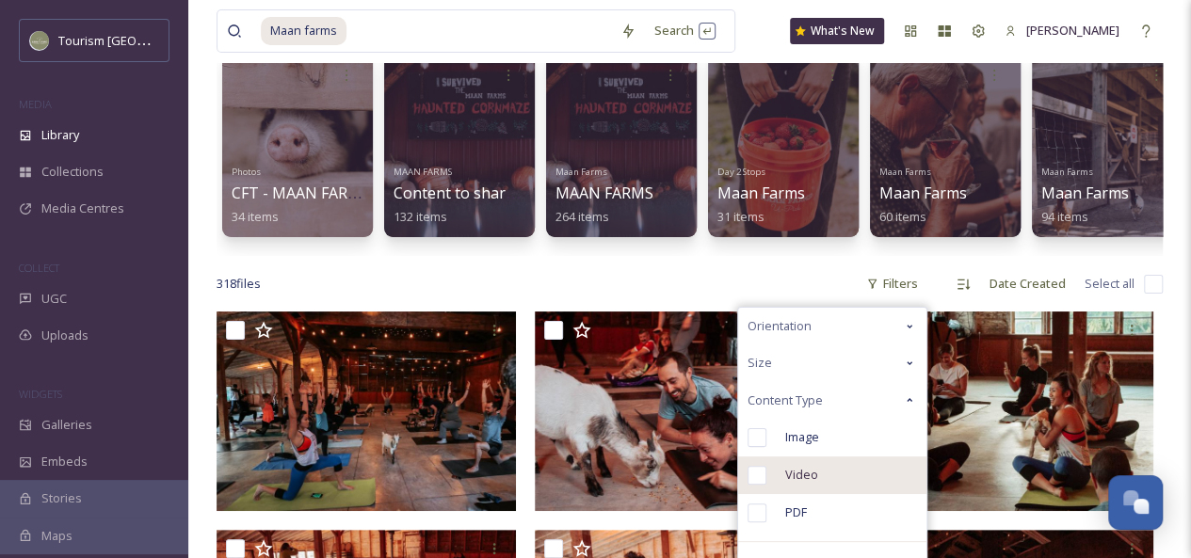
click at [827, 481] on div "Video" at bounding box center [832, 476] width 188 height 38
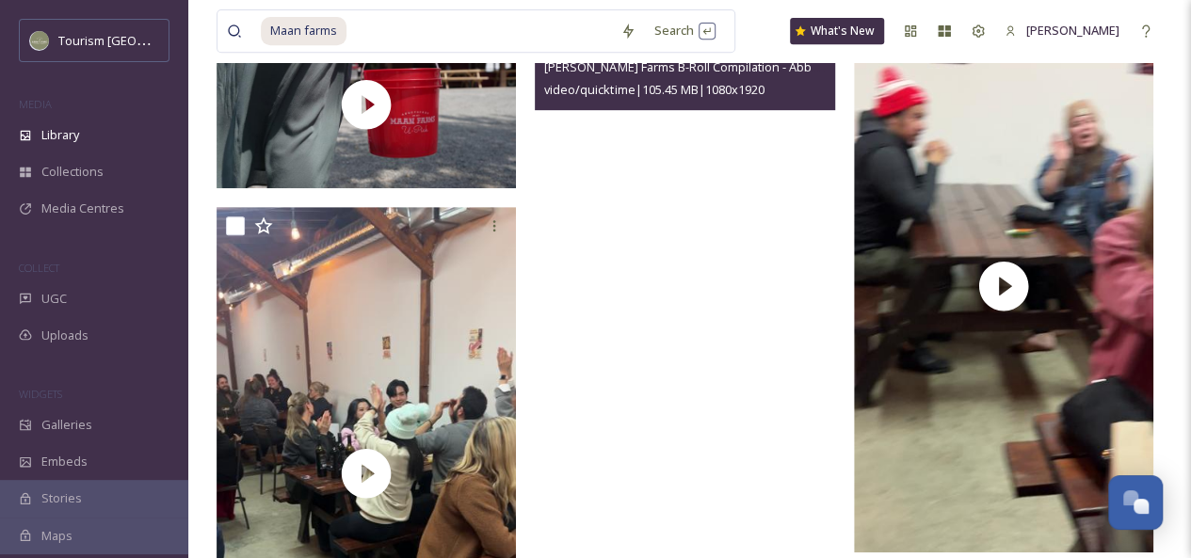
scroll to position [410, 0]
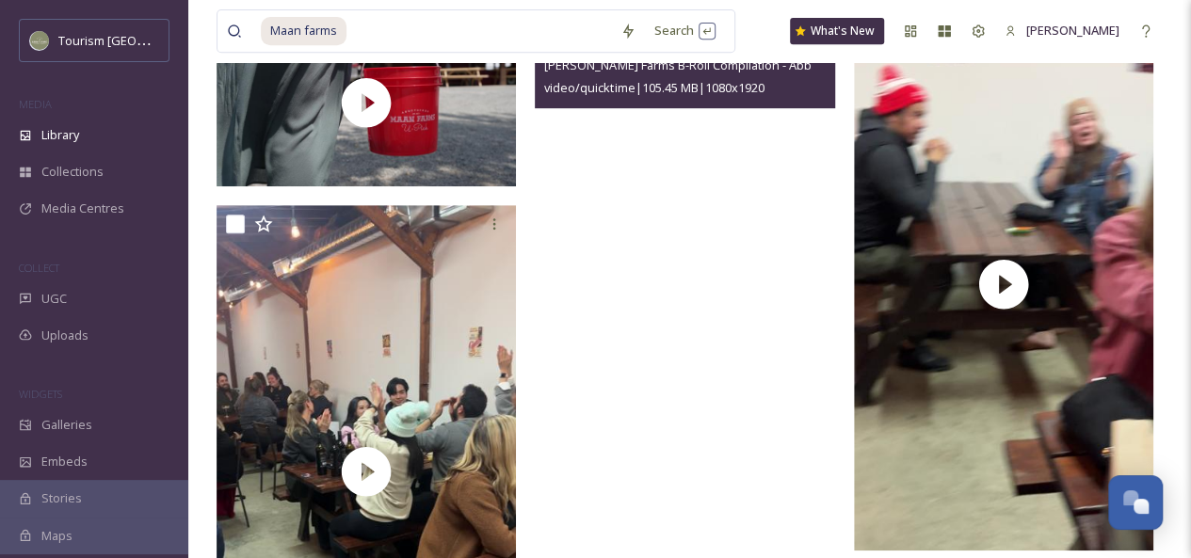
click at [650, 241] on video "Mann Farms B-Roll Compilation - Abbotsford - Gardens BC 2023 - 9x16 Vertical.mov" at bounding box center [684, 284] width 299 height 532
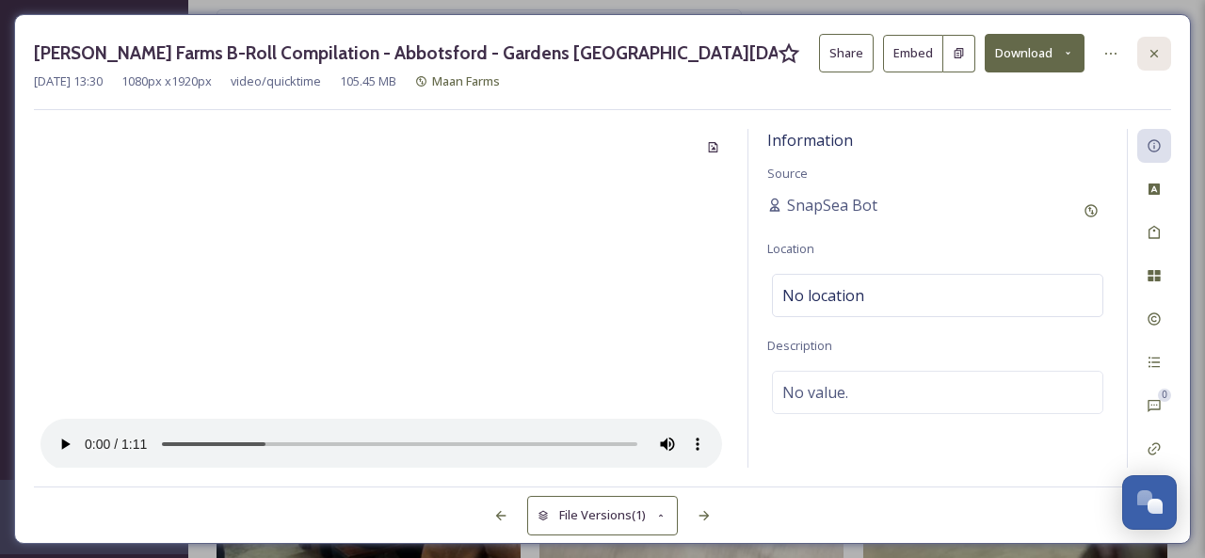
click at [1145, 52] on div at bounding box center [1154, 54] width 34 height 34
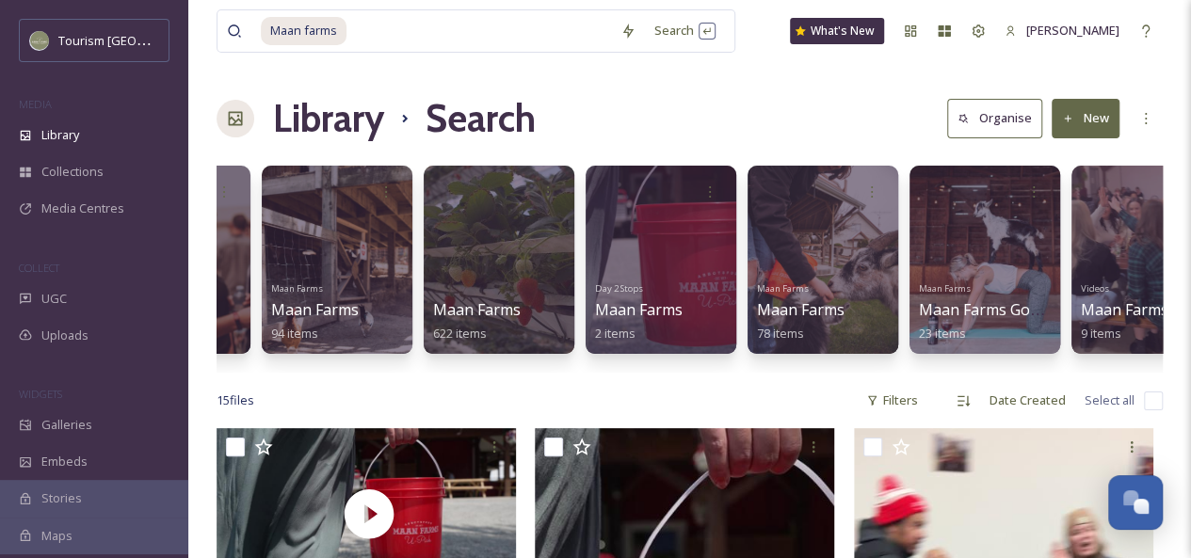
scroll to position [0, 997]
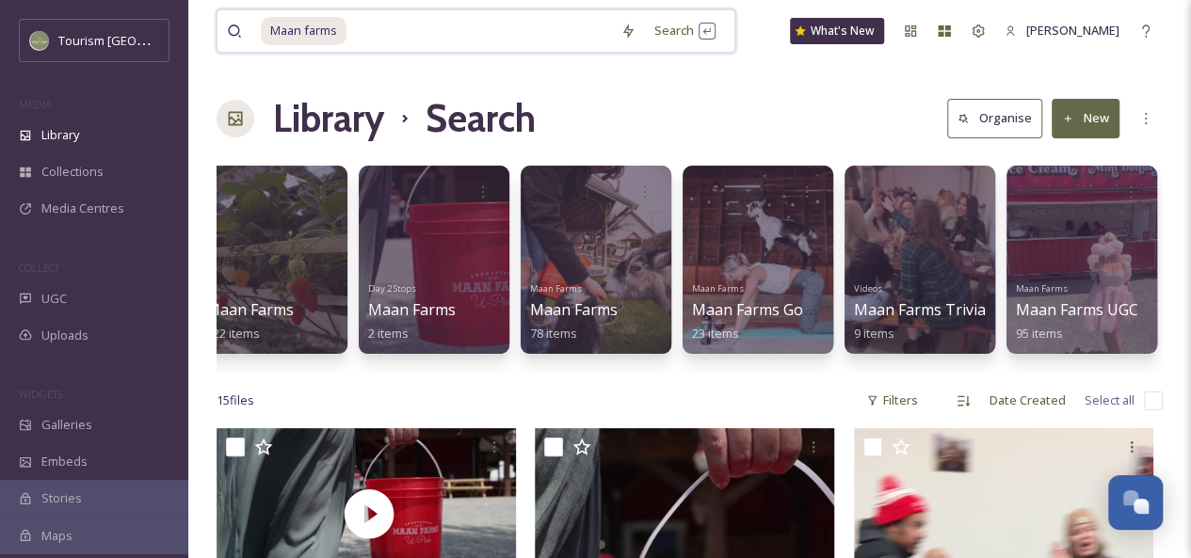
click at [394, 31] on input at bounding box center [479, 30] width 263 height 41
type input "Maan"
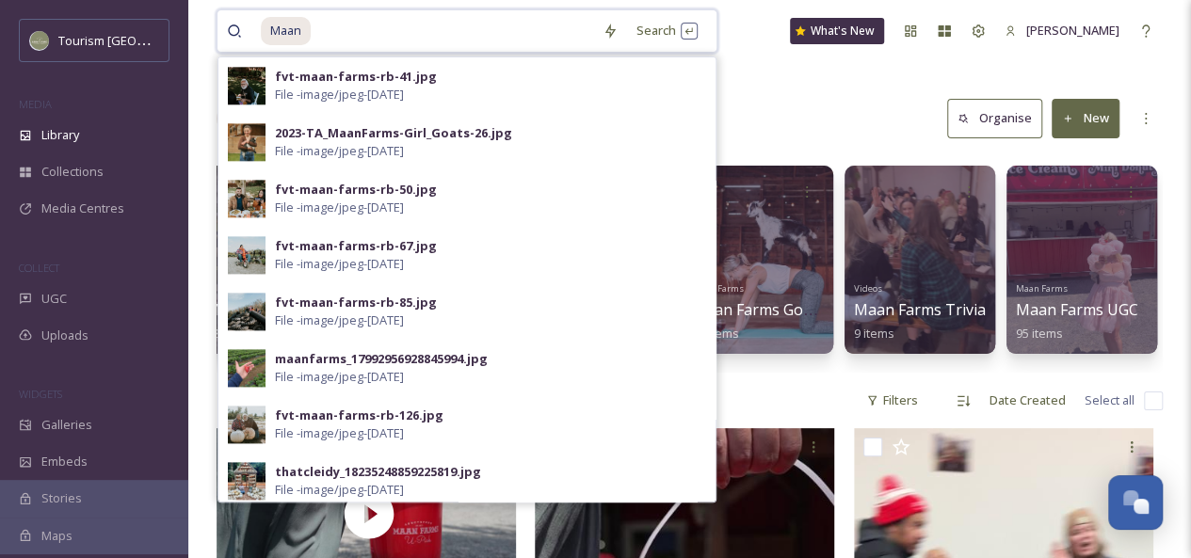
scroll to position [1076, 0]
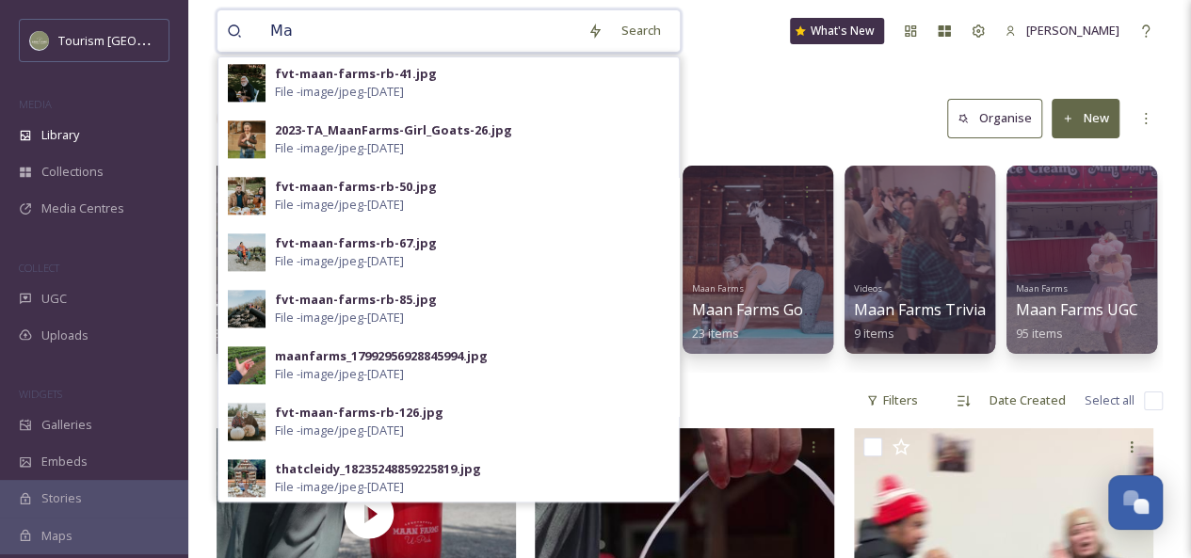
type input "M"
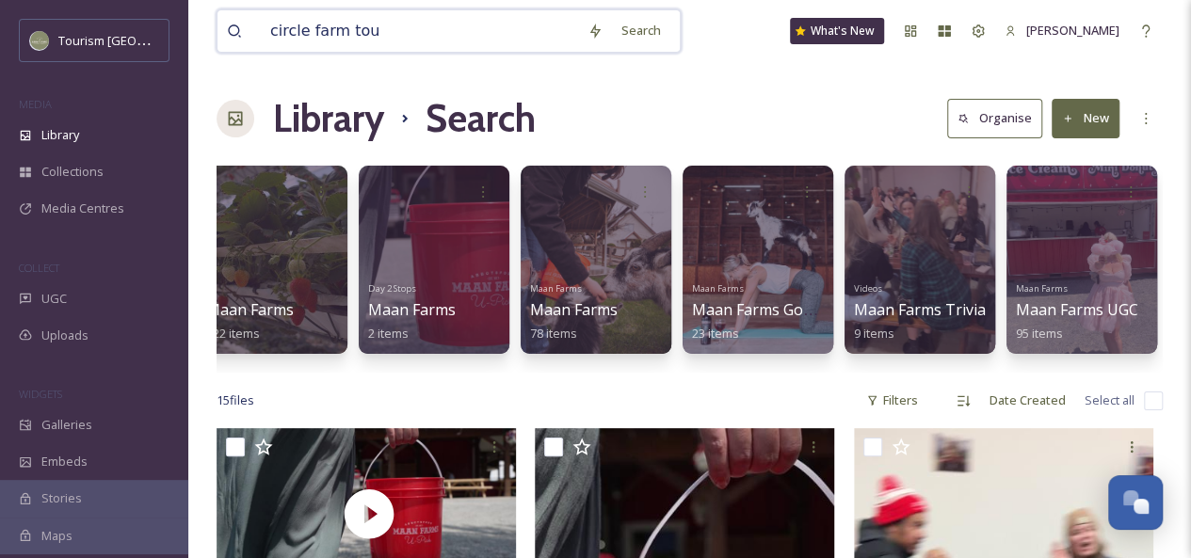
type input "circle farm tour"
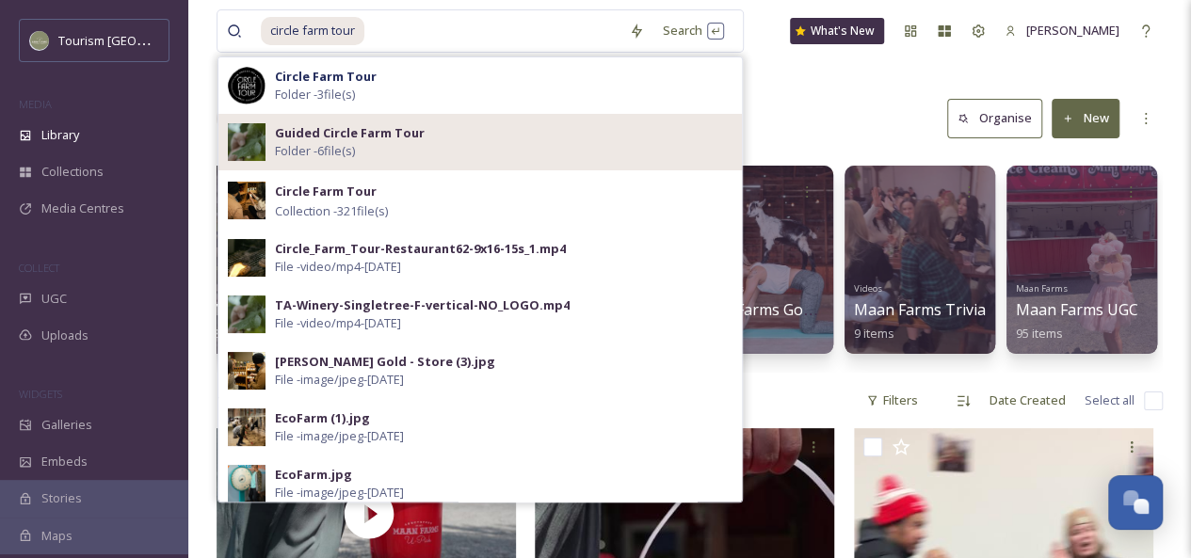
click at [426, 148] on div "Guided Circle Farm Tour Folder - 6 file(s)" at bounding box center [504, 142] width 458 height 36
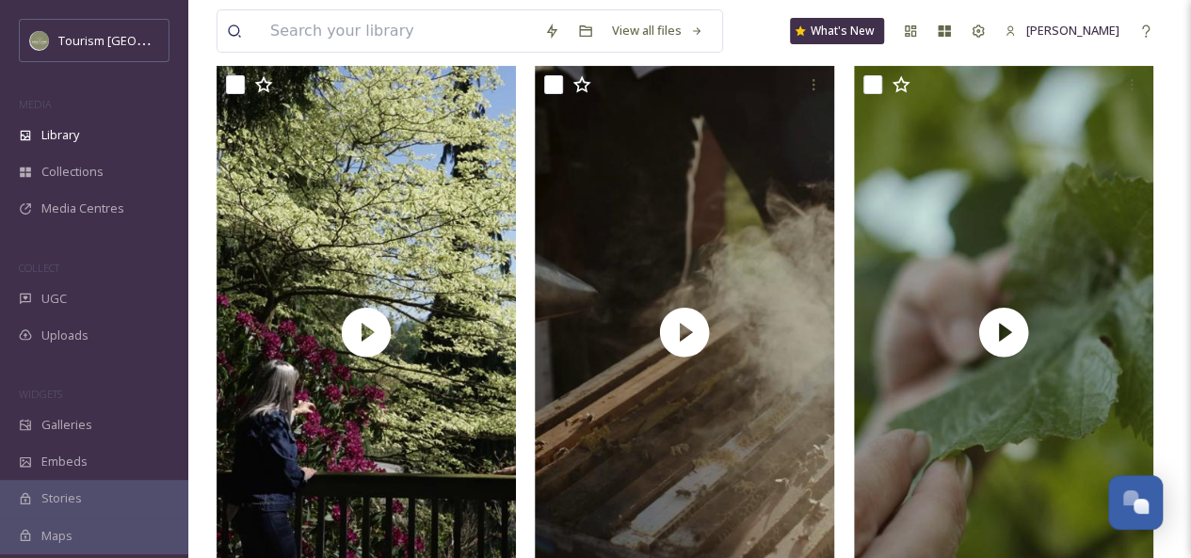
scroll to position [143, 0]
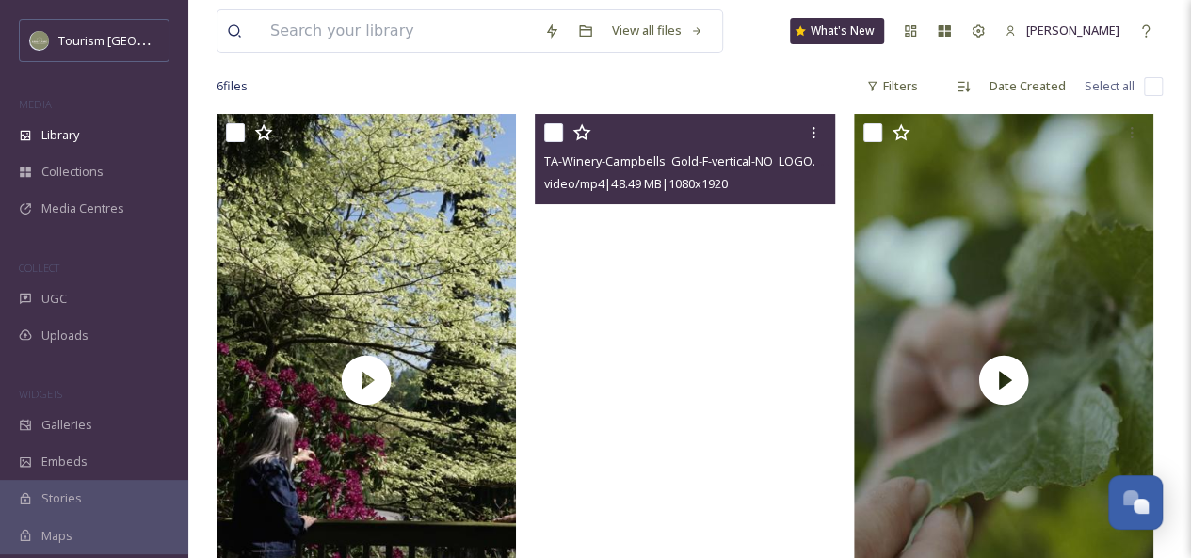
click at [611, 261] on video "TA-Winery-Campbells_Gold-F-vertical-NO_LOGO.mp4" at bounding box center [684, 380] width 299 height 532
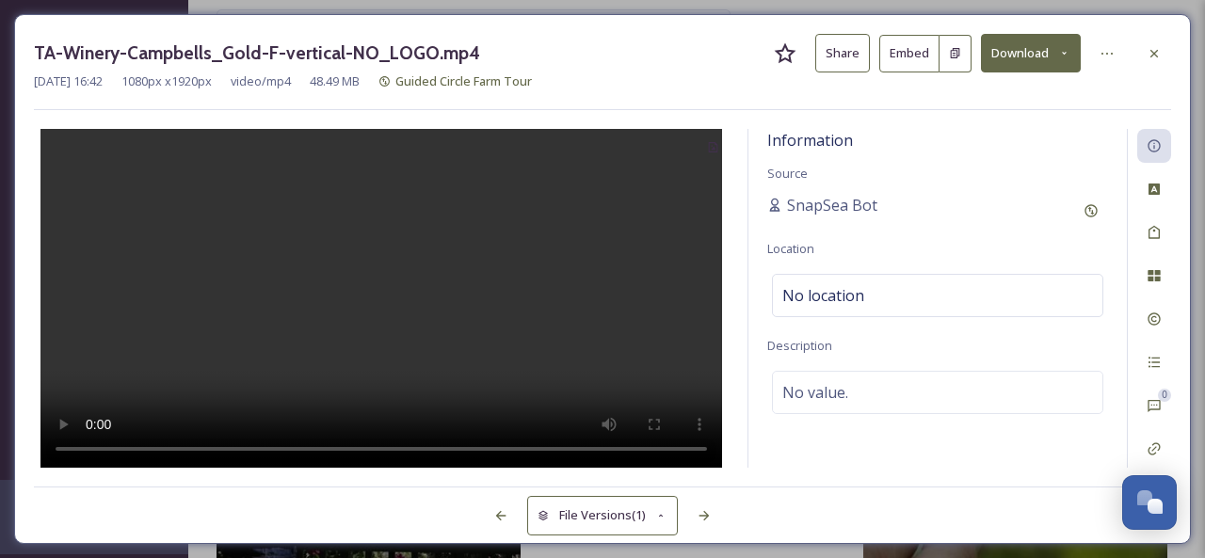
click at [838, 61] on button "Share" at bounding box center [842, 53] width 55 height 39
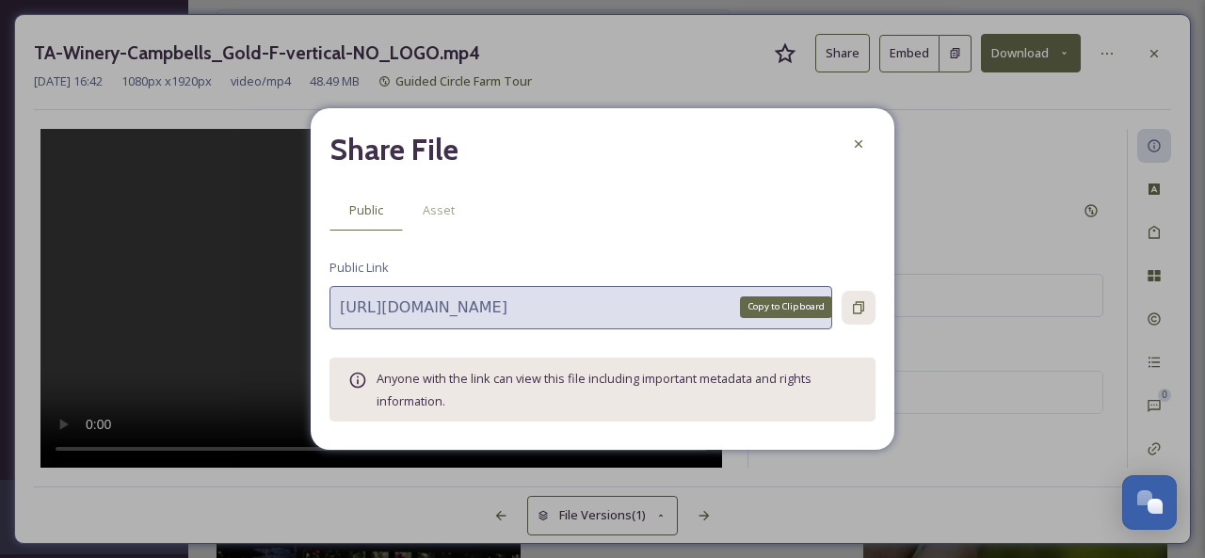
click at [857, 310] on icon at bounding box center [858, 307] width 15 height 15
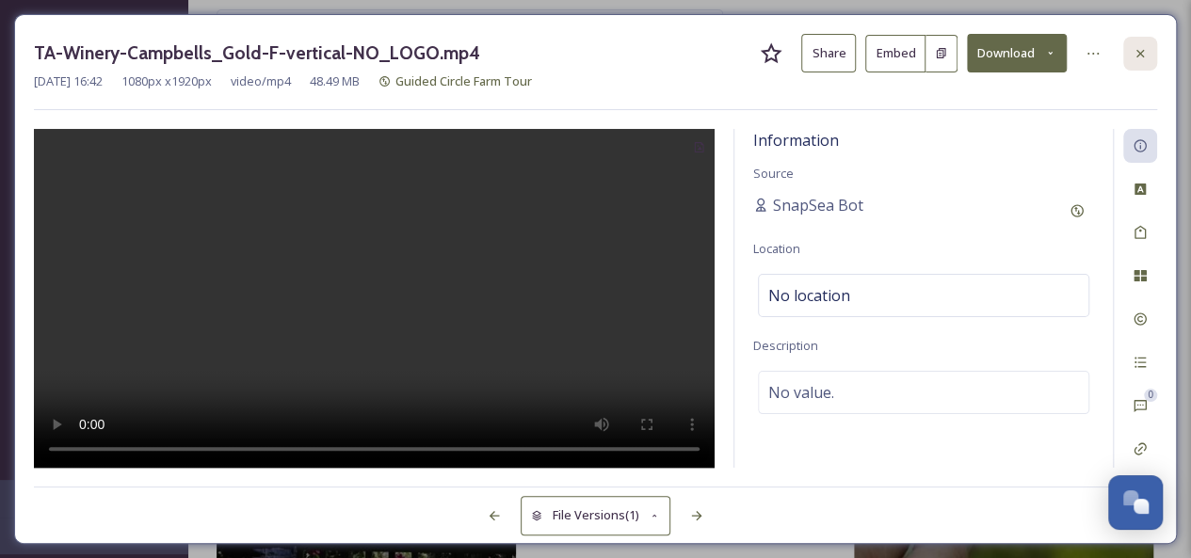
click at [1139, 54] on icon at bounding box center [1140, 53] width 8 height 8
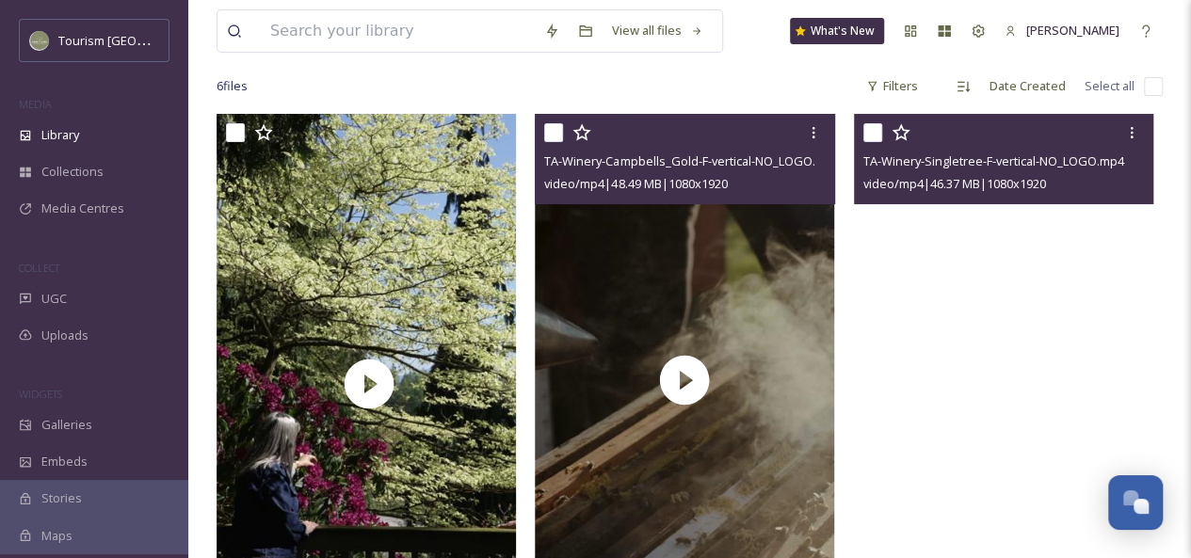
click at [985, 233] on video "TA-Winery-Singletree-F-vertical-NO_LOGO.mp4" at bounding box center [1003, 380] width 299 height 532
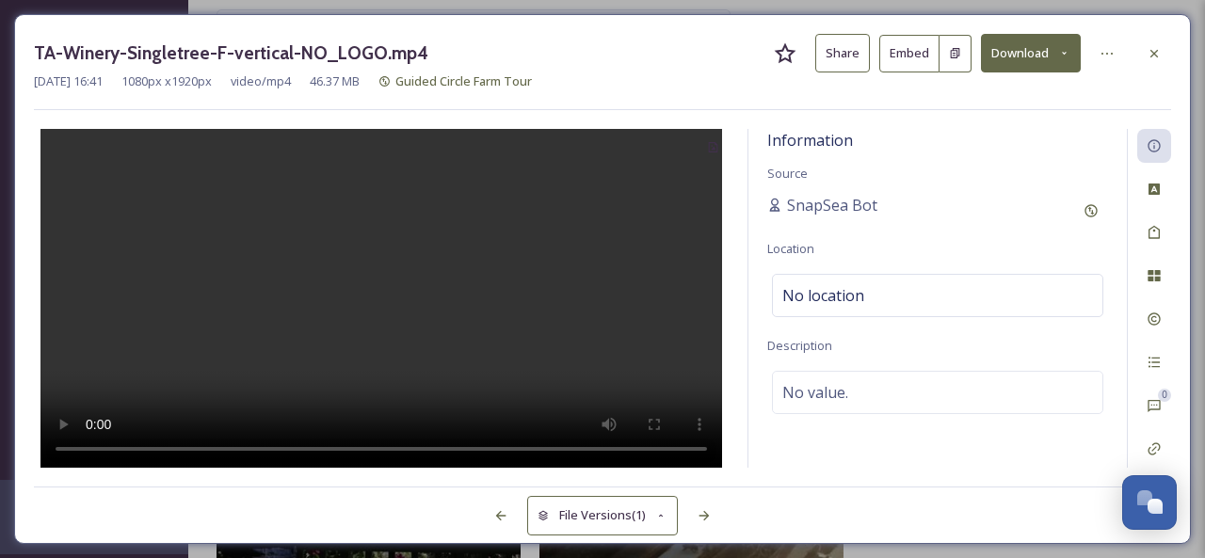
click at [857, 59] on button "Share" at bounding box center [842, 53] width 55 height 39
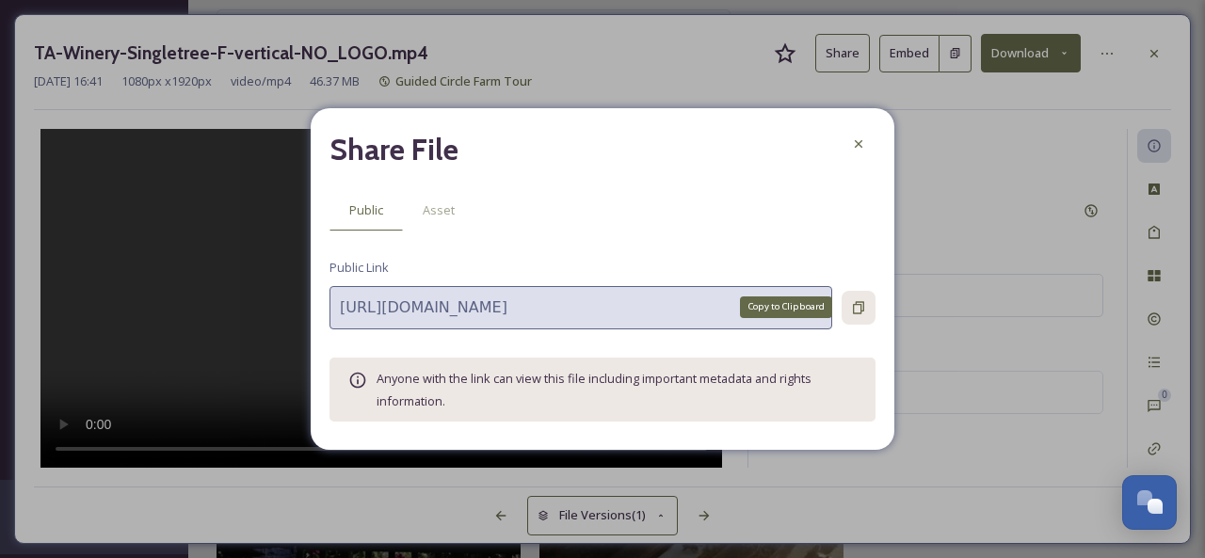
click at [860, 311] on icon at bounding box center [858, 307] width 11 height 12
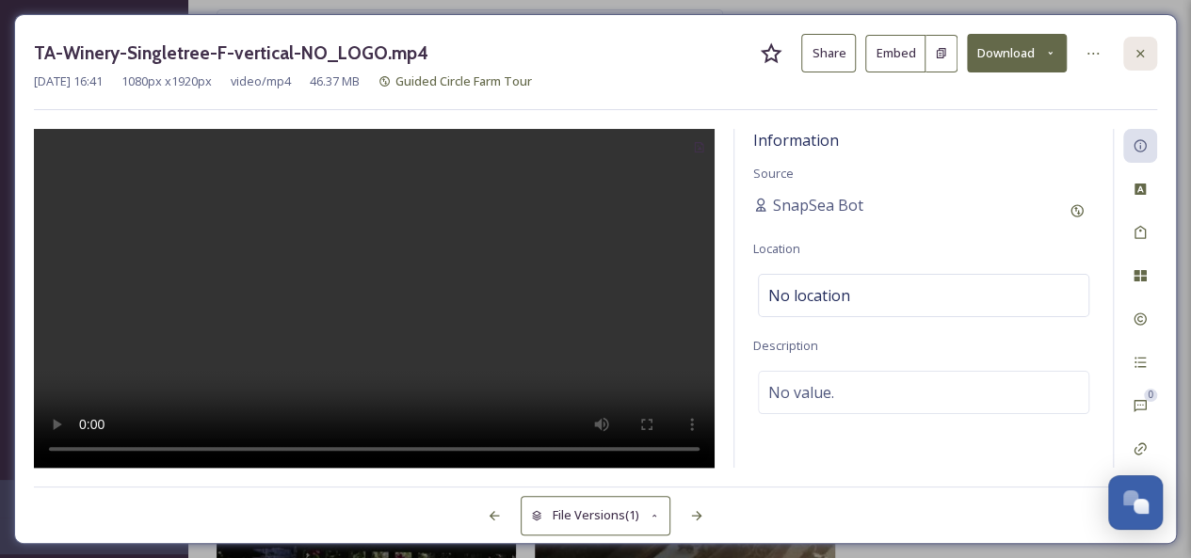
click at [1133, 57] on icon at bounding box center [1140, 53] width 15 height 15
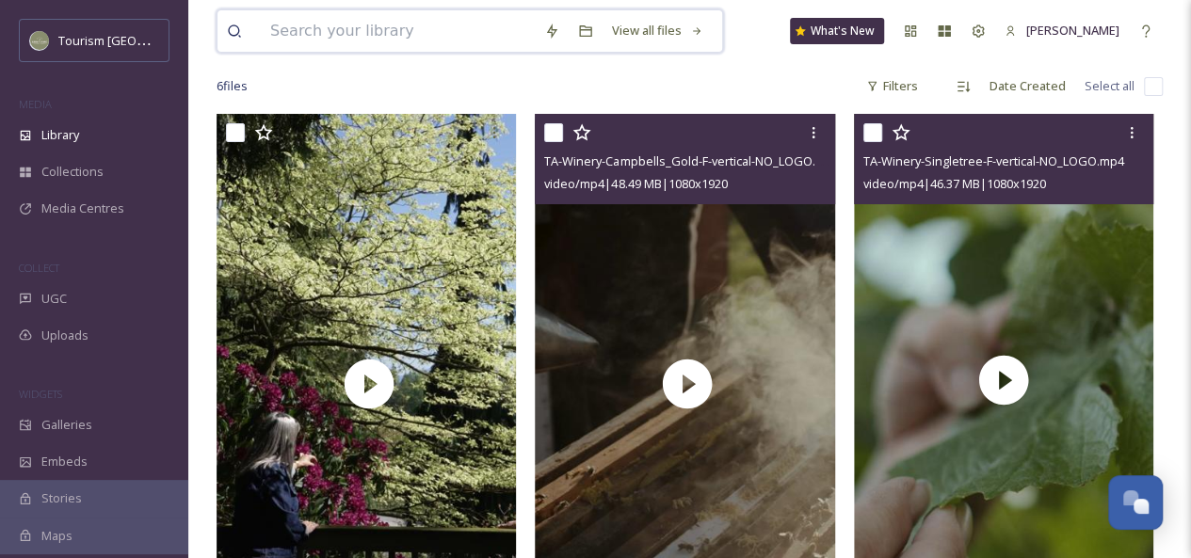
click at [343, 30] on input at bounding box center [398, 30] width 274 height 41
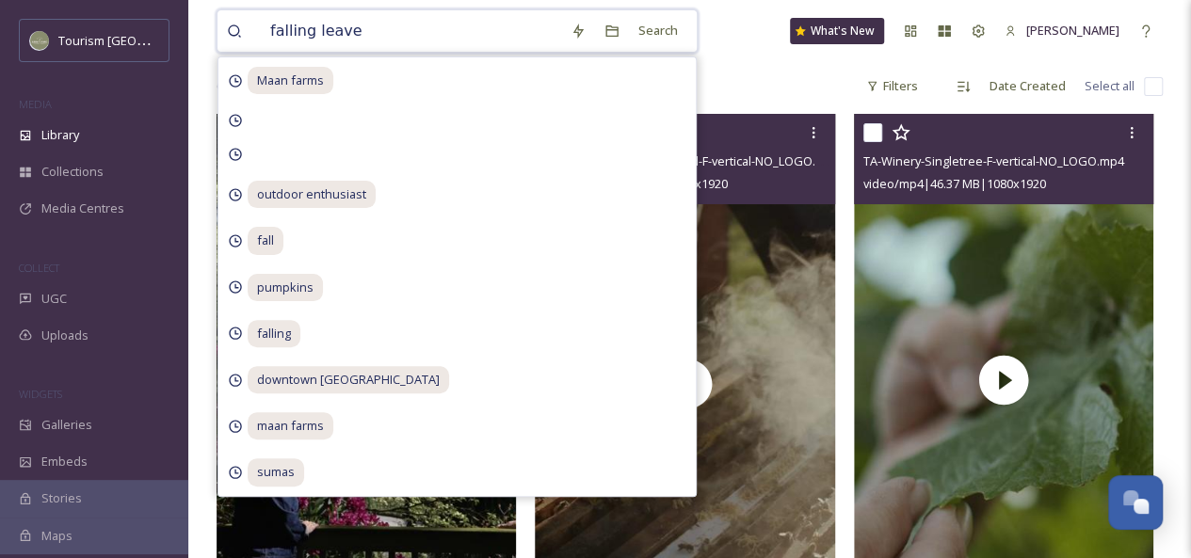
type input "falling leaves"
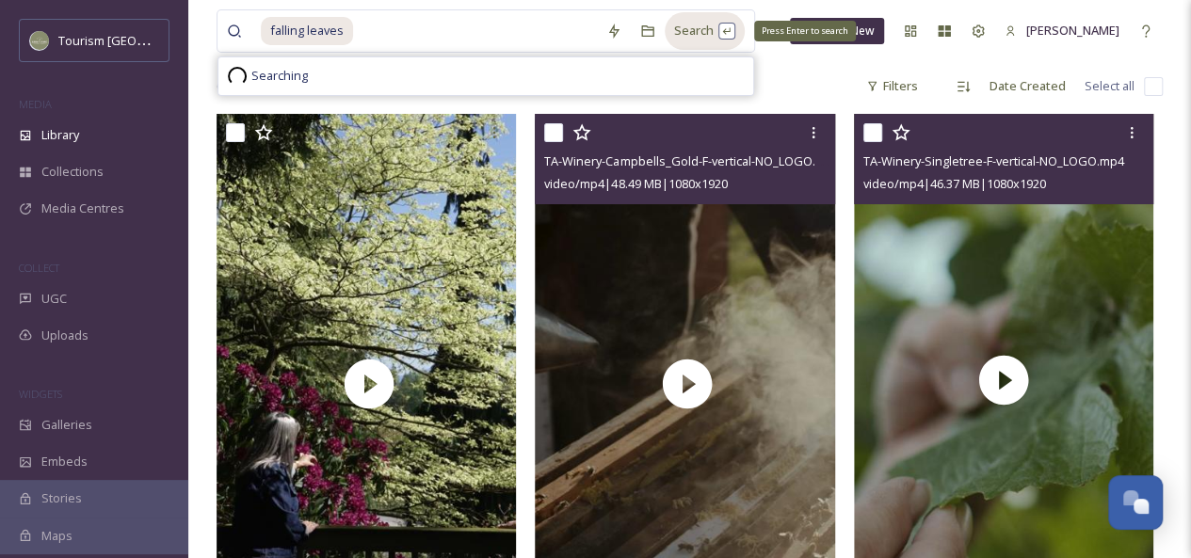
click at [680, 38] on div "Search Press Enter to search" at bounding box center [705, 30] width 80 height 37
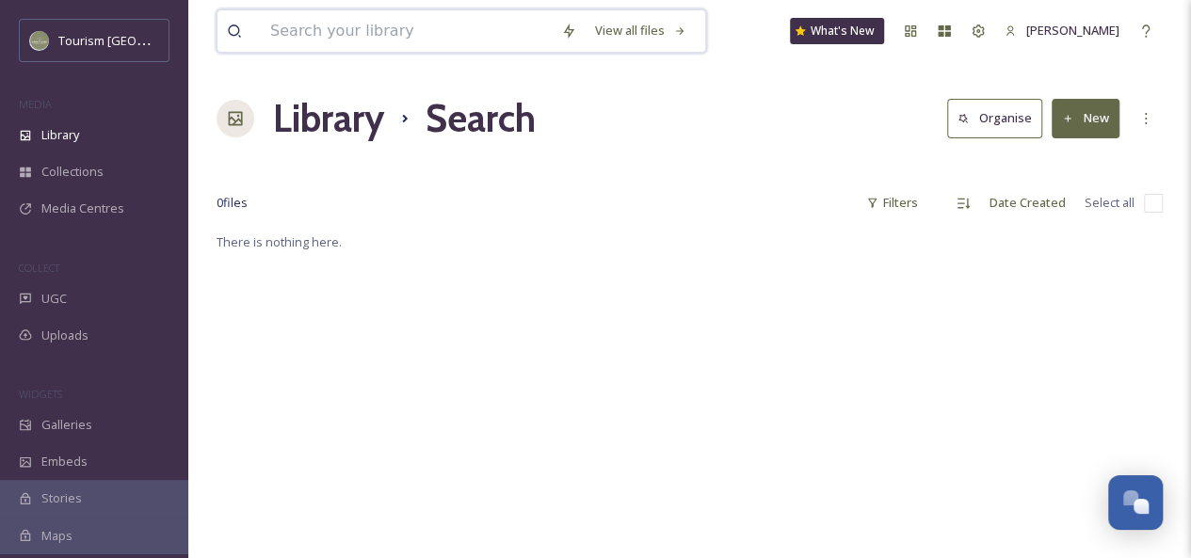
click at [395, 35] on input at bounding box center [406, 30] width 291 height 41
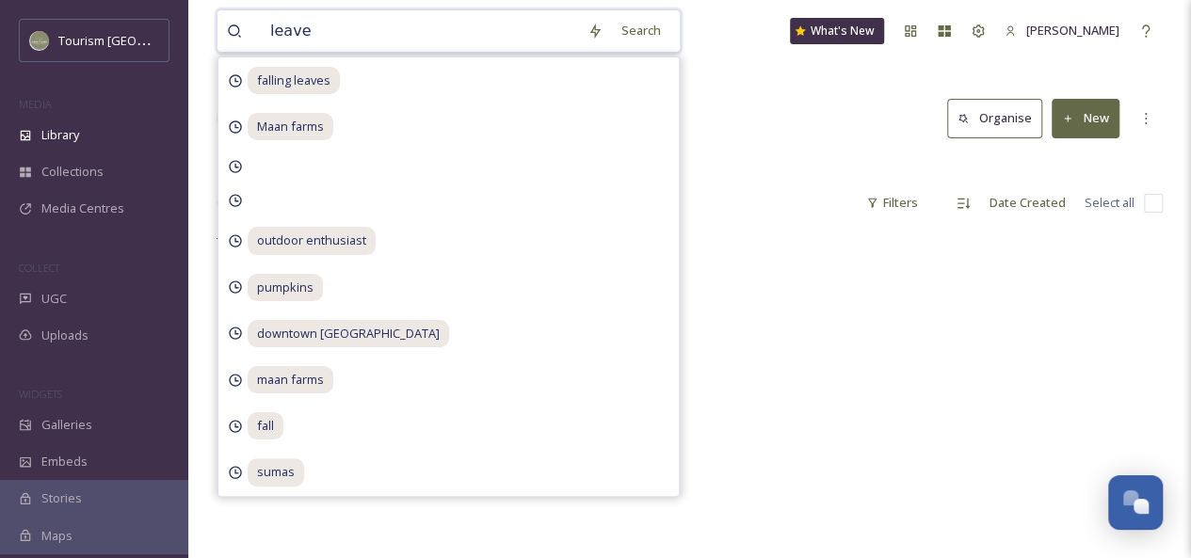
type input "leaves"
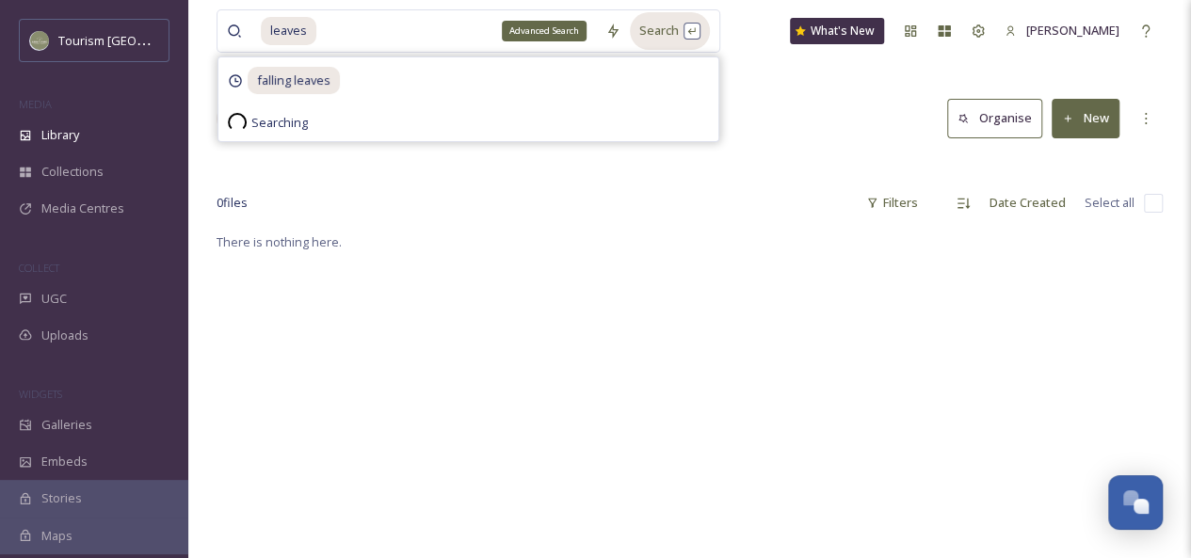
click at [635, 31] on div "Search" at bounding box center [670, 30] width 80 height 37
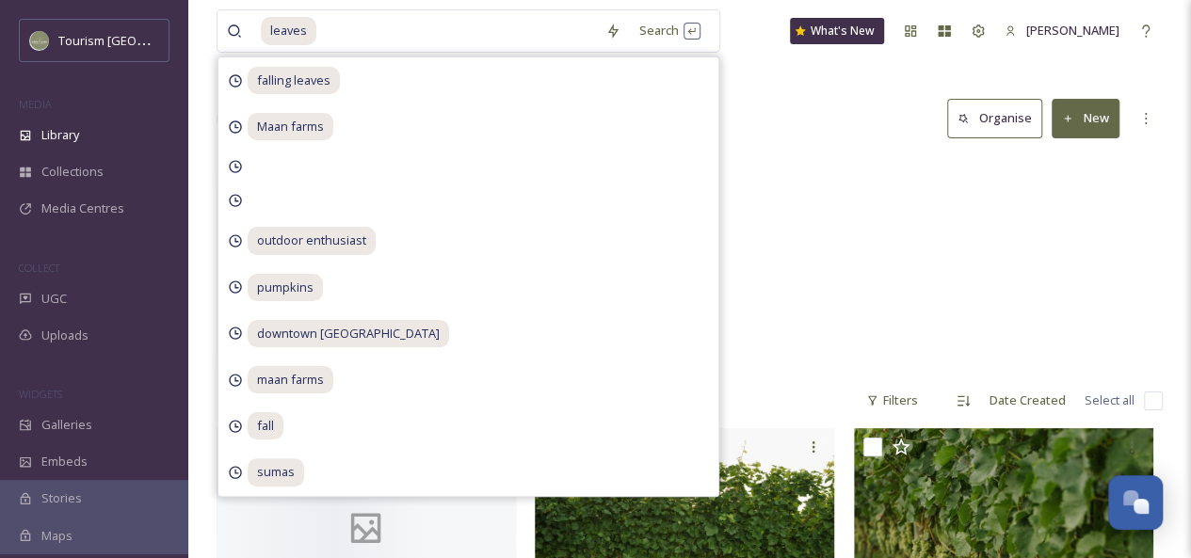
click at [781, 172] on div "[GEOGRAPHIC_DATA] [GEOGRAPHIC_DATA] Leaves - Art Unveiling 19 items" at bounding box center [690, 264] width 946 height 217
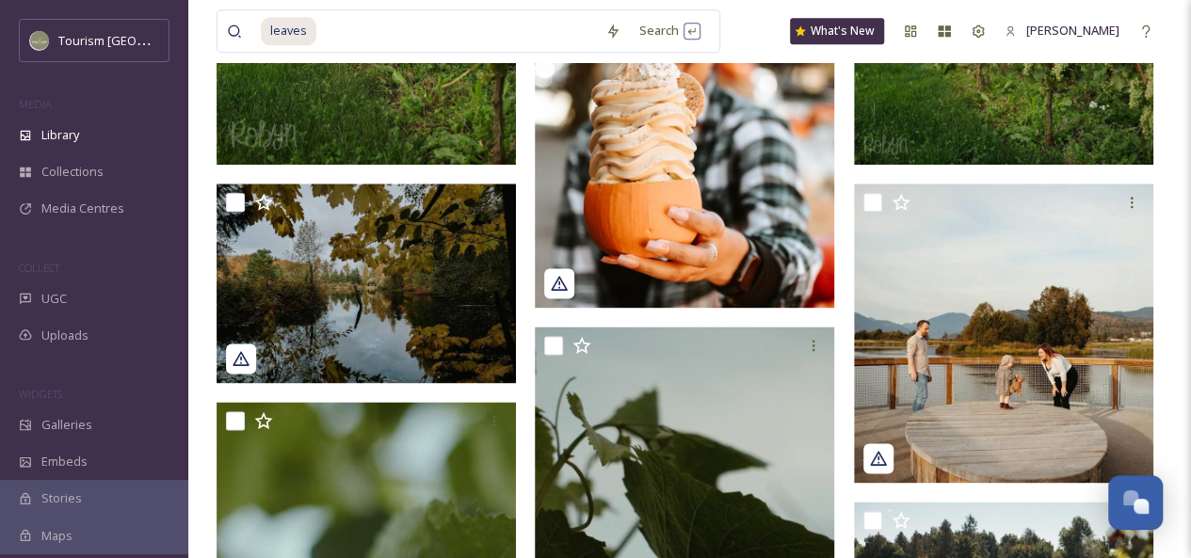
scroll to position [1074, 0]
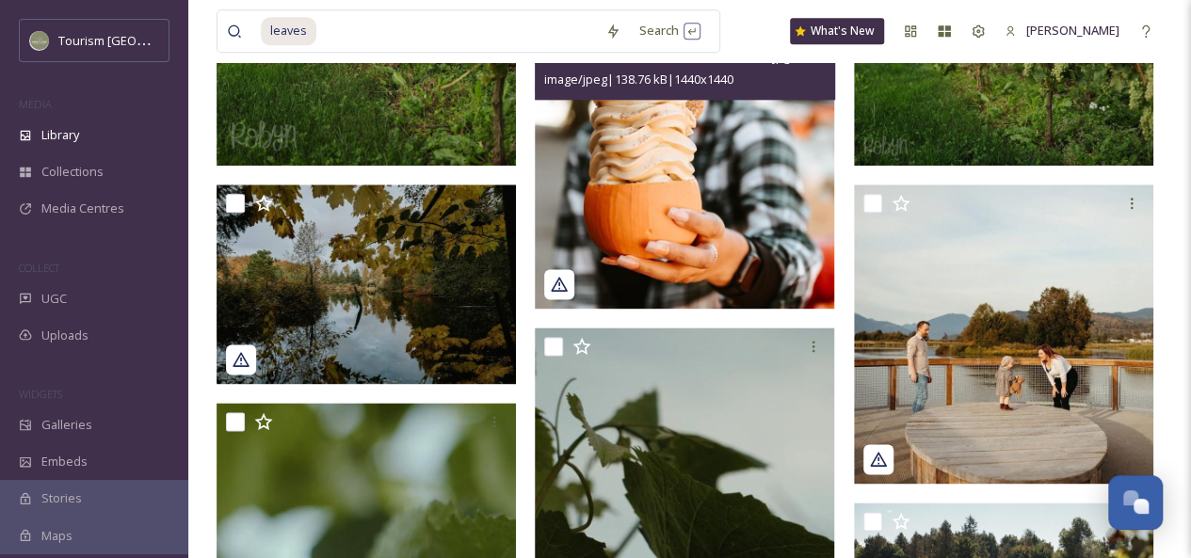
click at [667, 203] on img at bounding box center [684, 158] width 299 height 299
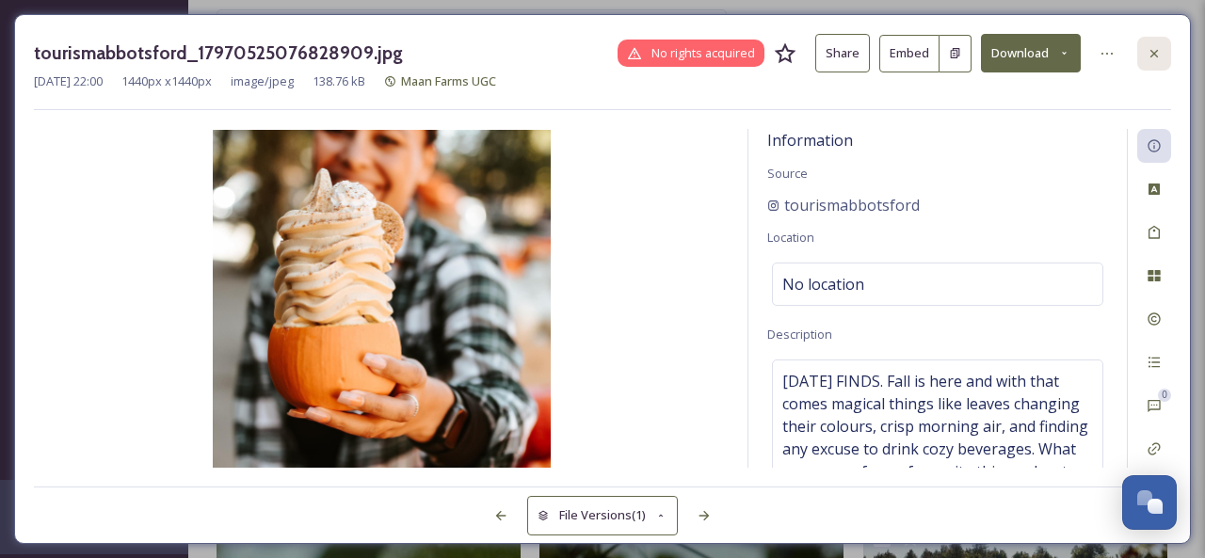
click at [1145, 48] on div at bounding box center [1154, 54] width 34 height 34
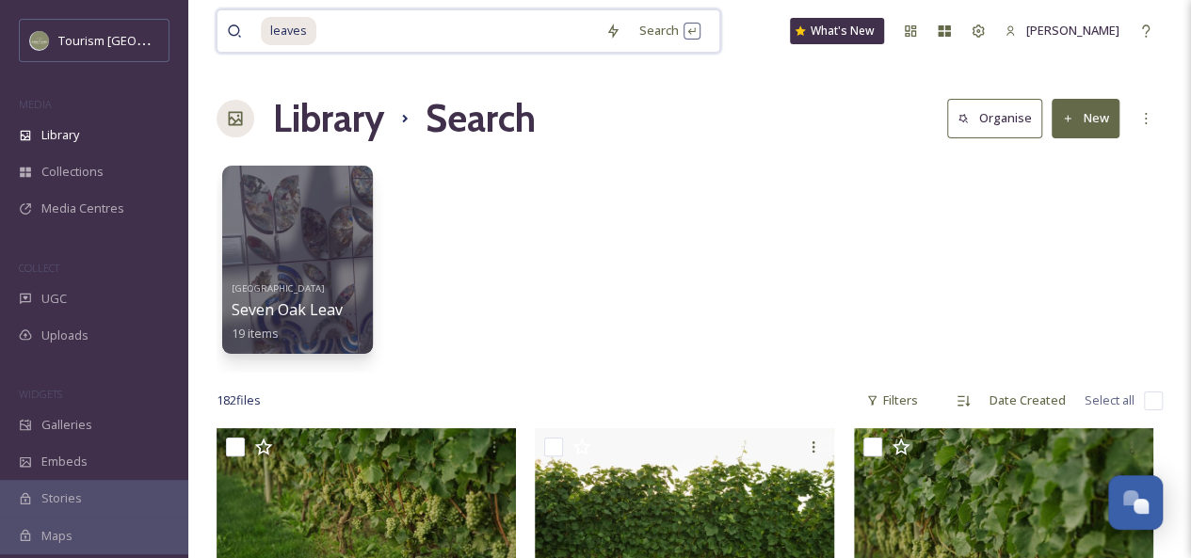
click at [337, 25] on input at bounding box center [457, 30] width 278 height 41
type input "l"
type input "sumas mountain"
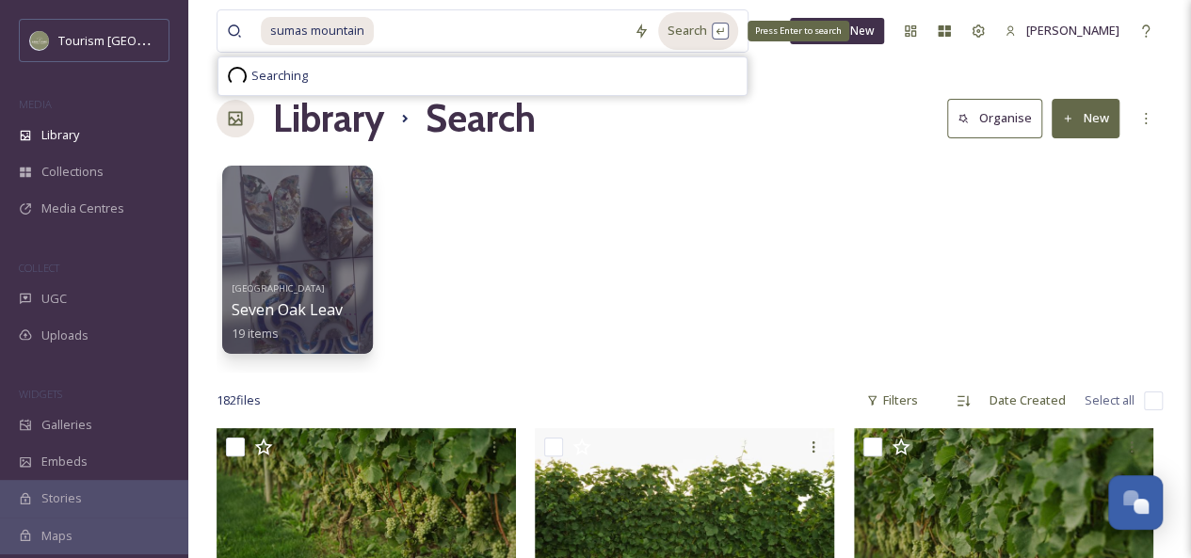
click at [683, 33] on div "Search Press Enter to search" at bounding box center [698, 30] width 80 height 37
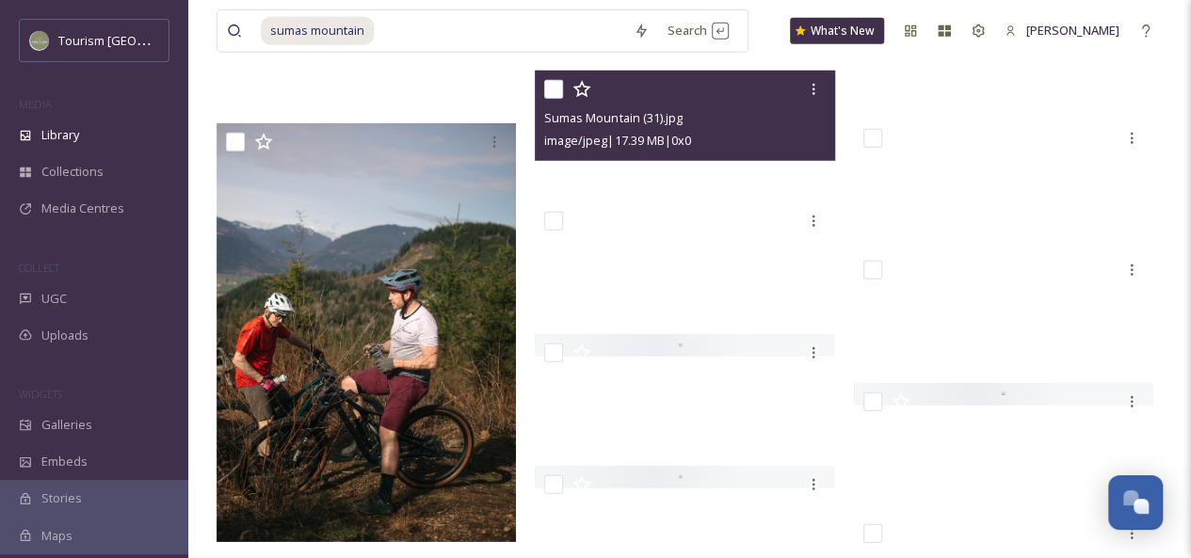
scroll to position [2592, 0]
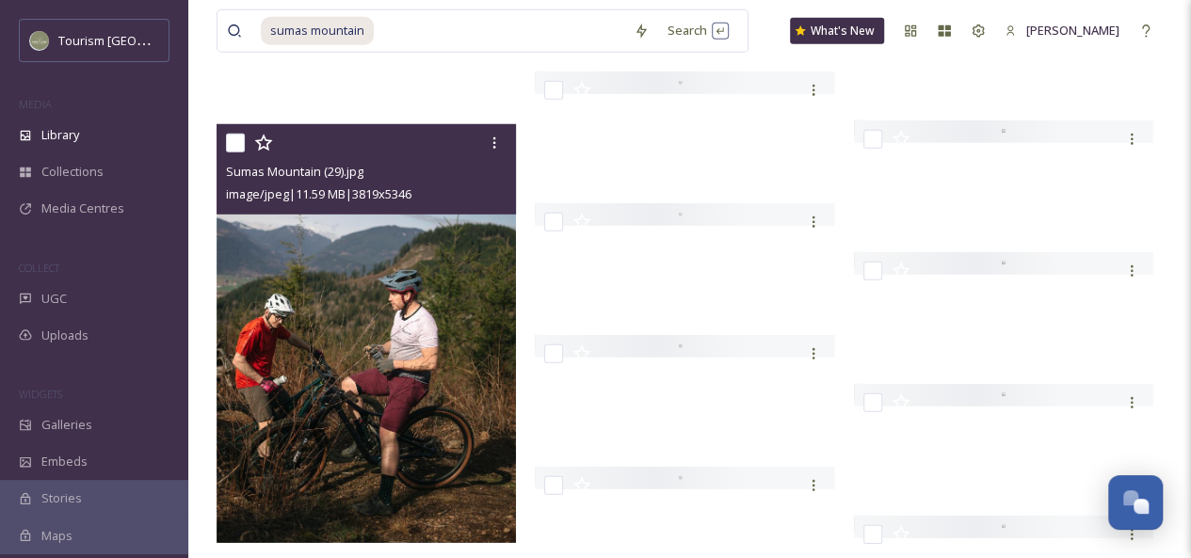
click at [420, 291] on img at bounding box center [366, 333] width 299 height 419
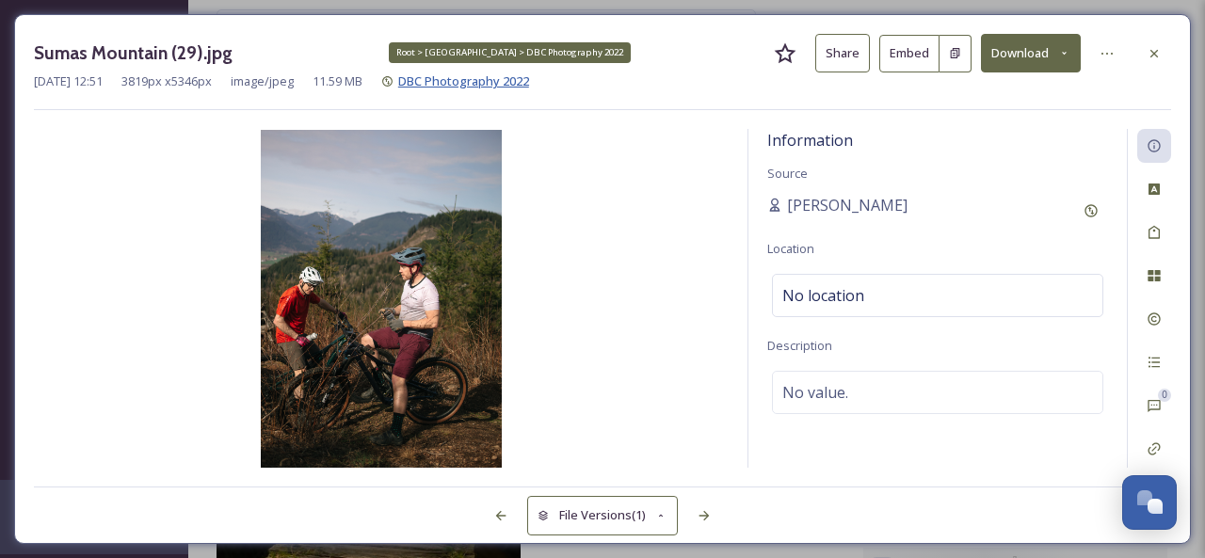
click at [473, 82] on span "DBC Photography 2022" at bounding box center [463, 80] width 131 height 17
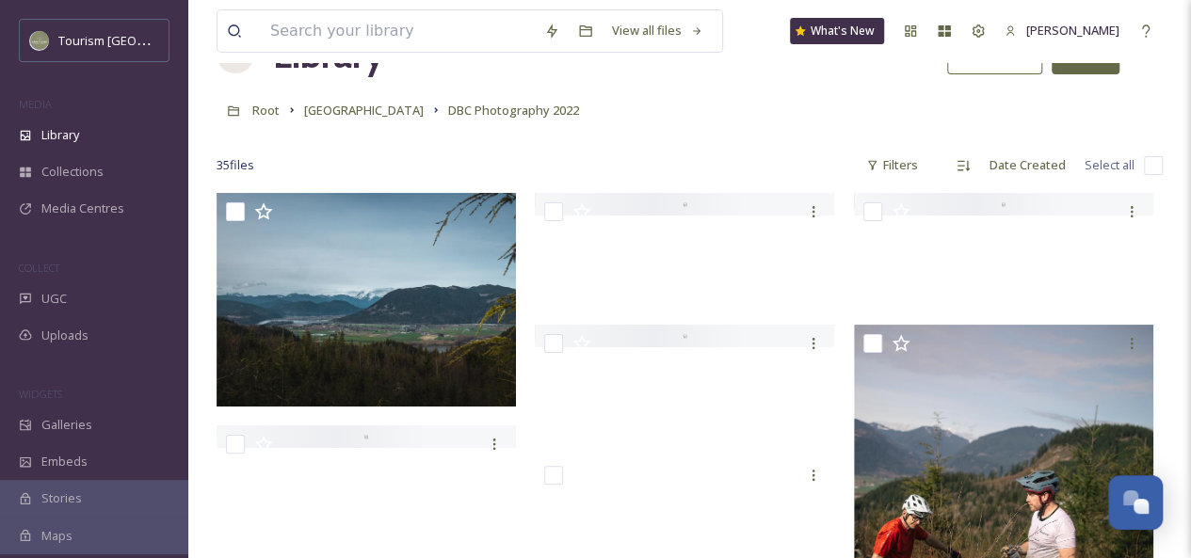
scroll to position [67, 0]
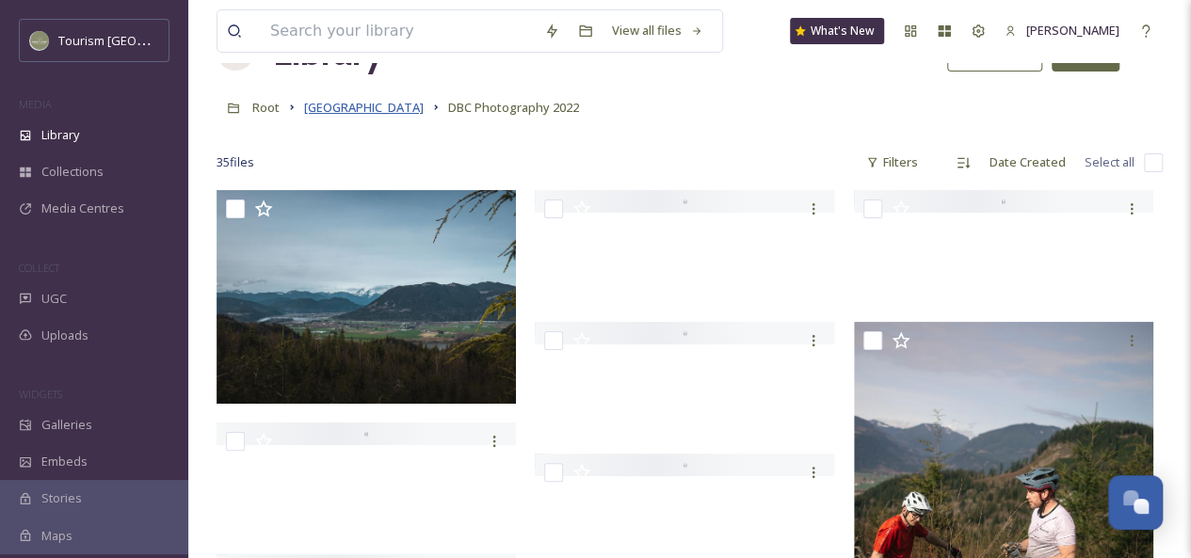
click at [424, 111] on span "[GEOGRAPHIC_DATA]" at bounding box center [364, 107] width 120 height 17
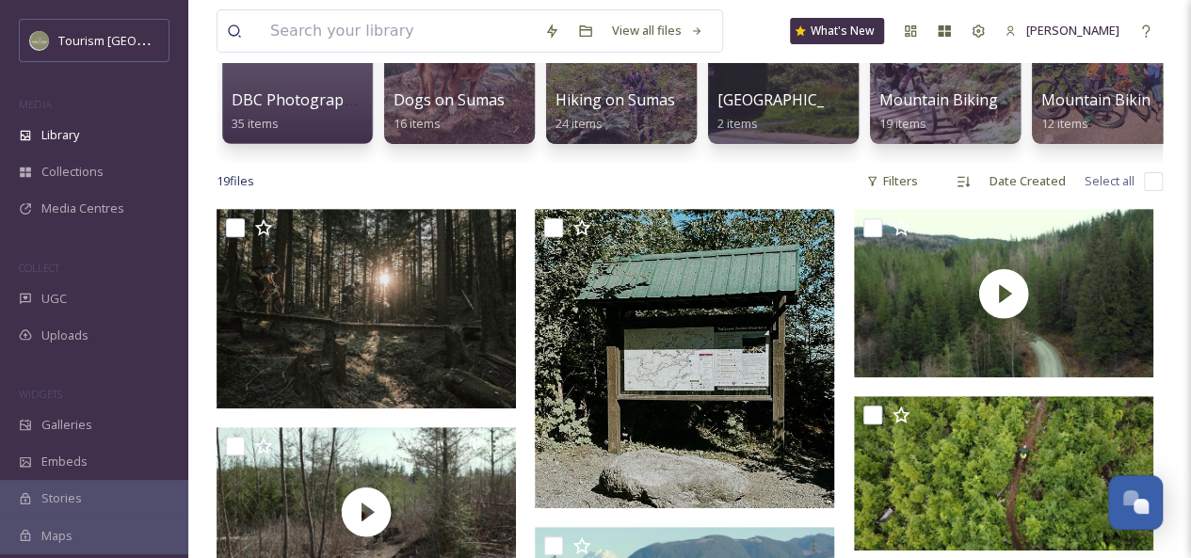
scroll to position [247, 0]
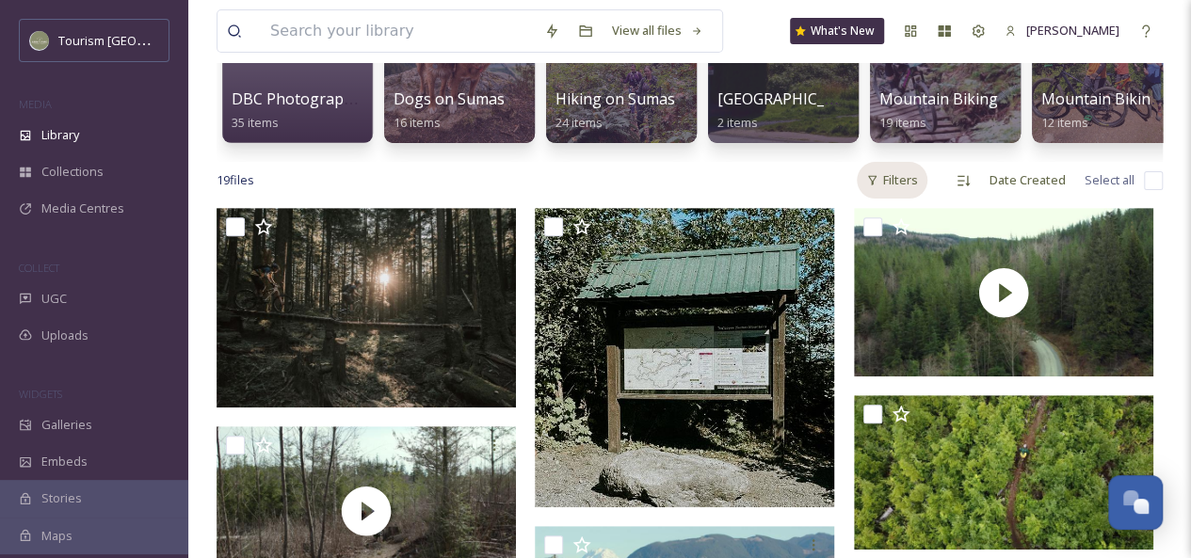
click at [897, 199] on div "Filters" at bounding box center [892, 180] width 71 height 37
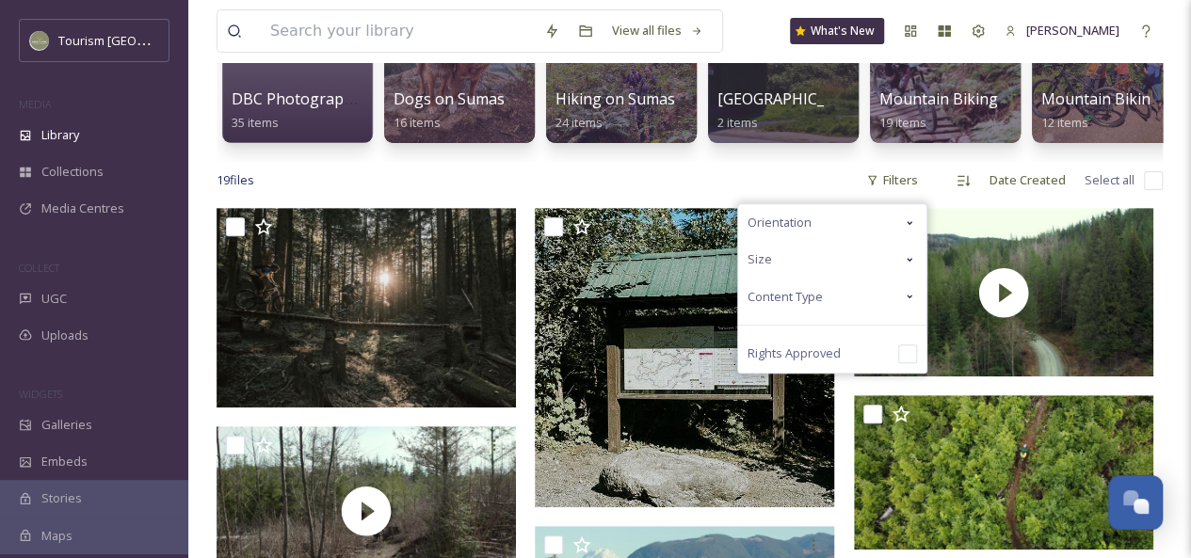
click at [909, 304] on icon at bounding box center [909, 296] width 15 height 15
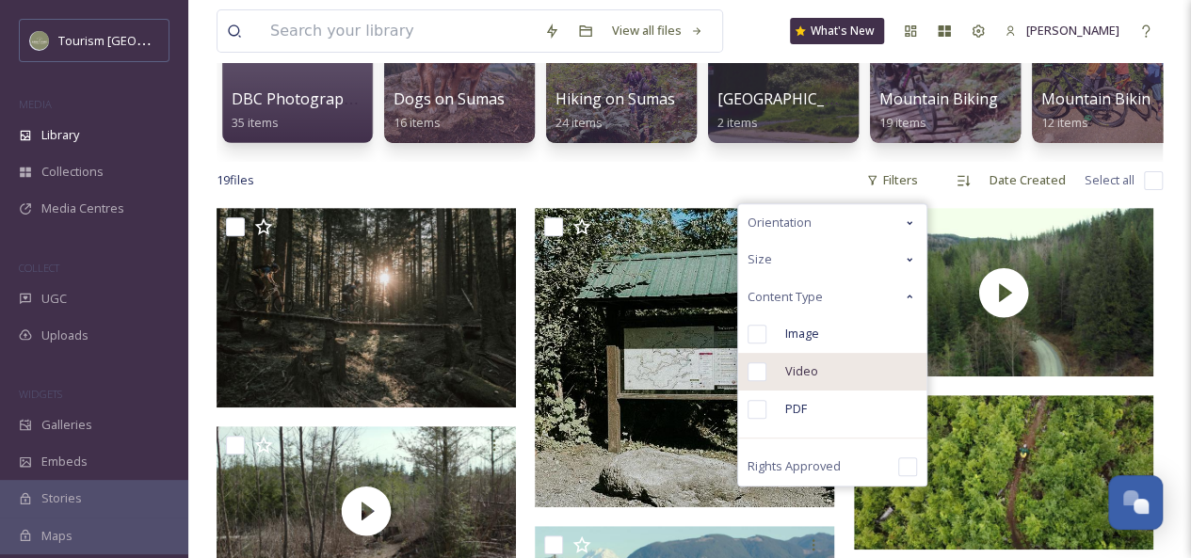
click at [849, 385] on div "Video" at bounding box center [832, 372] width 188 height 38
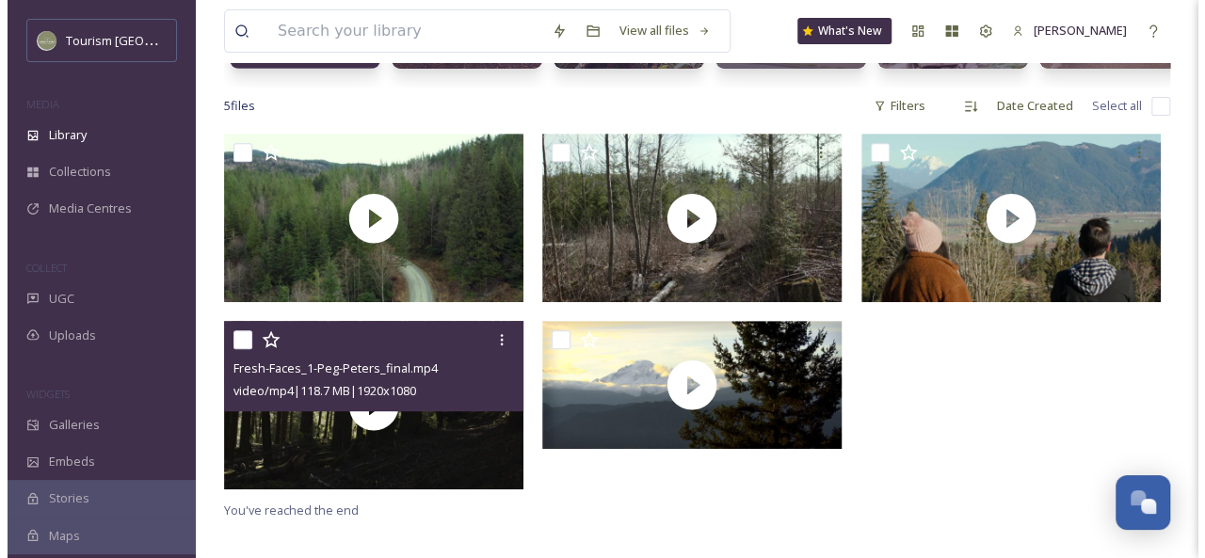
scroll to position [322, 0]
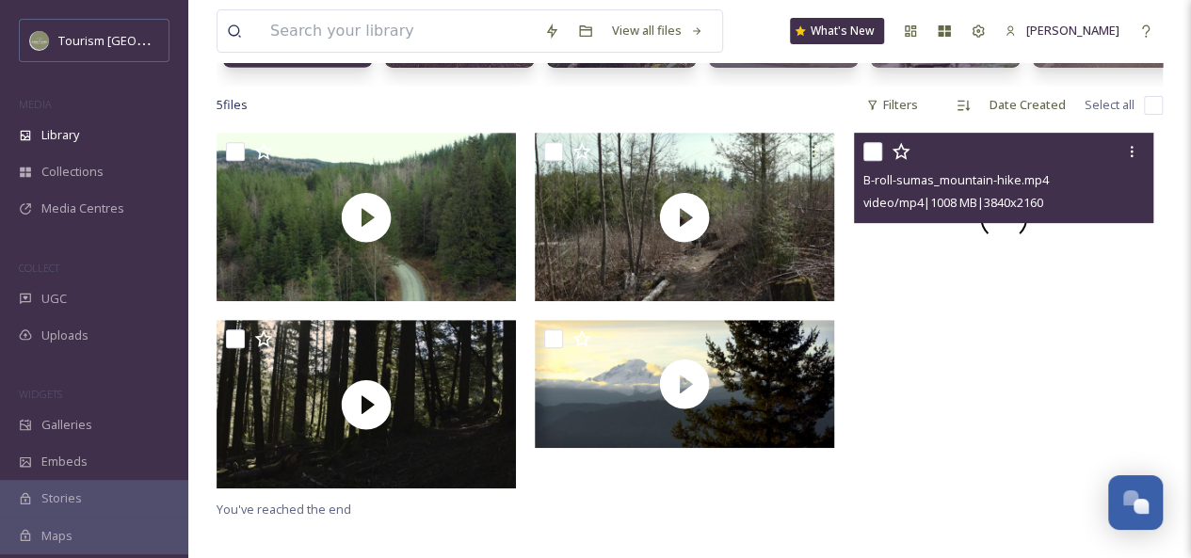
click at [947, 253] on video "B-roll-sumas_mountain-hike.mp4" at bounding box center [1003, 217] width 299 height 169
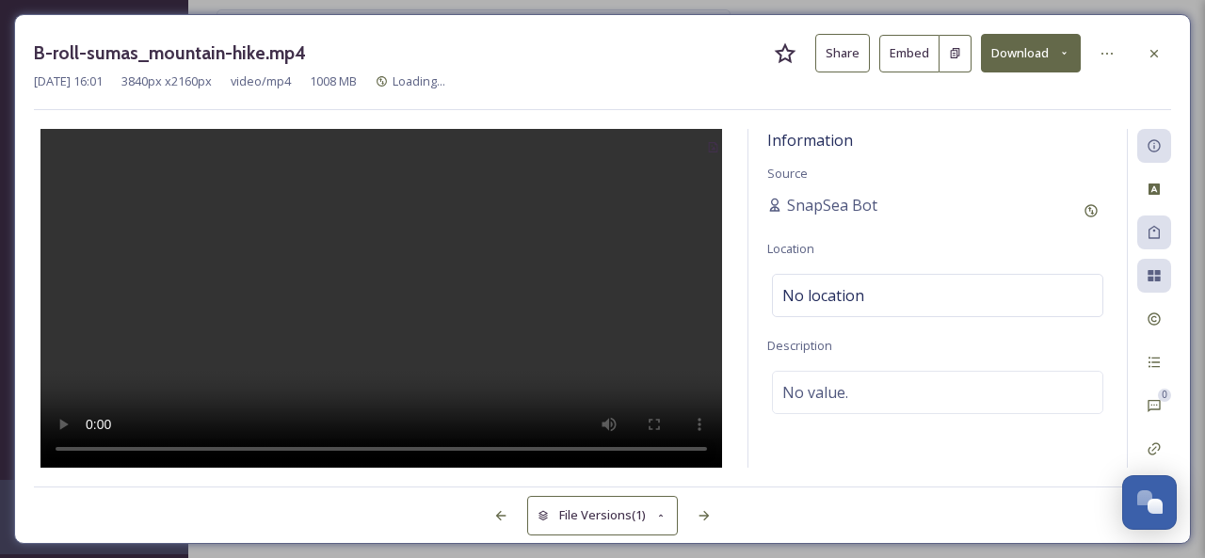
click at [842, 50] on button "Share" at bounding box center [842, 53] width 55 height 39
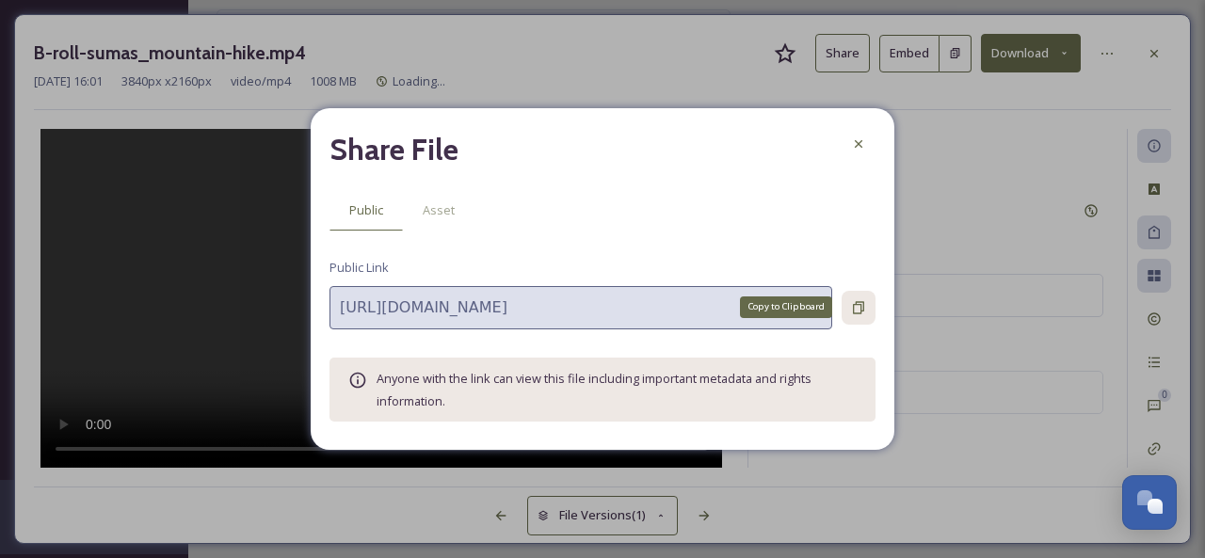
click at [860, 306] on icon at bounding box center [858, 307] width 11 height 12
